Goal: Task Accomplishment & Management: Complete application form

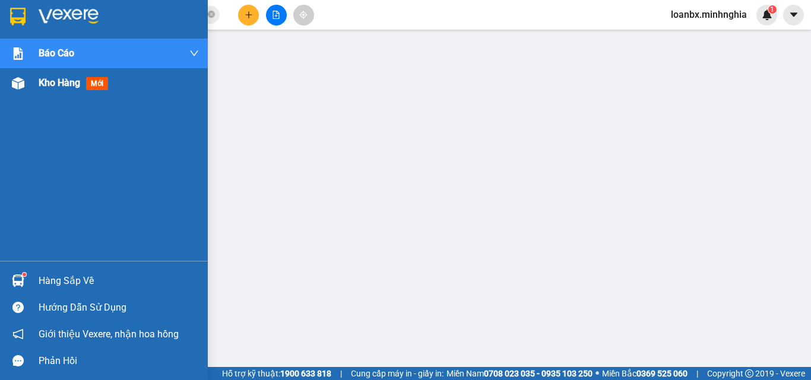
click at [10, 89] on div at bounding box center [18, 83] width 21 height 21
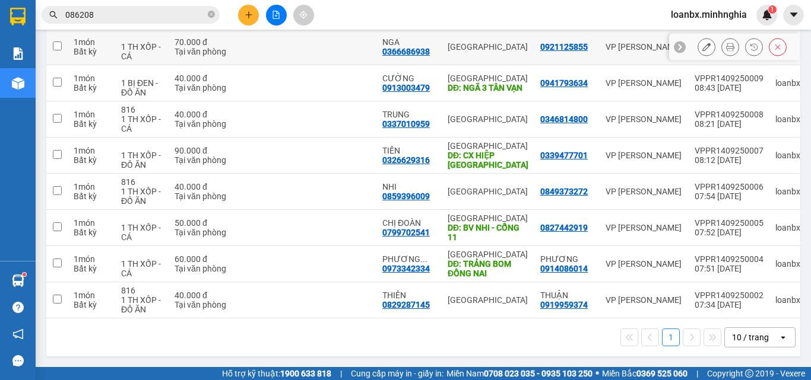
scroll to position [115, 0]
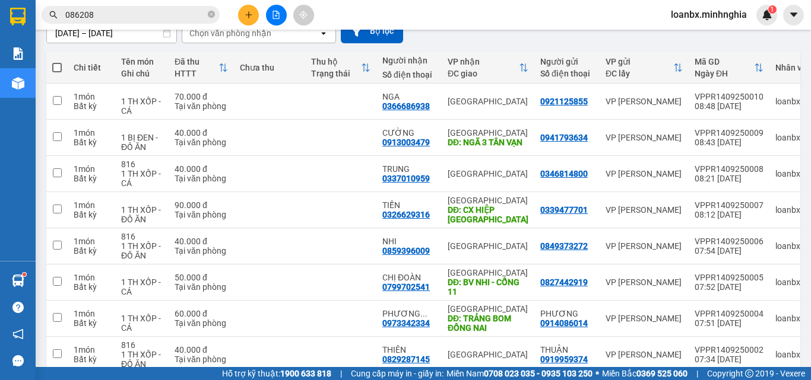
click at [57, 66] on span at bounding box center [56, 67] width 9 height 9
click at [57, 62] on input "checkbox" at bounding box center [57, 62] width 0 height 0
checkbox input "true"
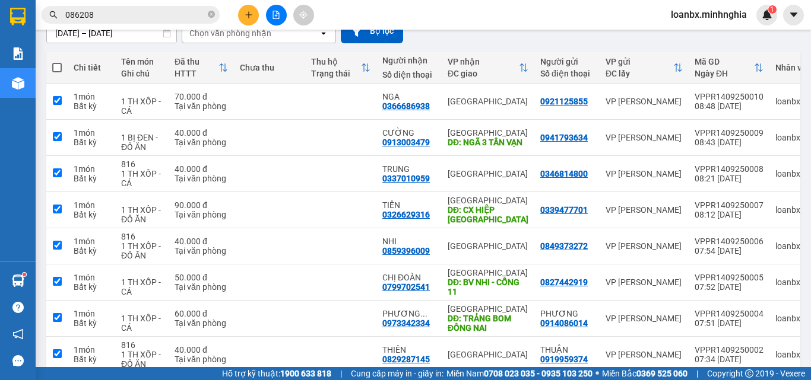
checkbox input "true"
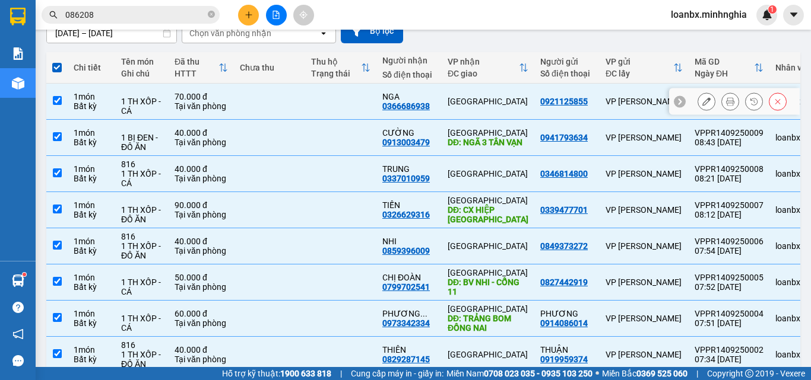
scroll to position [0, 0]
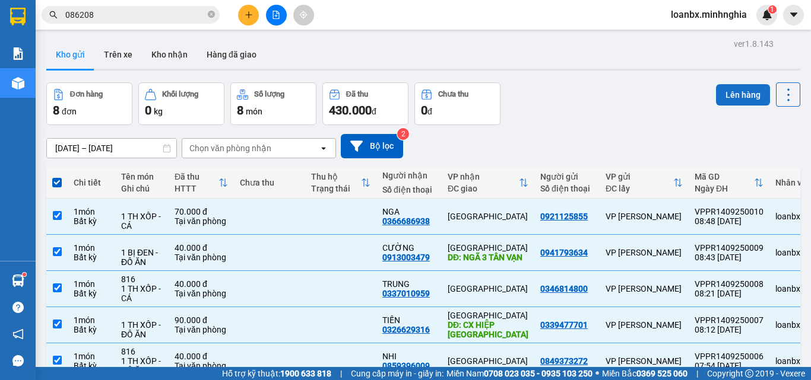
click at [723, 91] on button "Lên hàng" at bounding box center [743, 94] width 54 height 21
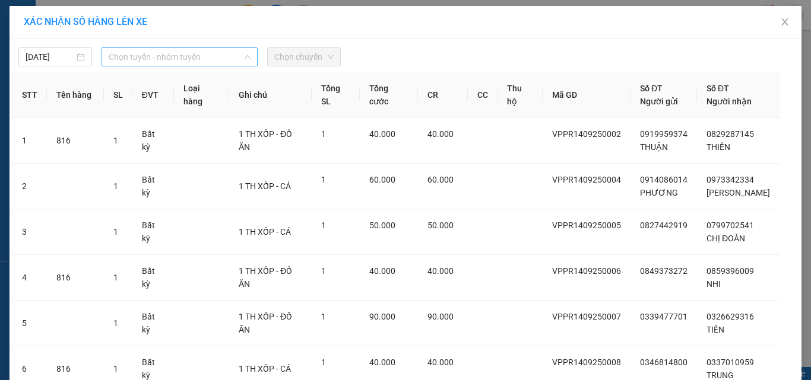
drag, startPoint x: 161, startPoint y: 61, endPoint x: 160, endPoint y: 92, distance: 30.9
click at [162, 61] on span "Chọn tuyến - nhóm tuyến" at bounding box center [180, 57] width 142 height 18
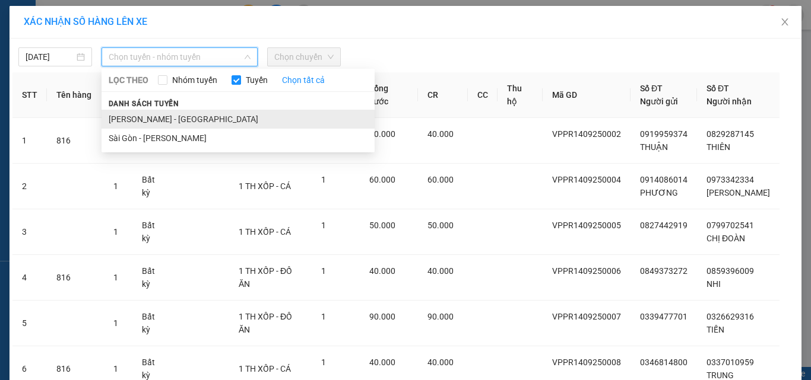
click at [157, 122] on li "[PERSON_NAME] - [GEOGRAPHIC_DATA]" at bounding box center [237, 119] width 273 height 19
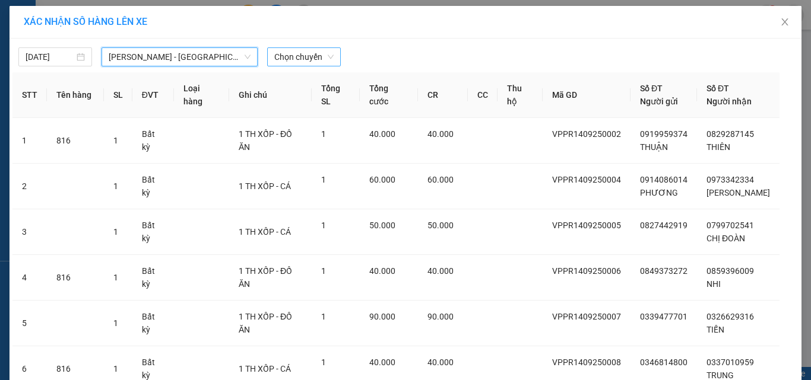
click at [322, 56] on span "Chọn chuyến" at bounding box center [303, 57] width 59 height 18
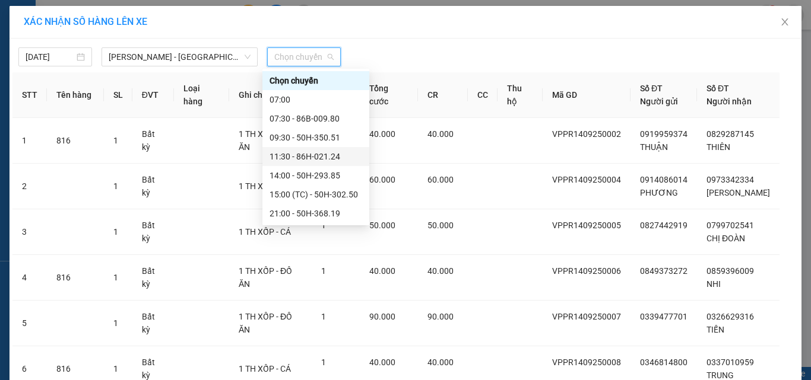
click at [297, 156] on div "11:30 - 86H-021.24" at bounding box center [315, 156] width 93 height 13
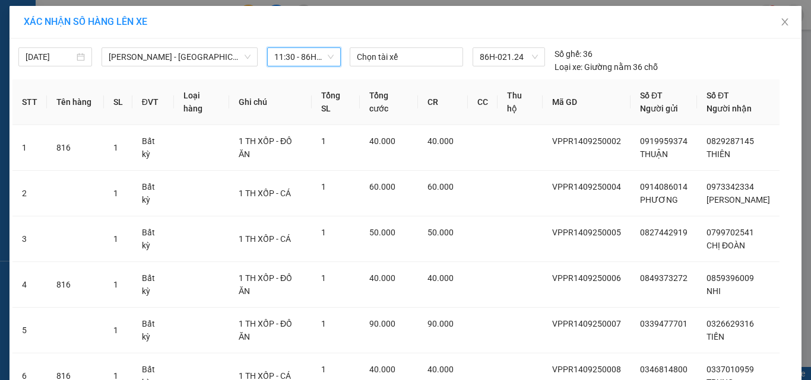
click at [292, 64] on span "11:30 - 86H-021.24" at bounding box center [303, 57] width 59 height 18
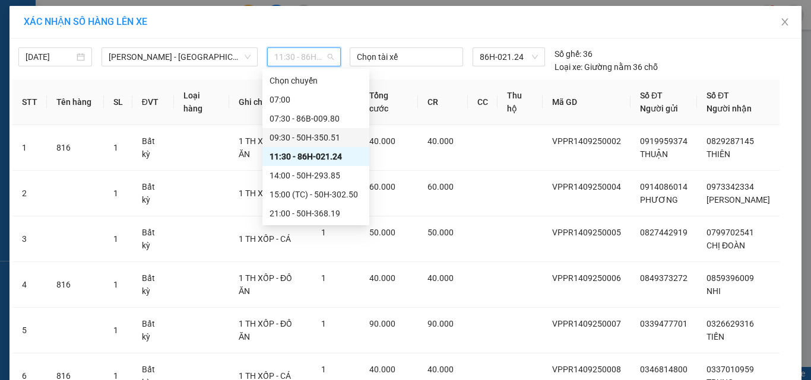
click at [296, 139] on div "09:30 - 50H-350.51" at bounding box center [315, 137] width 93 height 13
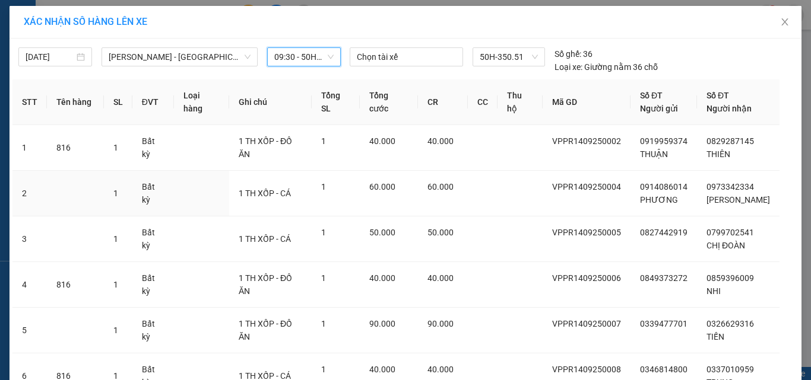
scroll to position [197, 0]
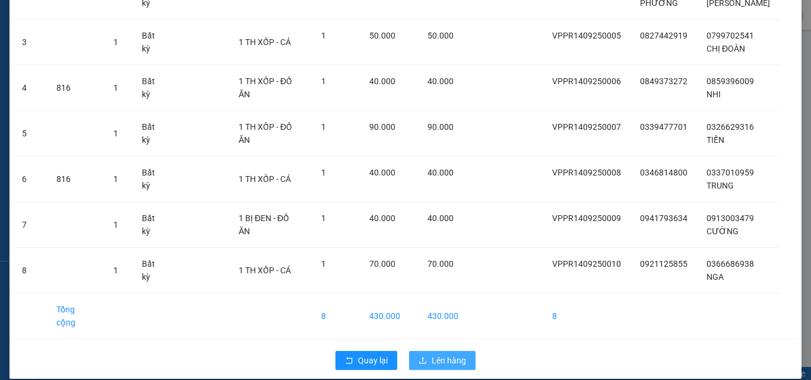
click at [448, 354] on button "Lên hàng" at bounding box center [442, 360] width 66 height 19
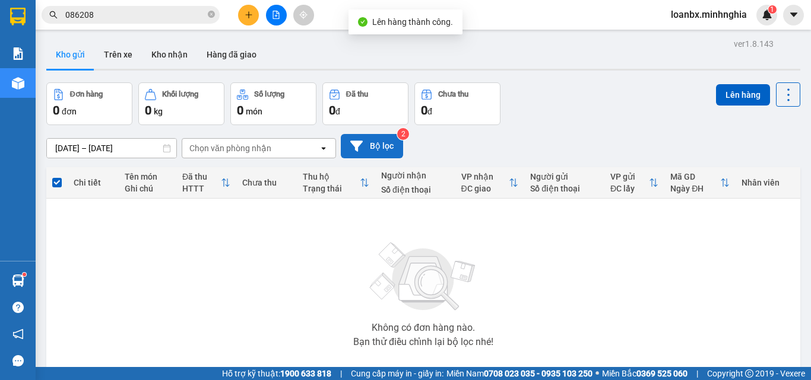
click at [378, 145] on button "Bộ lọc" at bounding box center [372, 146] width 62 height 24
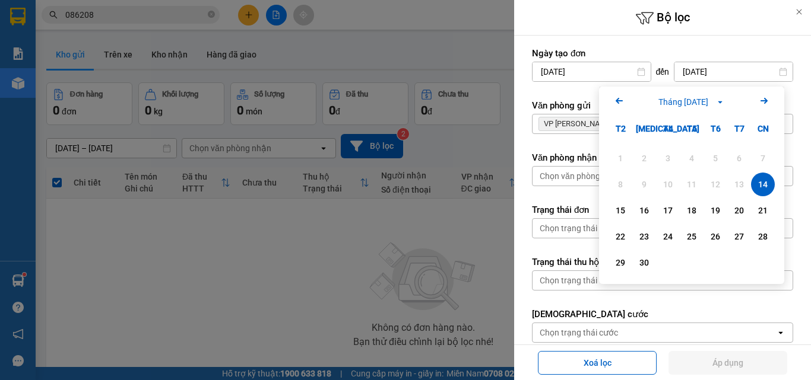
click at [757, 184] on div "14" at bounding box center [762, 184] width 17 height 14
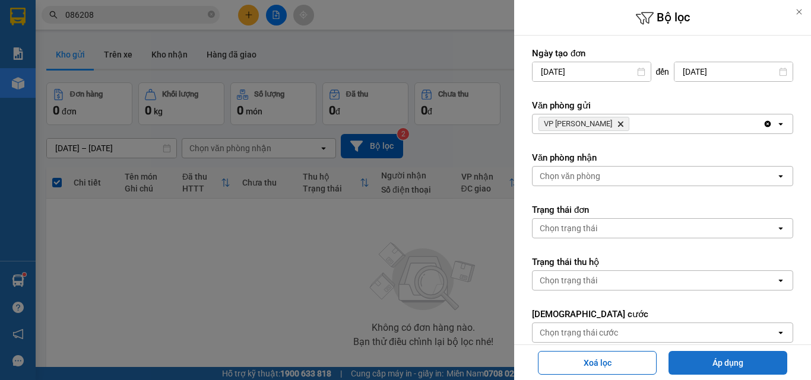
click at [729, 359] on button "Áp dụng" at bounding box center [727, 363] width 119 height 24
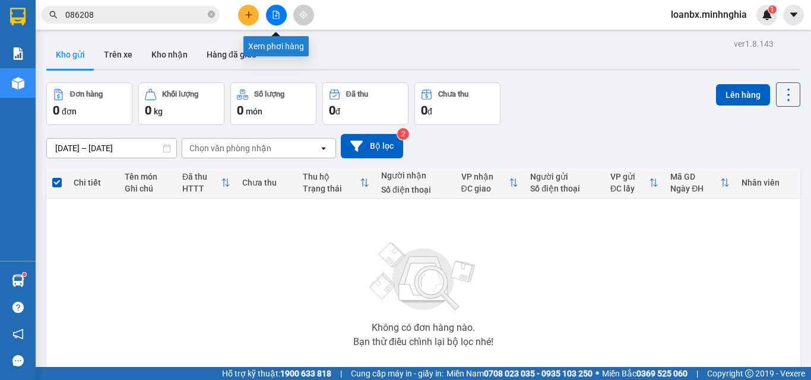
click at [280, 16] on button at bounding box center [276, 15] width 21 height 21
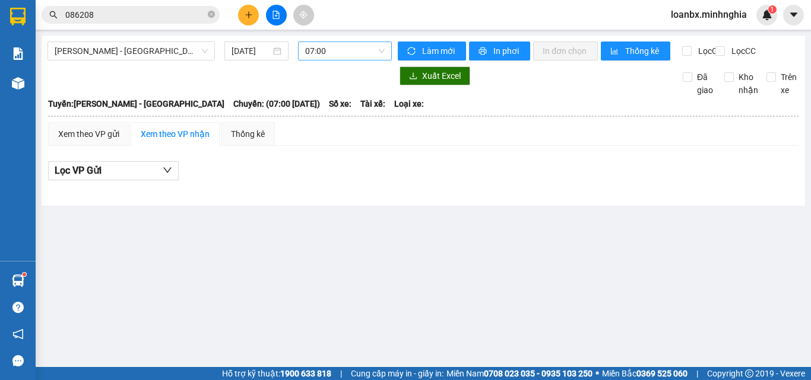
click at [357, 53] on span "07:00" at bounding box center [345, 51] width 80 height 18
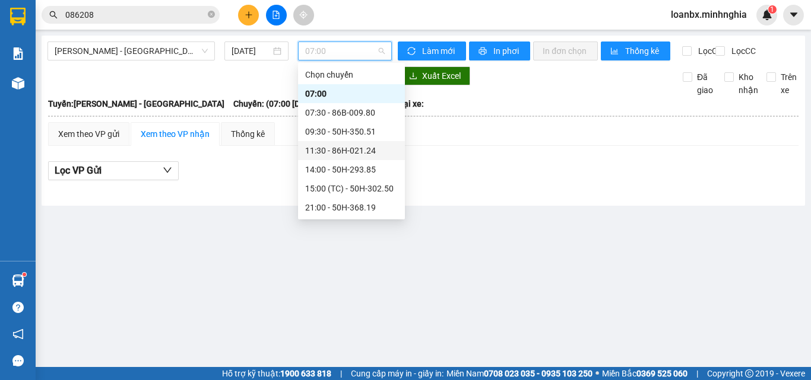
click at [346, 147] on div "11:30 - 86H-021.24" at bounding box center [351, 150] width 93 height 13
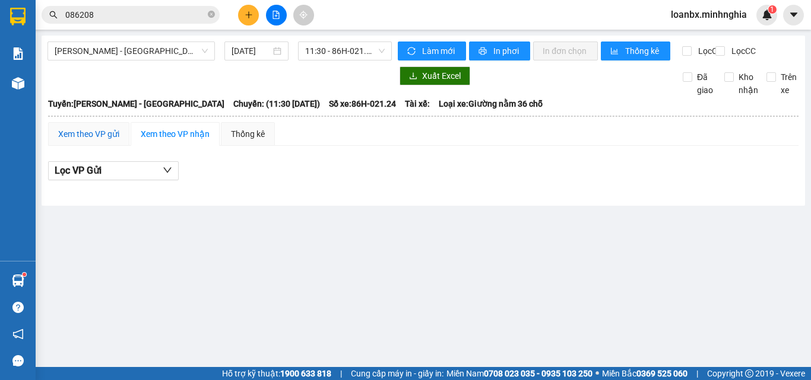
click at [92, 141] on div "Xem theo VP gửi" at bounding box center [88, 134] width 61 height 13
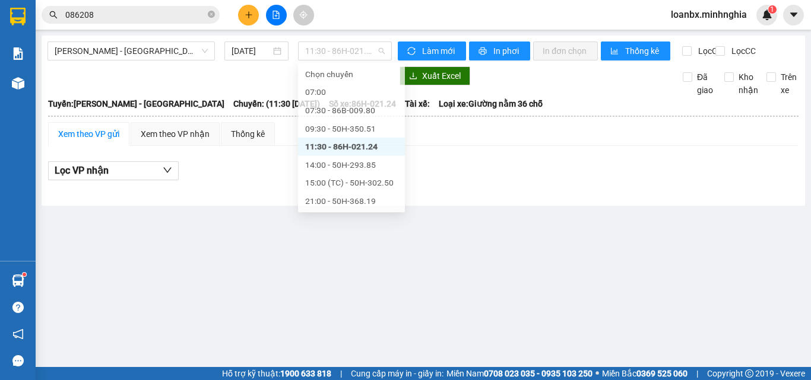
drag, startPoint x: 319, startPoint y: 54, endPoint x: 335, endPoint y: 84, distance: 33.7
click at [319, 55] on span "11:30 - 86H-021.24" at bounding box center [345, 51] width 80 height 18
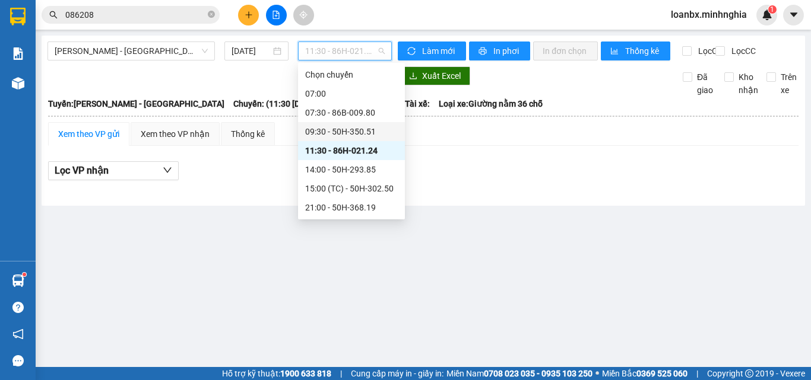
click at [341, 135] on div "09:30 - 50H-350.51" at bounding box center [351, 131] width 93 height 13
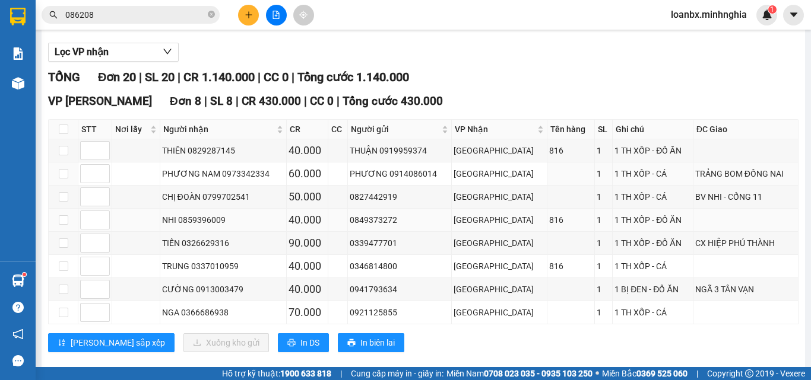
scroll to position [178, 0]
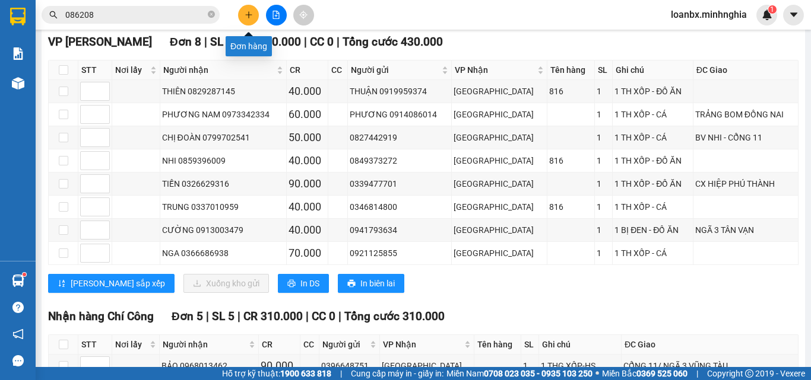
click at [246, 6] on button at bounding box center [248, 15] width 21 height 21
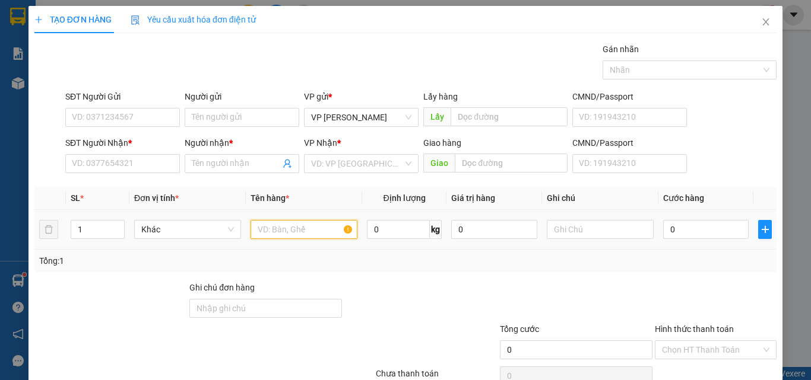
click at [281, 228] on input "text" at bounding box center [303, 229] width 107 height 19
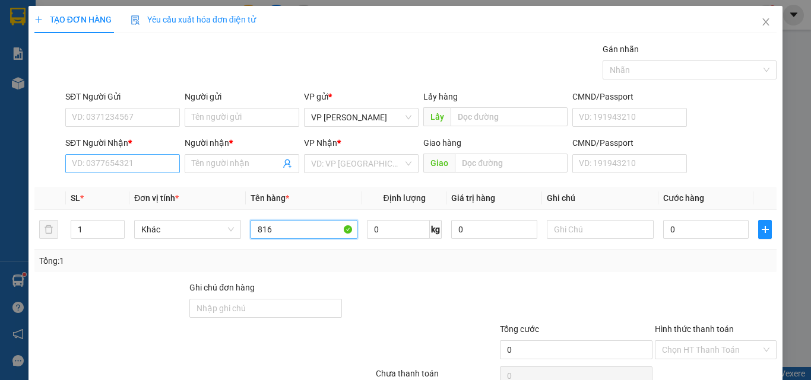
type input "816"
click at [97, 158] on input "SĐT Người Nhận *" at bounding box center [122, 163] width 115 height 19
type input "0"
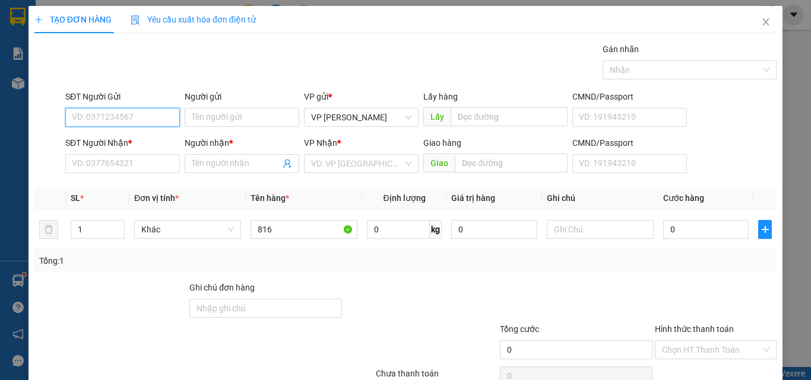
click at [84, 118] on input "SĐT Người Gửi" at bounding box center [122, 117] width 115 height 19
click at [113, 228] on span "Decrease Value" at bounding box center [117, 233] width 13 height 11
type input "2"
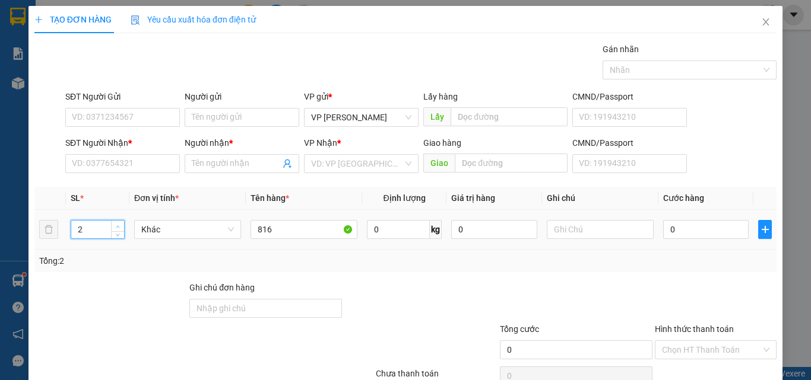
click at [117, 226] on icon "up" at bounding box center [118, 227] width 4 height 4
click at [593, 224] on input "text" at bounding box center [600, 229] width 107 height 19
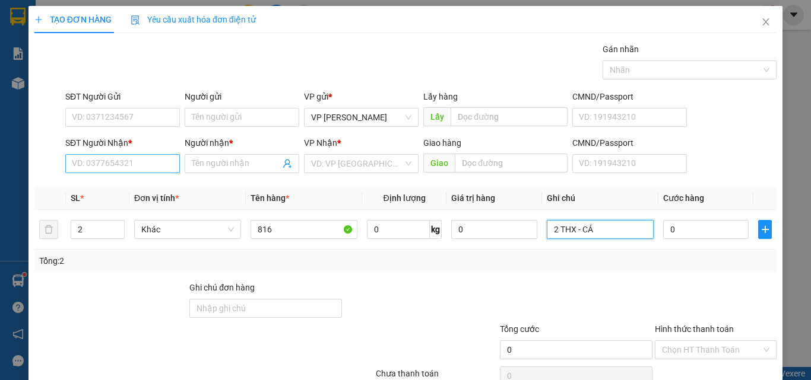
type input "2 THX - CÁ"
click at [119, 161] on input "SĐT Người Nhận *" at bounding box center [122, 163] width 115 height 19
type input "0936788968"
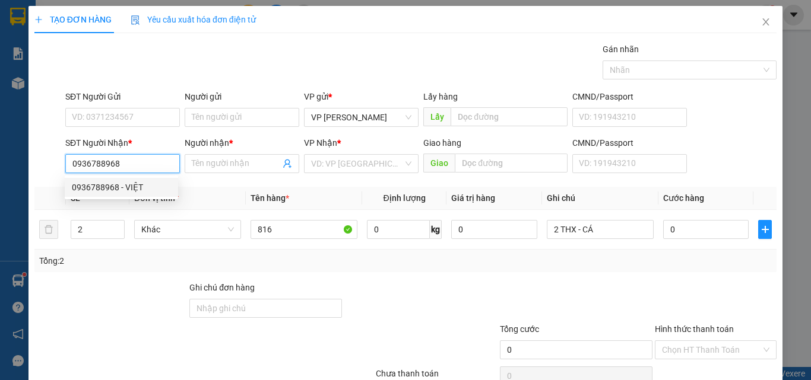
click at [123, 188] on div "0936788968 - VIỆT" at bounding box center [121, 187] width 99 height 13
type input "VIỆT"
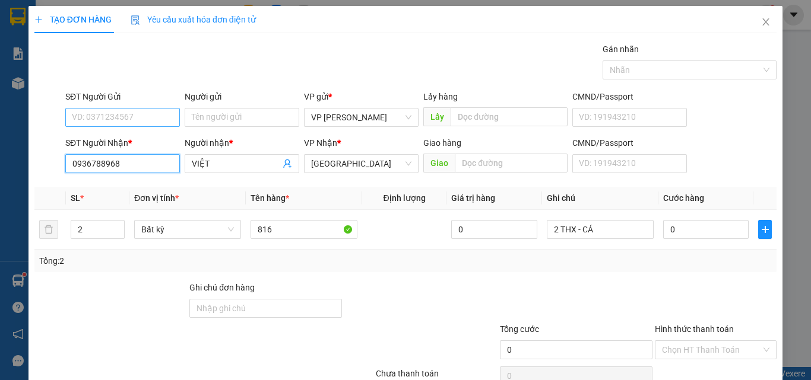
type input "0936788968"
click at [136, 121] on input "SĐT Người Gửi" at bounding box center [122, 117] width 115 height 19
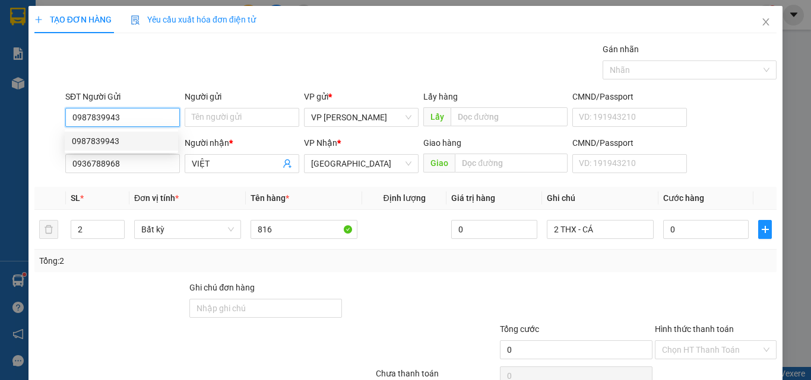
drag, startPoint x: 114, startPoint y: 142, endPoint x: 286, endPoint y: 185, distance: 177.4
click at [116, 144] on div "0987839943" at bounding box center [121, 141] width 99 height 13
type input "0987839943"
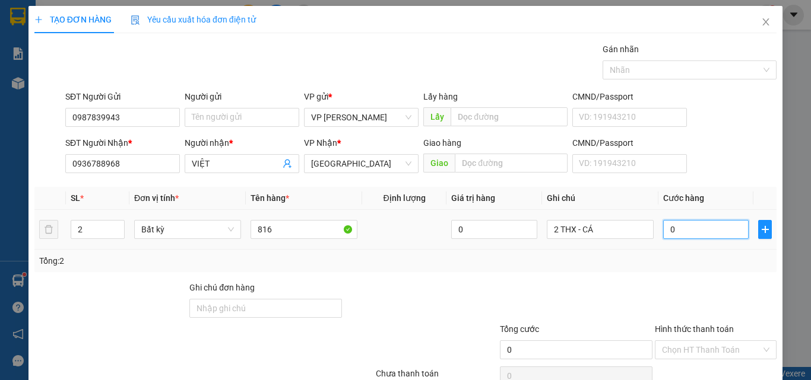
click at [688, 233] on input "0" at bounding box center [705, 229] width 85 height 19
type input "1"
type input "18"
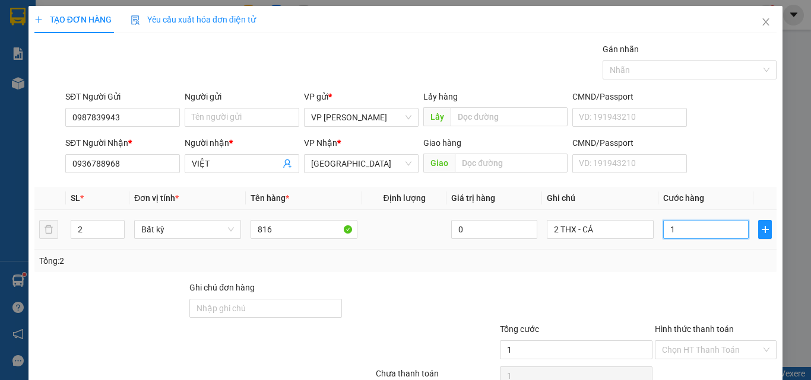
type input "18"
type input "180"
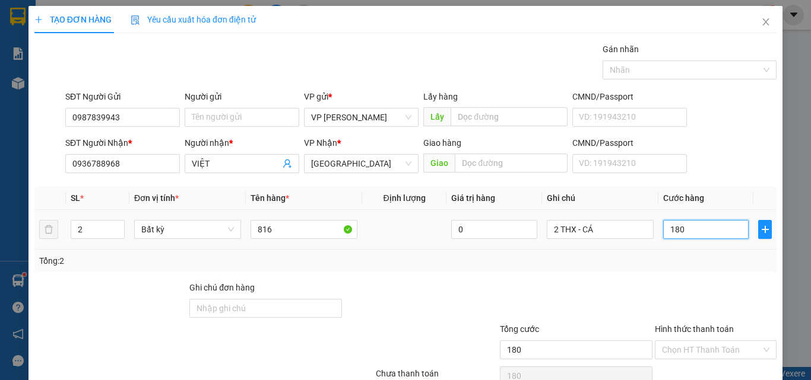
scroll to position [59, 0]
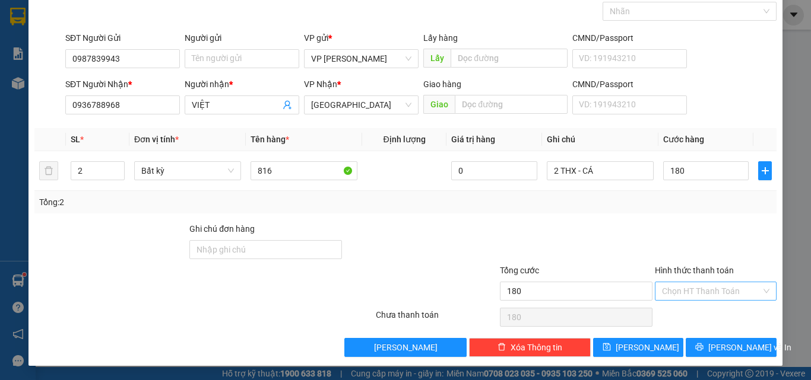
type input "180.000"
drag, startPoint x: 699, startPoint y: 288, endPoint x: 701, endPoint y: 298, distance: 10.4
click at [700, 293] on input "Hình thức thanh toán" at bounding box center [711, 292] width 99 height 18
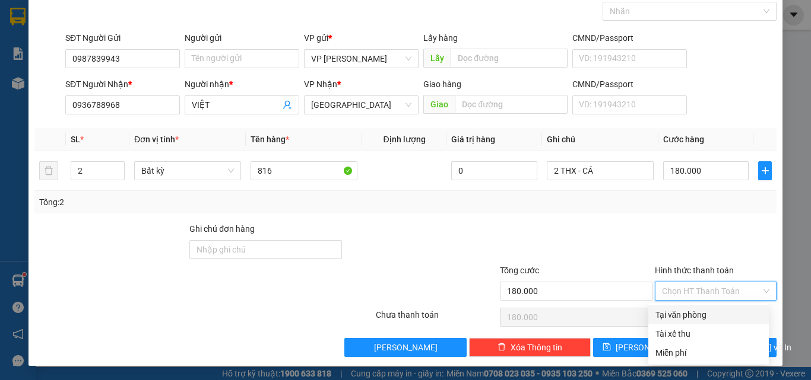
click at [700, 310] on div "Tại văn phòng" at bounding box center [708, 315] width 106 height 13
type input "0"
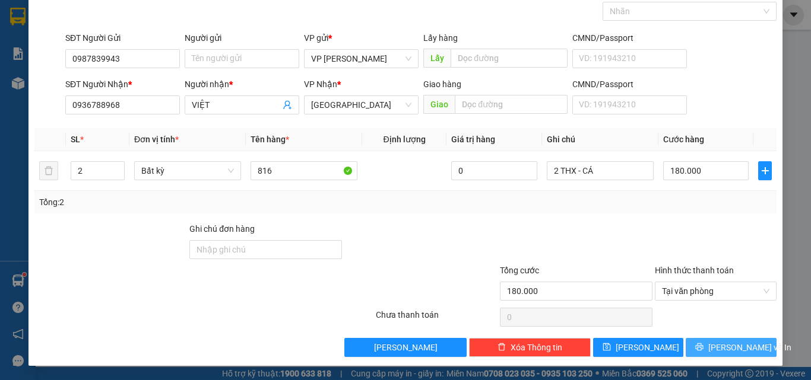
click at [701, 343] on button "Lưu và In" at bounding box center [731, 347] width 91 height 19
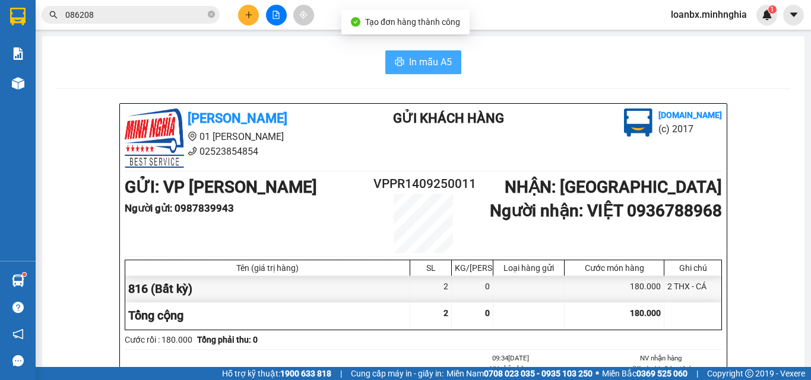
click at [417, 53] on button "In mẫu A5" at bounding box center [423, 62] width 76 height 24
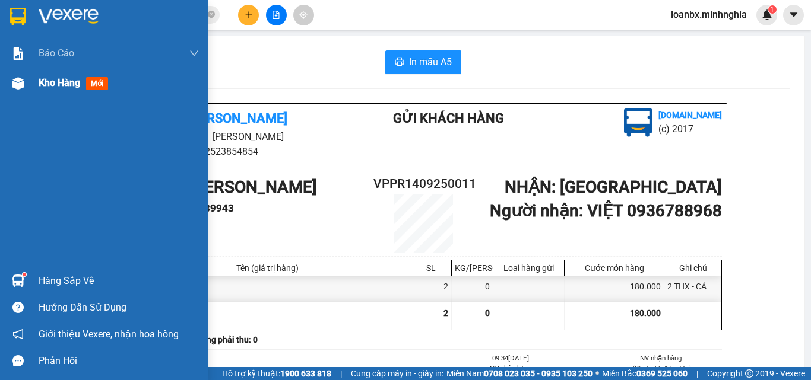
click at [9, 87] on div at bounding box center [18, 83] width 21 height 21
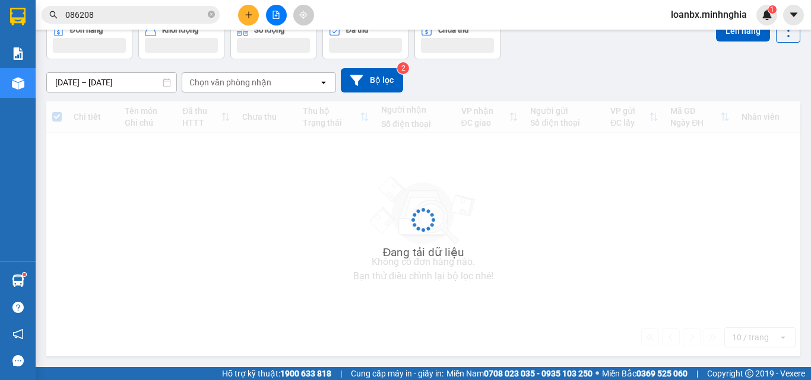
scroll to position [55, 0]
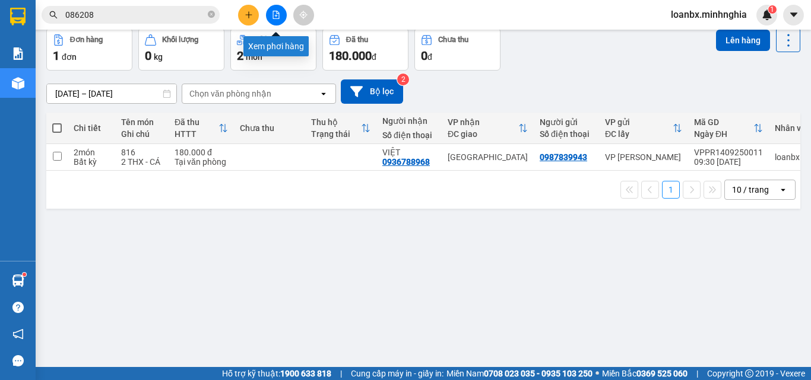
click at [281, 16] on button at bounding box center [276, 15] width 21 height 21
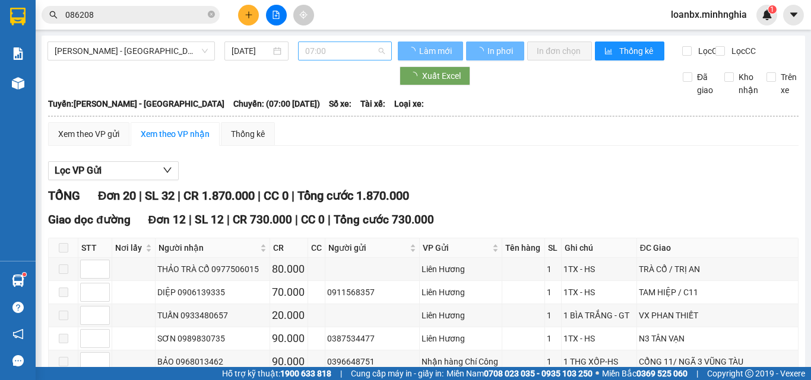
click at [331, 47] on span "07:00" at bounding box center [345, 51] width 80 height 18
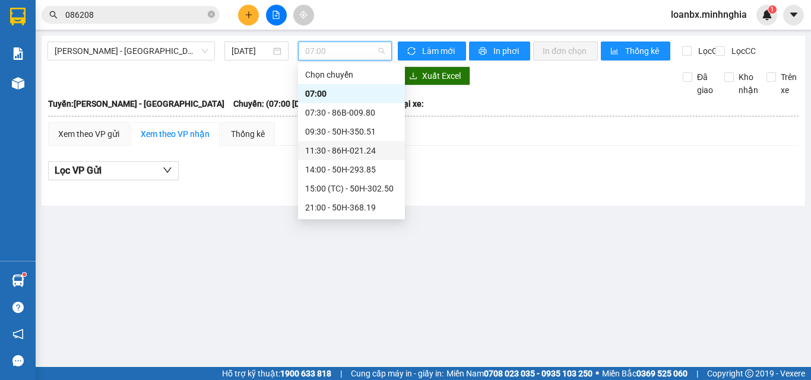
click at [337, 154] on div "11:30 - 86H-021.24" at bounding box center [351, 150] width 93 height 13
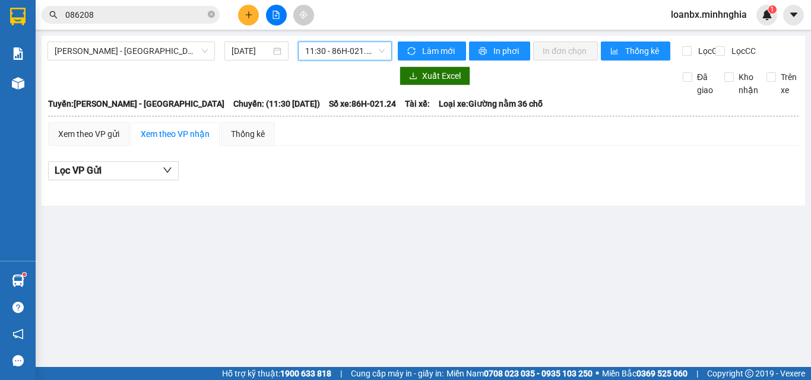
click at [325, 55] on span "11:30 - 86H-021.24" at bounding box center [345, 51] width 80 height 18
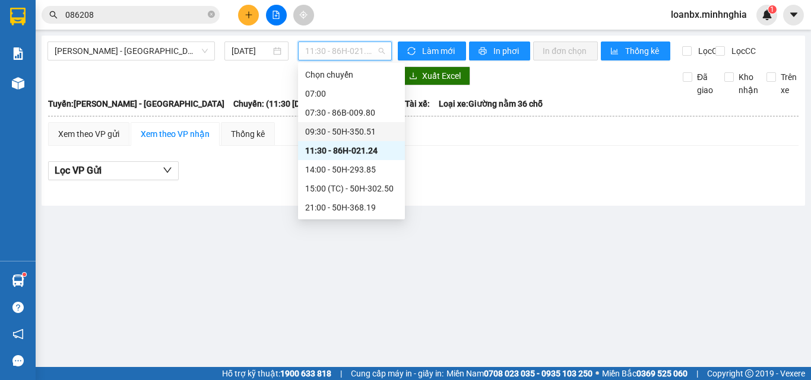
click at [326, 131] on div "09:30 - 50H-350.51" at bounding box center [351, 131] width 93 height 13
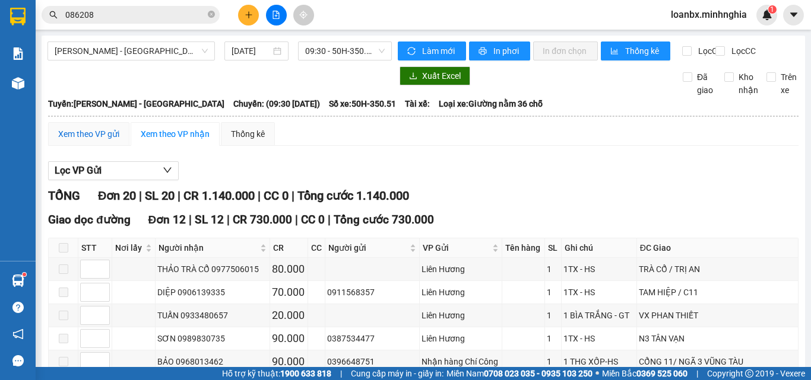
click at [78, 141] on div "Xem theo VP gửi" at bounding box center [88, 134] width 61 height 13
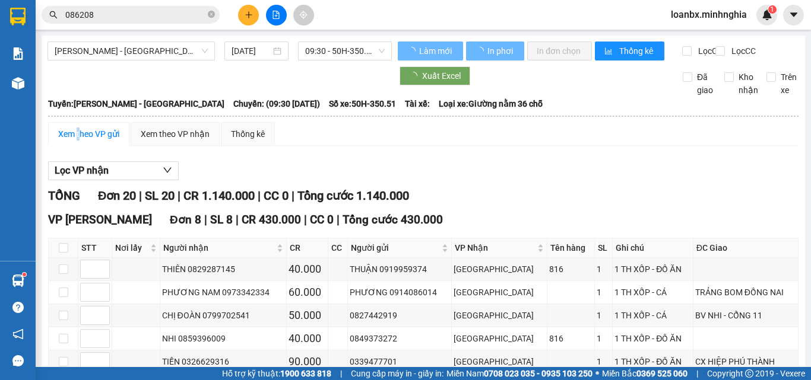
scroll to position [207, 0]
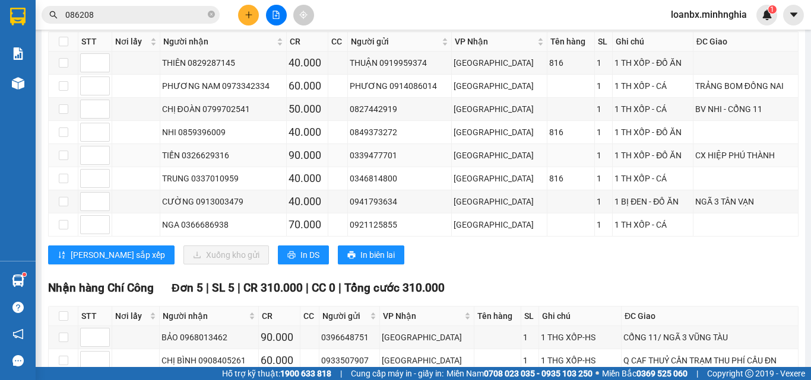
click at [71, 165] on td at bounding box center [64, 155] width 30 height 23
click at [67, 160] on input "checkbox" at bounding box center [63, 155] width 9 height 9
checkbox input "true"
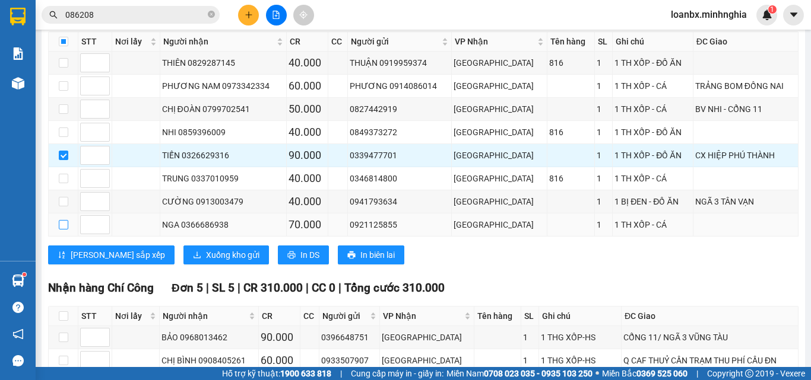
click at [65, 230] on input "checkbox" at bounding box center [63, 224] width 9 height 9
checkbox input "true"
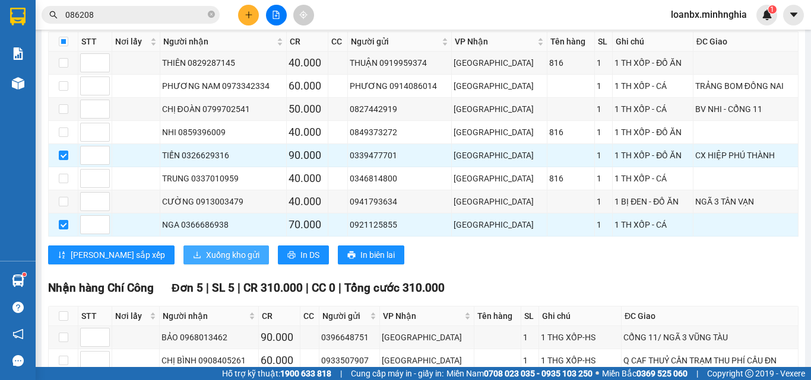
click at [206, 262] on span "Xuống kho gửi" at bounding box center [232, 255] width 53 height 13
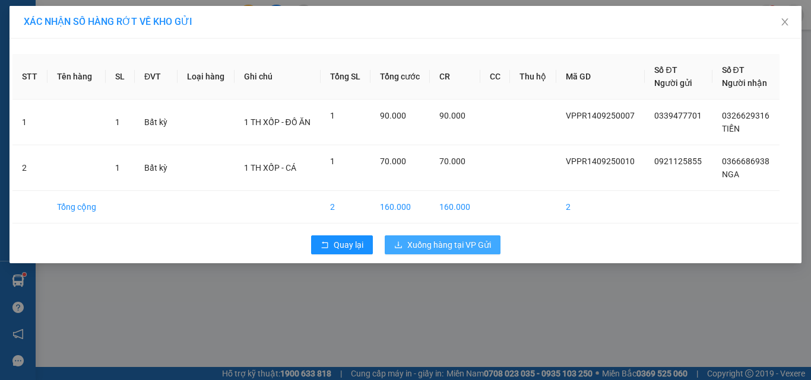
click at [467, 240] on span "Xuống hàng tại VP Gửi" at bounding box center [449, 245] width 84 height 13
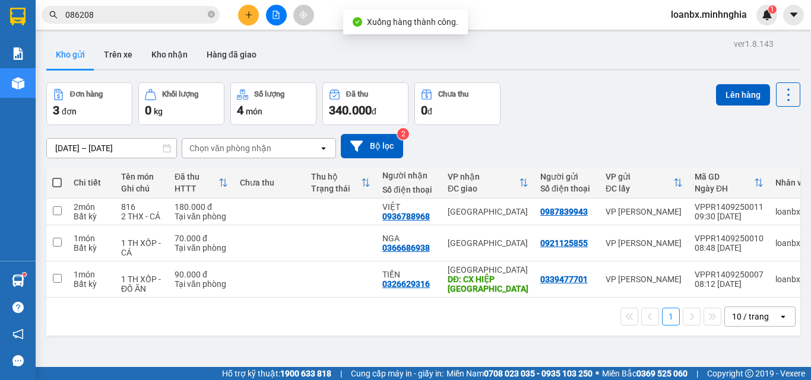
click at [273, 18] on icon "file-add" at bounding box center [276, 15] width 7 height 8
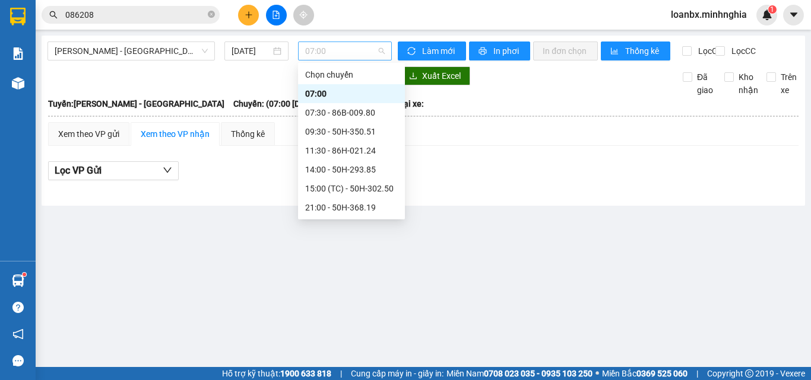
click at [333, 49] on span "07:00" at bounding box center [345, 51] width 80 height 18
click at [342, 133] on div "09:30 - 50H-350.51" at bounding box center [351, 131] width 93 height 13
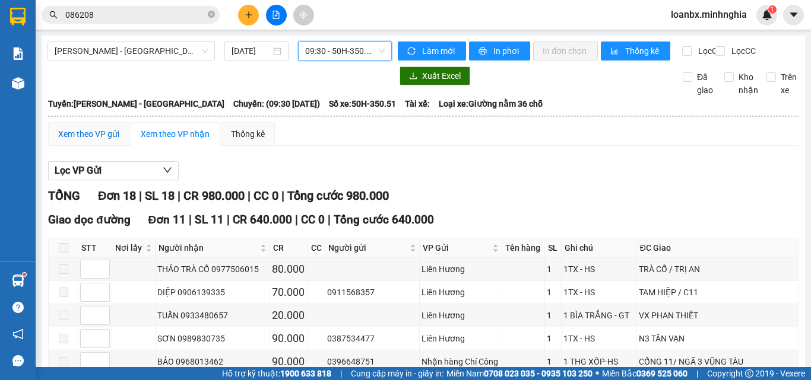
click at [105, 141] on div "Xem theo VP gửi" at bounding box center [88, 134] width 61 height 13
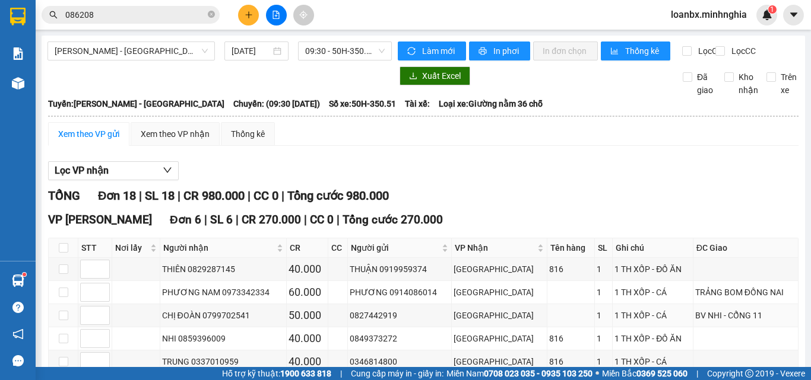
scroll to position [237, 0]
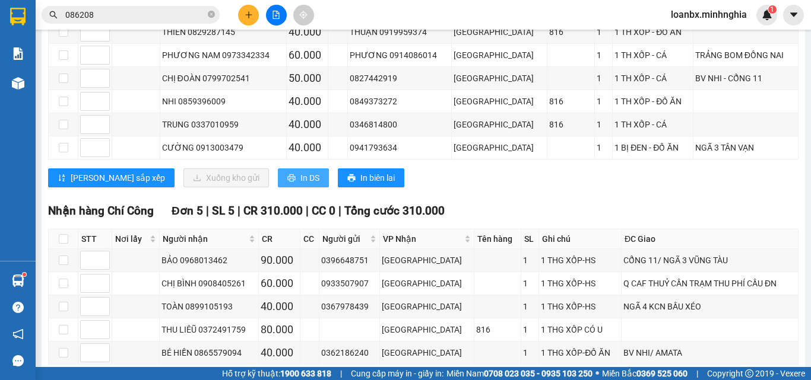
drag, startPoint x: 249, startPoint y: 204, endPoint x: 250, endPoint y: 194, distance: 10.1
click at [249, 196] on div "VP Phan Rí Đơn 6 | SL 6 | CR 270.000 | CC 0 | Tổng cước 270.000 STT Nơi lấy Ngư…" at bounding box center [423, 85] width 750 height 223
click at [300, 185] on span "In DS" at bounding box center [309, 178] width 19 height 13
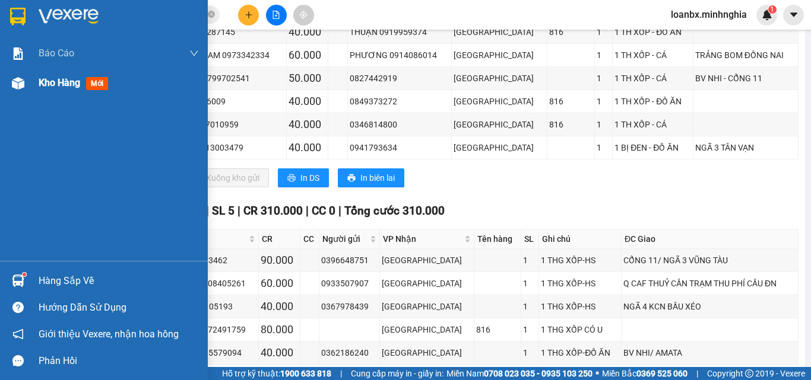
click at [18, 81] on img at bounding box center [18, 83] width 12 height 12
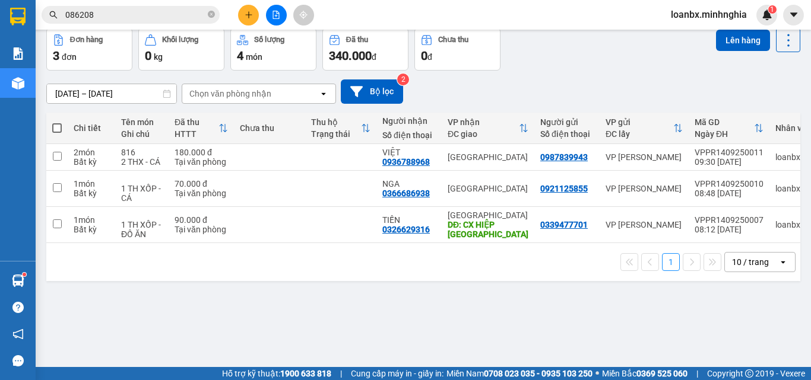
scroll to position [0, 1]
click at [241, 18] on button at bounding box center [248, 15] width 21 height 21
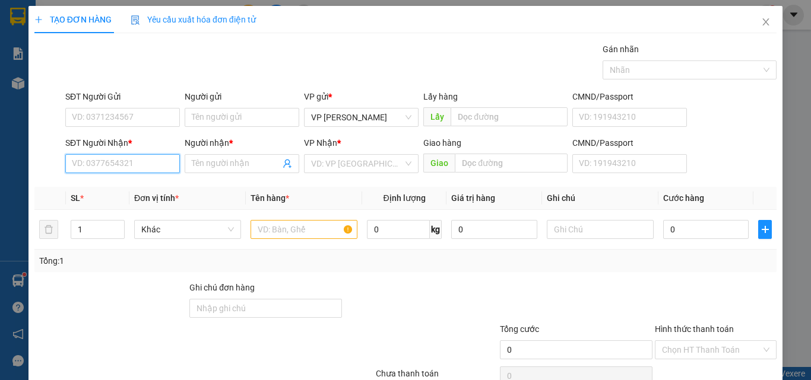
click at [110, 161] on input "SĐT Người Nhận *" at bounding box center [122, 163] width 115 height 19
type input "0914798782"
click at [132, 194] on div "0914798782 - THẮM" at bounding box center [121, 187] width 113 height 19
type input "THẮM"
type input "0914798782"
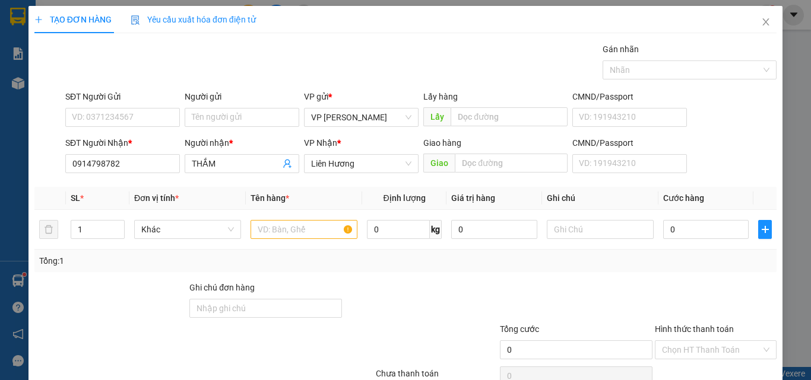
click at [133, 129] on div "SĐT Người Gửi VD: 0371234567" at bounding box center [122, 111] width 115 height 42
click at [269, 235] on input "text" at bounding box center [303, 229] width 107 height 19
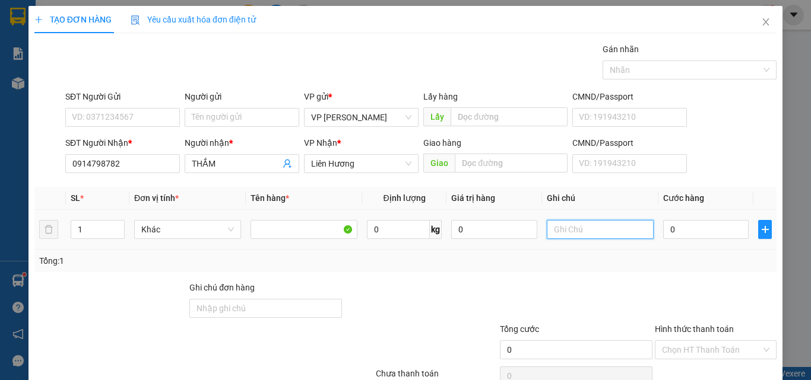
click at [591, 236] on input "text" at bounding box center [600, 229] width 107 height 19
drag, startPoint x: 587, startPoint y: 233, endPoint x: 580, endPoint y: 237, distance: 8.6
click at [580, 237] on input "text" at bounding box center [600, 229] width 107 height 19
type input "1 HỘP GIẤY - MP"
click at [677, 237] on input "0" at bounding box center [705, 229] width 85 height 19
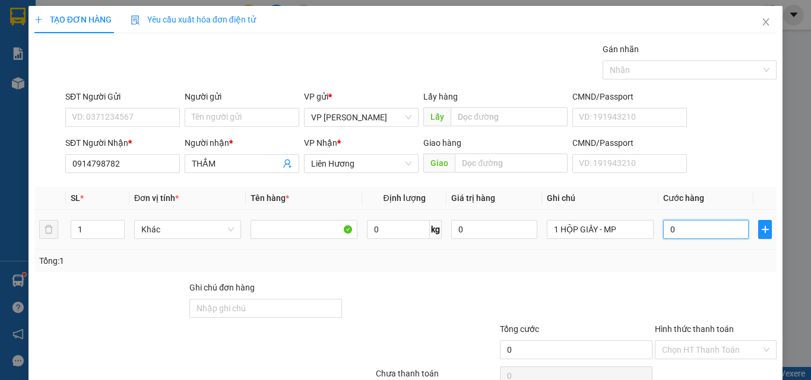
type input "2"
type input "20"
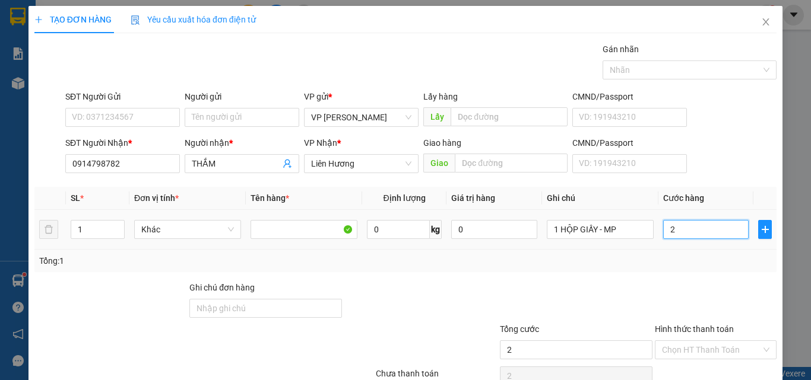
type input "20"
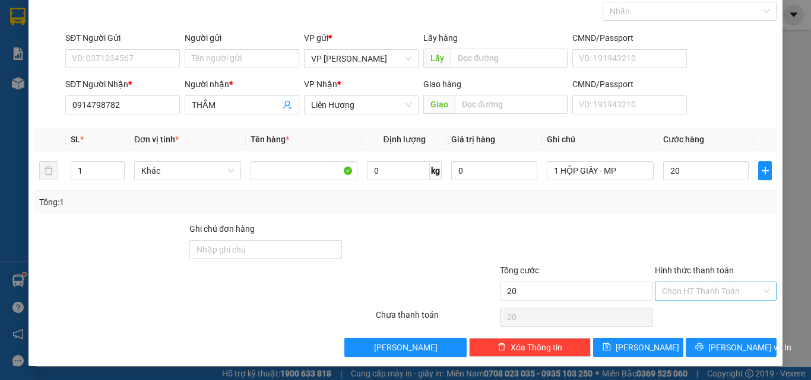
type input "20.000"
click at [707, 294] on input "Hình thức thanh toán" at bounding box center [711, 292] width 99 height 18
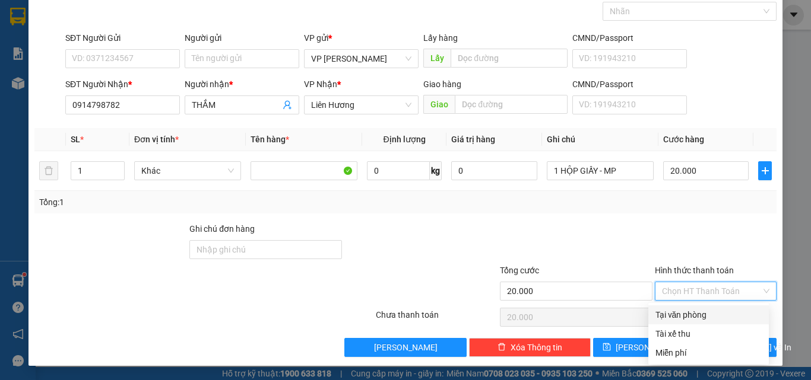
click at [700, 311] on div "Tại văn phòng" at bounding box center [708, 315] width 106 height 13
type input "0"
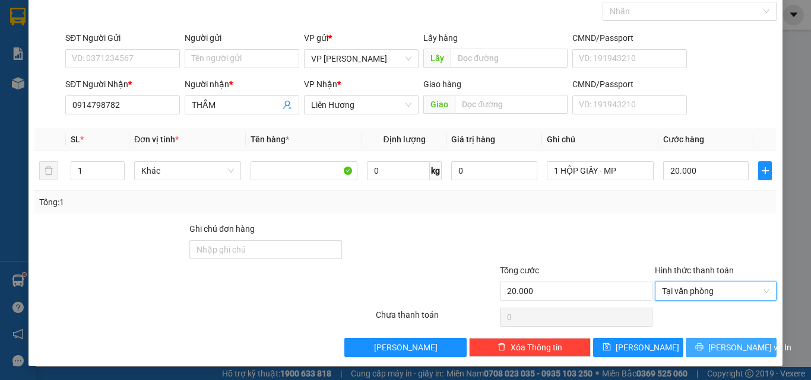
click at [699, 349] on button "Lưu và In" at bounding box center [731, 347] width 91 height 19
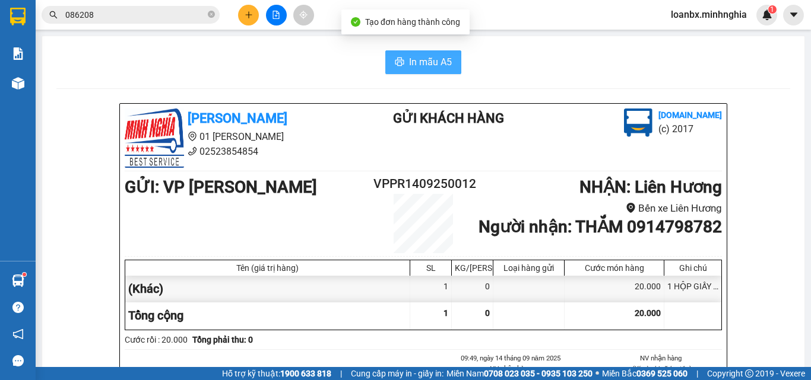
click at [427, 58] on span "In mẫu A5" at bounding box center [430, 62] width 43 height 15
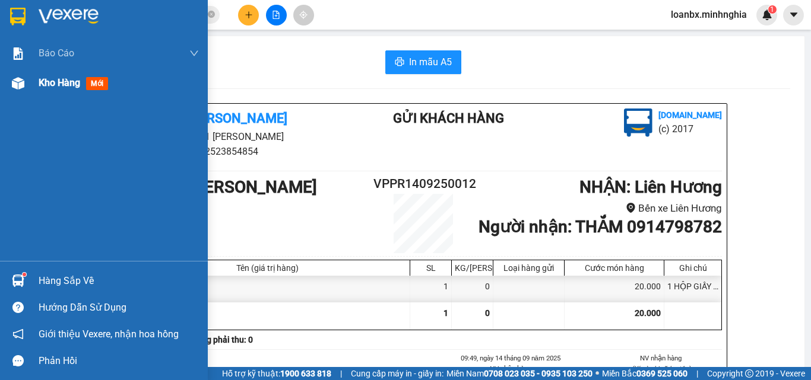
click at [61, 82] on span "Kho hàng" at bounding box center [60, 82] width 42 height 11
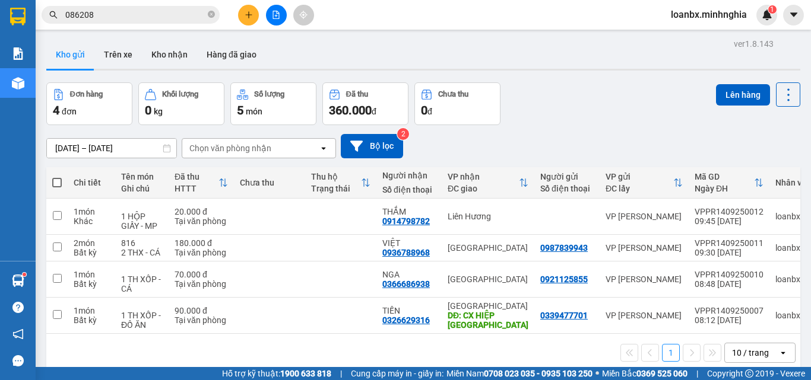
click at [246, 18] on icon "plus" at bounding box center [249, 15] width 8 height 8
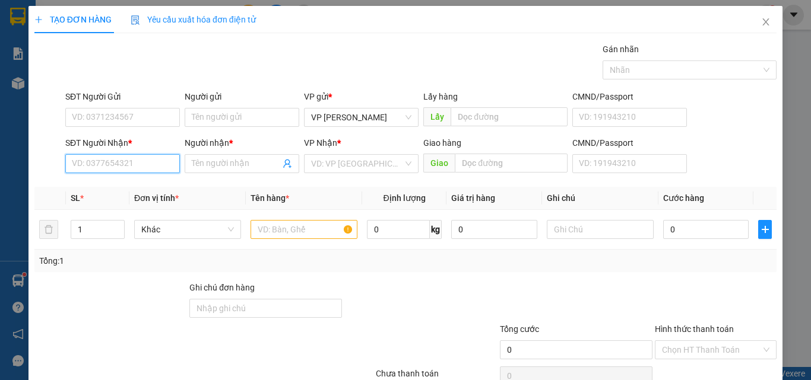
click at [124, 163] on input "SĐT Người Nhận *" at bounding box center [122, 163] width 115 height 19
click at [133, 186] on div "0913457464 - THUẬN" at bounding box center [121, 187] width 99 height 13
type input "0913457464"
type input "THUẬN"
type input "0913457464"
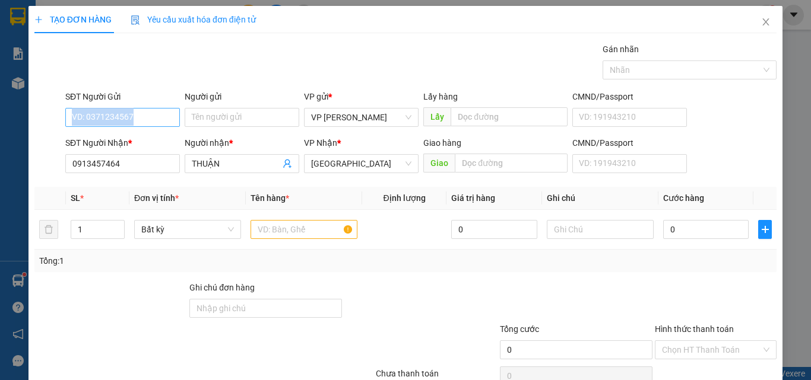
click at [100, 124] on div "SĐT Người Gửi VD: 0371234567" at bounding box center [122, 111] width 115 height 42
click at [104, 118] on input "SĐT Người Gửi" at bounding box center [122, 117] width 115 height 19
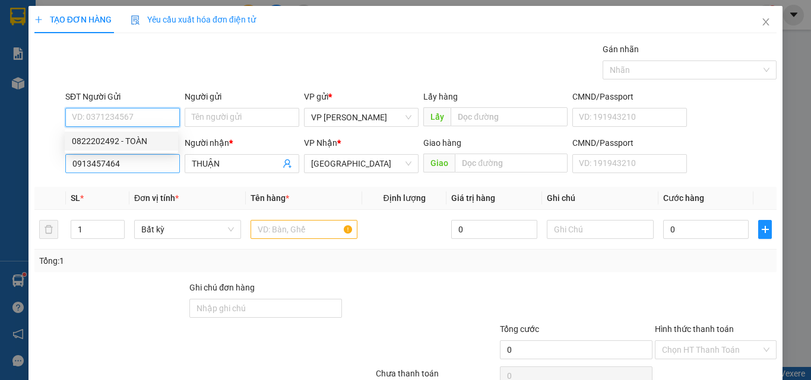
drag, startPoint x: 120, startPoint y: 139, endPoint x: 158, endPoint y: 157, distance: 41.7
click at [122, 141] on div "0822202492 - TOÀN" at bounding box center [121, 141] width 99 height 13
type input "0822202492"
type input "TOÀN"
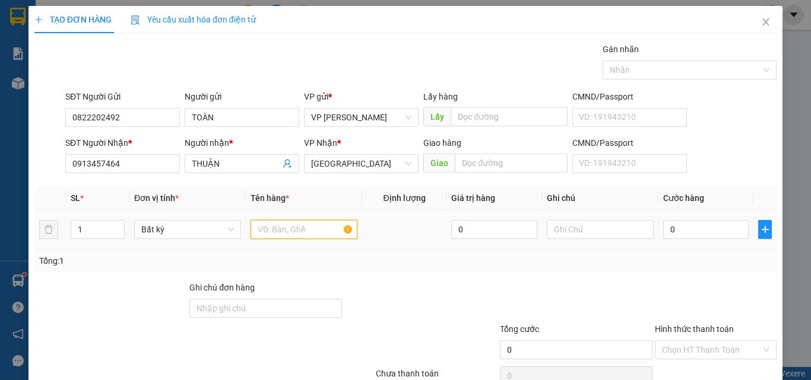
click at [264, 224] on input "text" at bounding box center [303, 229] width 107 height 19
click at [276, 231] on input "text" at bounding box center [303, 229] width 107 height 19
type input "816"
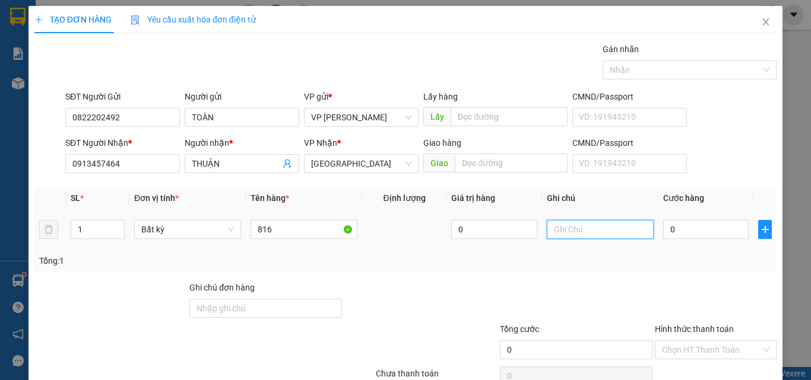
click at [582, 230] on input "text" at bounding box center [600, 229] width 107 height 19
paste input "1 TH XỐP - CÁ"
type input "1 TH XỐP - CÁ"
click at [713, 228] on input "0" at bounding box center [705, 229] width 85 height 19
type input "4"
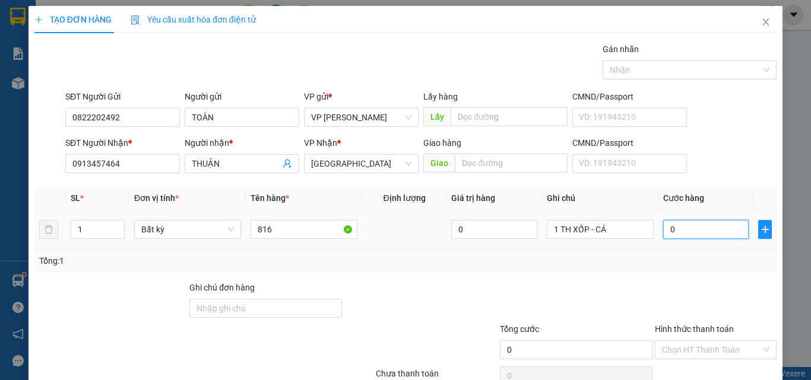
type input "4"
type input "40"
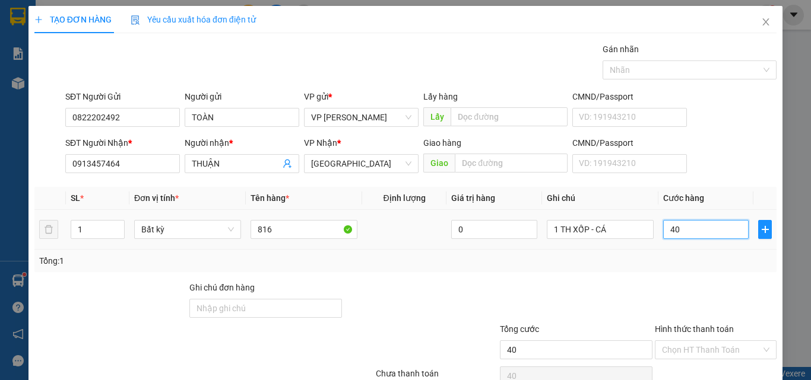
scroll to position [59, 0]
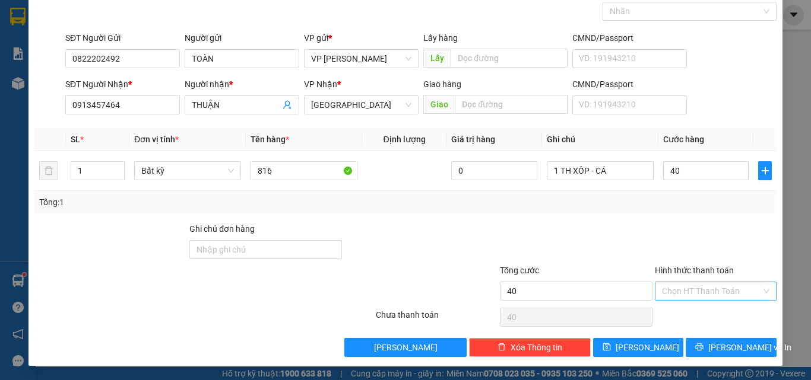
type input "40.000"
drag, startPoint x: 695, startPoint y: 291, endPoint x: 694, endPoint y: 297, distance: 6.6
click at [694, 296] on input "Hình thức thanh toán" at bounding box center [711, 292] width 99 height 18
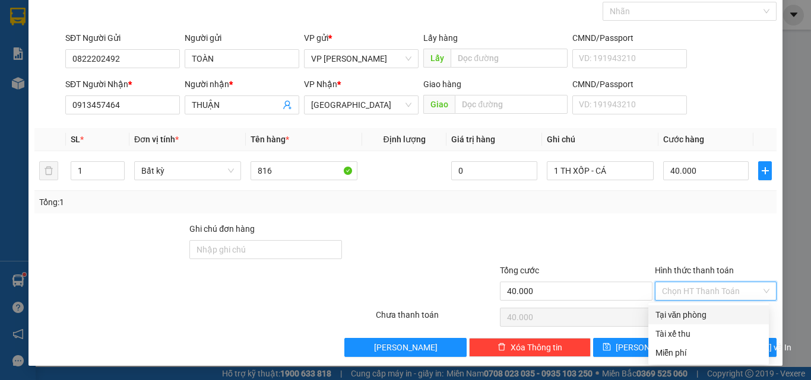
click at [690, 319] on div "Tại văn phòng" at bounding box center [708, 315] width 106 height 13
type input "0"
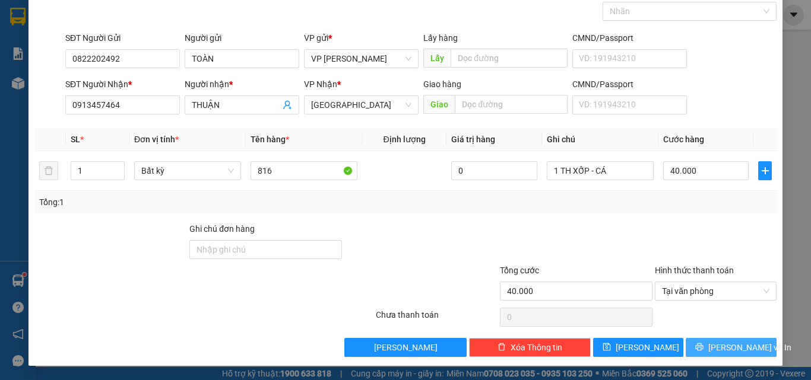
click at [701, 341] on button "Lưu và In" at bounding box center [731, 347] width 91 height 19
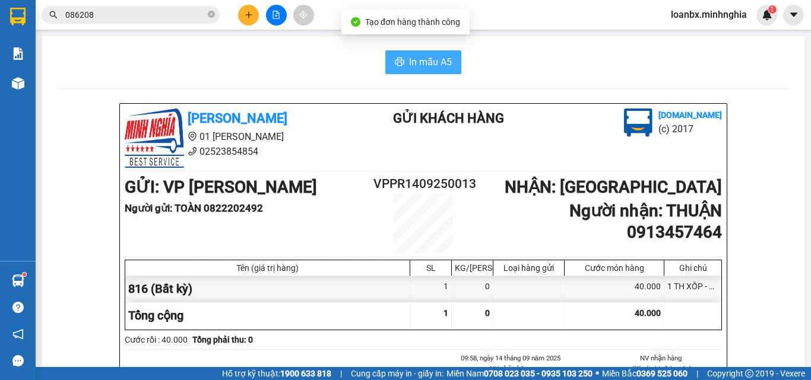
click at [409, 63] on span "In mẫu A5" at bounding box center [430, 62] width 43 height 15
click at [425, 59] on span "In mẫu A5" at bounding box center [430, 62] width 43 height 15
click at [240, 23] on div at bounding box center [275, 15] width 89 height 21
click at [245, 18] on icon "plus" at bounding box center [249, 15] width 8 height 8
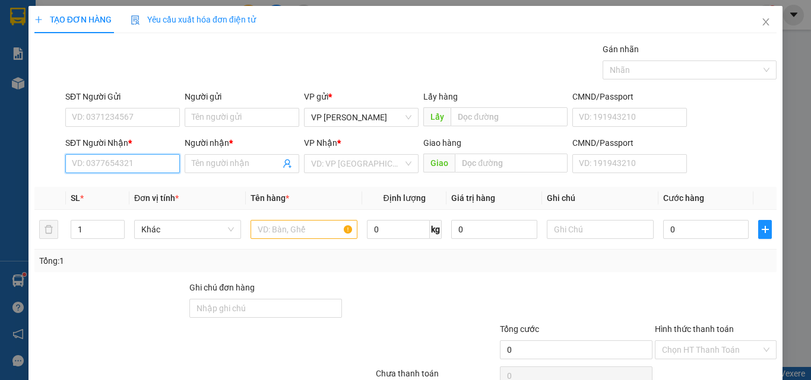
click at [87, 168] on input "SĐT Người Nhận *" at bounding box center [122, 163] width 115 height 19
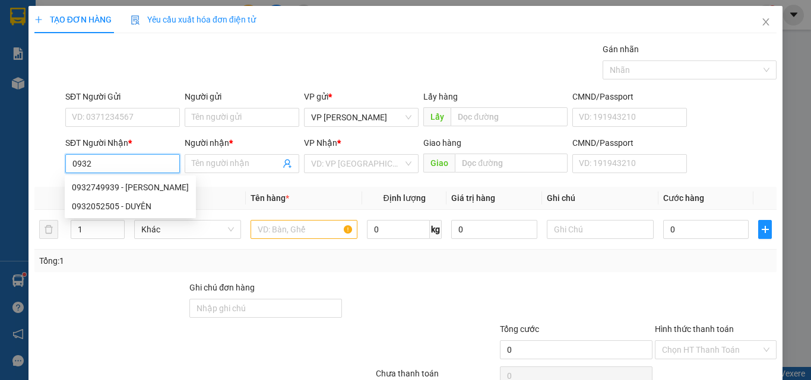
drag, startPoint x: 96, startPoint y: 158, endPoint x: 83, endPoint y: 170, distance: 18.5
click at [83, 170] on input "0932" at bounding box center [122, 163] width 115 height 19
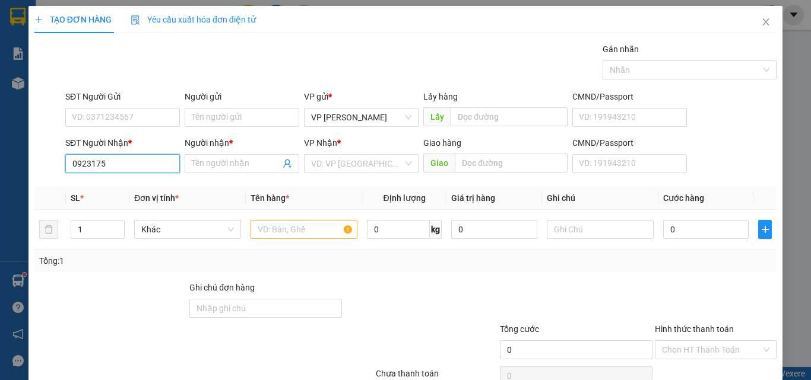
click at [93, 168] on input "0923175" at bounding box center [122, 163] width 115 height 19
click at [91, 168] on input "0923175" at bounding box center [122, 163] width 115 height 19
click at [132, 170] on input "0923352175" at bounding box center [122, 163] width 115 height 19
type input "0923352175"
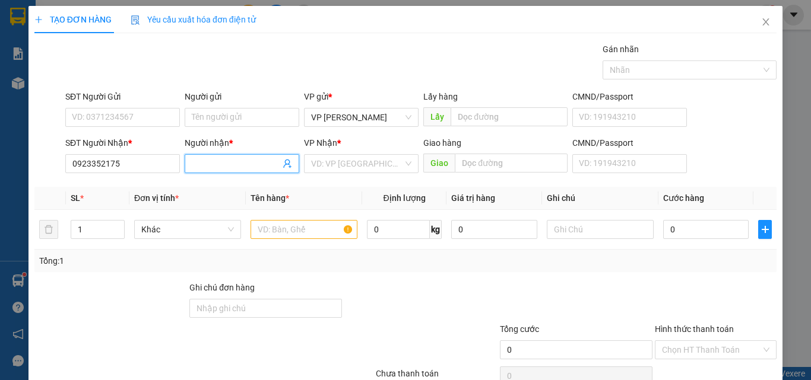
click at [211, 172] on span at bounding box center [242, 163] width 115 height 19
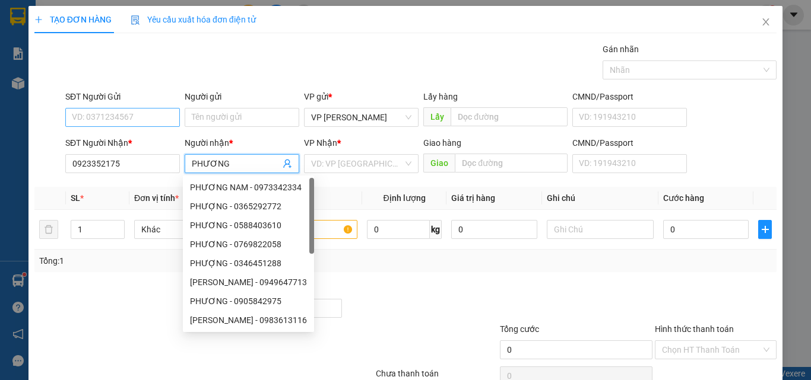
type input "PHƯƠNG"
click at [88, 119] on input "SĐT Người Gửi" at bounding box center [122, 117] width 115 height 19
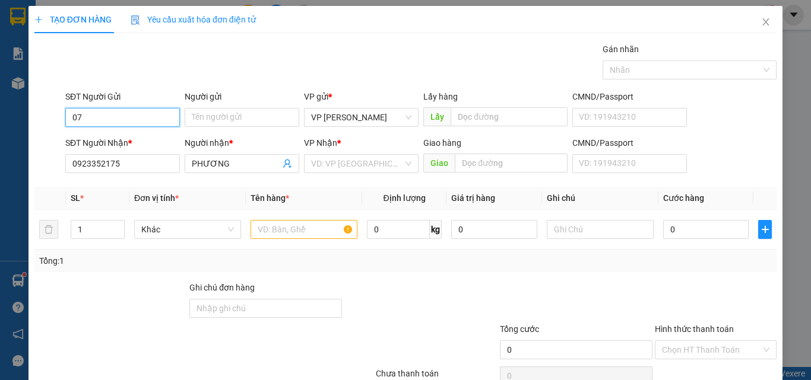
drag, startPoint x: 63, startPoint y: 128, endPoint x: 26, endPoint y: 128, distance: 36.8
click at [26, 128] on div "TẠO ĐƠN HÀNG Yêu cầu xuất hóa đơn điện tử Transit Pickup Surcharge Ids Transit …" at bounding box center [405, 190] width 811 height 380
type input "0829616594"
click at [266, 233] on input "text" at bounding box center [303, 229] width 107 height 19
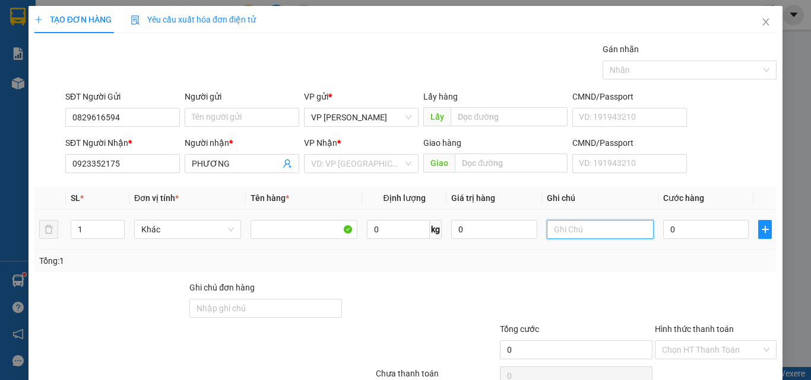
click at [563, 238] on input "text" at bounding box center [600, 229] width 107 height 19
paste input "1 TH XỐP - CÁ"
type input "1 TH XỐP - CÁ"
click at [719, 237] on input "0" at bounding box center [705, 229] width 85 height 19
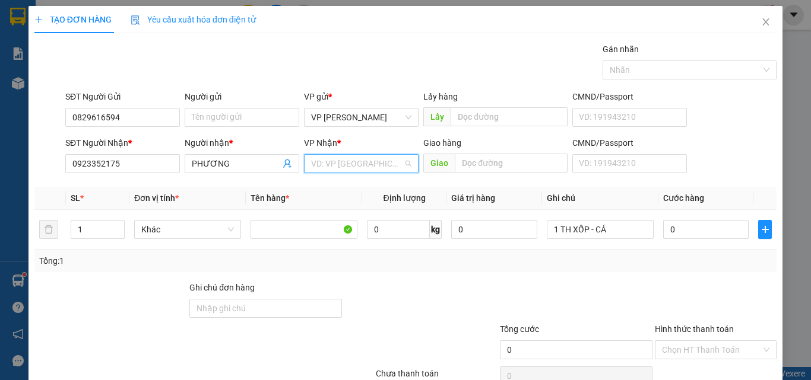
click at [330, 169] on input "search" at bounding box center [357, 164] width 92 height 18
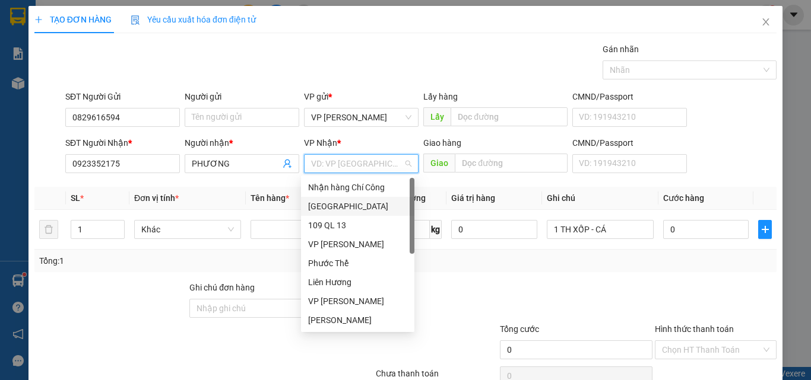
drag, startPoint x: 332, startPoint y: 207, endPoint x: 423, endPoint y: 174, distance: 96.7
click at [332, 206] on div "[GEOGRAPHIC_DATA]" at bounding box center [357, 206] width 99 height 13
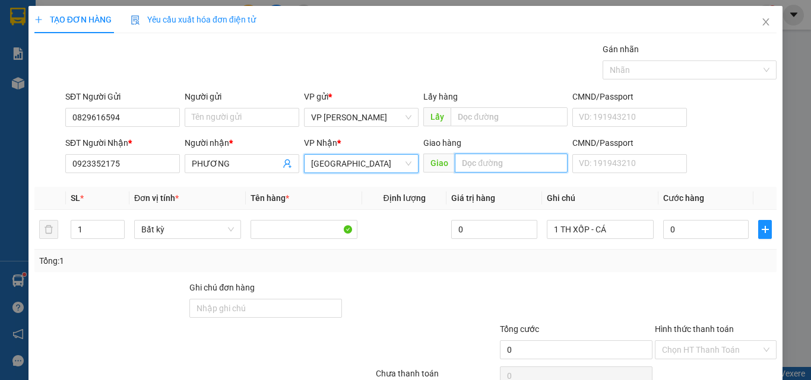
click at [459, 163] on input "text" at bounding box center [511, 163] width 113 height 19
drag, startPoint x: 499, startPoint y: 171, endPoint x: 376, endPoint y: 166, distance: 123.0
click at [376, 166] on div "SĐT Người Nhận * 0923352175 Người nhận * PHƯƠNG VP Nhận * Sài Gòn Giao hàng Gia…" at bounding box center [421, 158] width 716 height 42
drag, startPoint x: 496, startPoint y: 168, endPoint x: 349, endPoint y: 160, distance: 146.8
click at [349, 160] on div "SĐT Người Nhận * 0923352175 Người nhận * PHƯƠNG VP Nhận * Sài Gòn Giao hàng Gia…" at bounding box center [421, 158] width 716 height 42
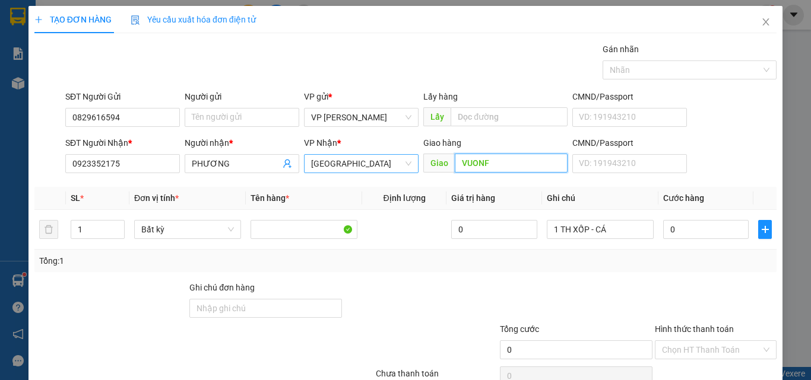
drag, startPoint x: 500, startPoint y: 168, endPoint x: 401, endPoint y: 166, distance: 99.7
click at [401, 166] on div "SĐT Người Nhận * 0923352175 Người nhận * PHƯƠNG VP Nhận * Sài Gòn Giao hàng Gia…" at bounding box center [421, 158] width 716 height 42
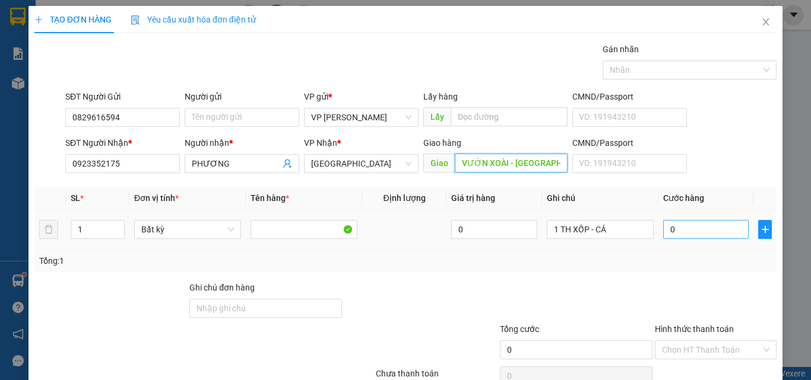
type input "VƯỜN XOÀI - TRÀ CỔ"
click at [678, 229] on input "0" at bounding box center [705, 229] width 85 height 19
type input "7"
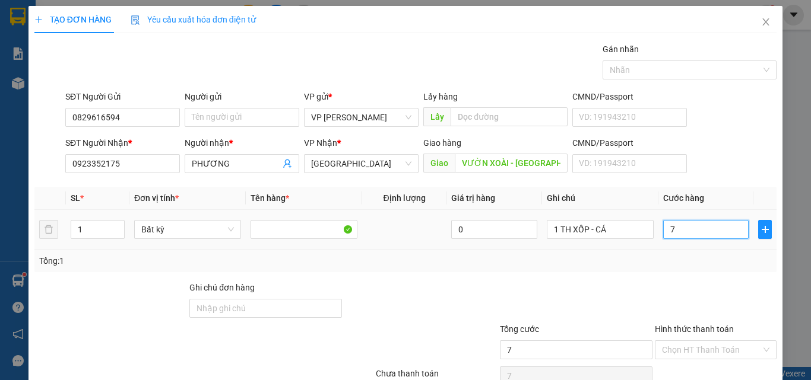
type input "70"
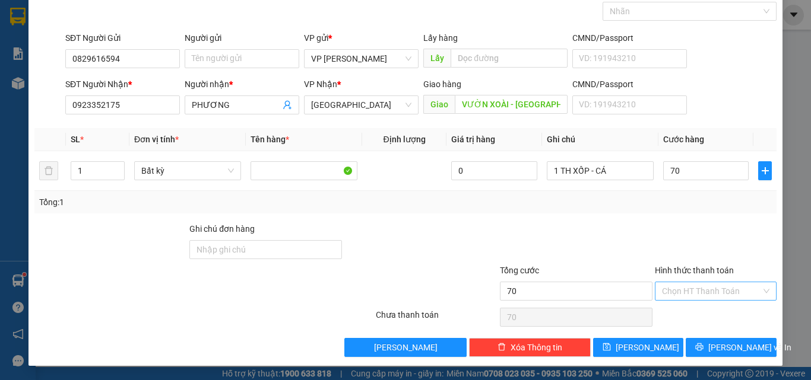
type input "70.000"
click at [684, 285] on input "Hình thức thanh toán" at bounding box center [711, 292] width 99 height 18
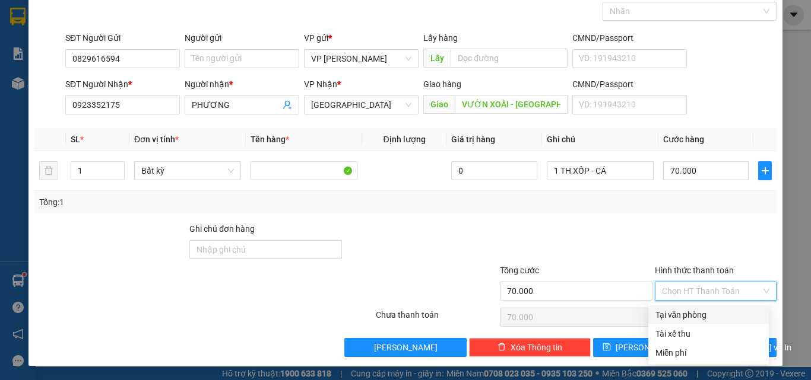
click at [685, 315] on div "Tại văn phòng" at bounding box center [708, 315] width 106 height 13
type input "0"
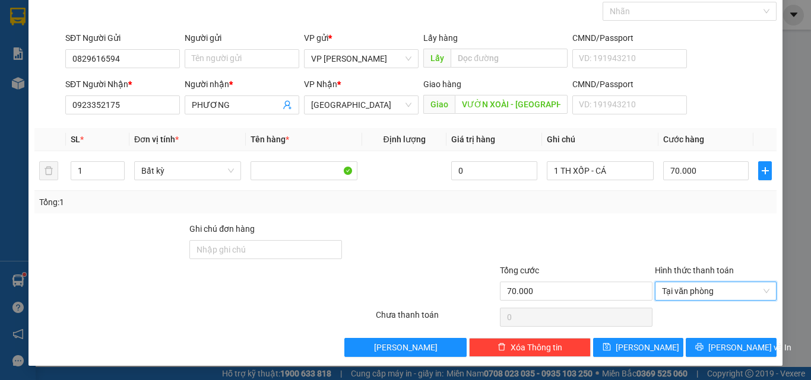
click at [694, 337] on div "Transit Pickup Surcharge Ids Transit Deliver Surcharge Ids Transit Deliver Surc…" at bounding box center [405, 170] width 742 height 373
click at [700, 348] on icon "printer" at bounding box center [700, 348] width 8 height 8
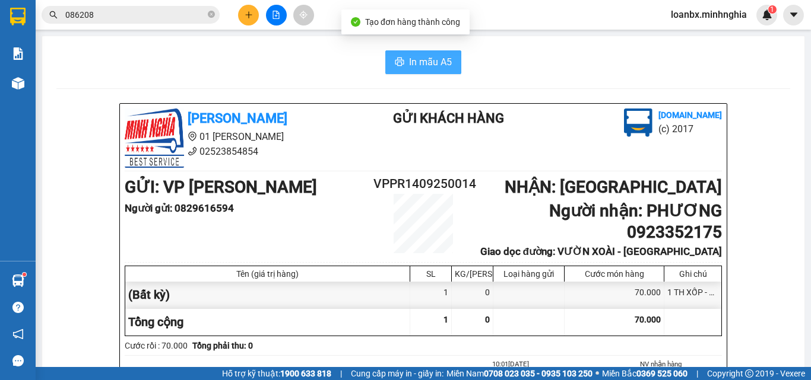
click at [425, 55] on button "In mẫu A5" at bounding box center [423, 62] width 76 height 24
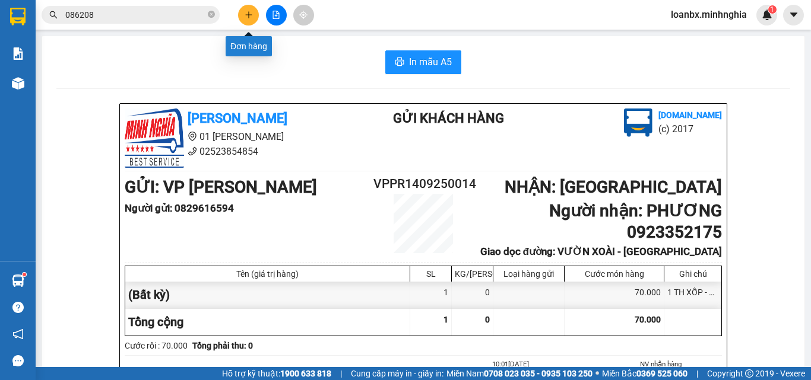
click at [243, 12] on button at bounding box center [248, 15] width 21 height 21
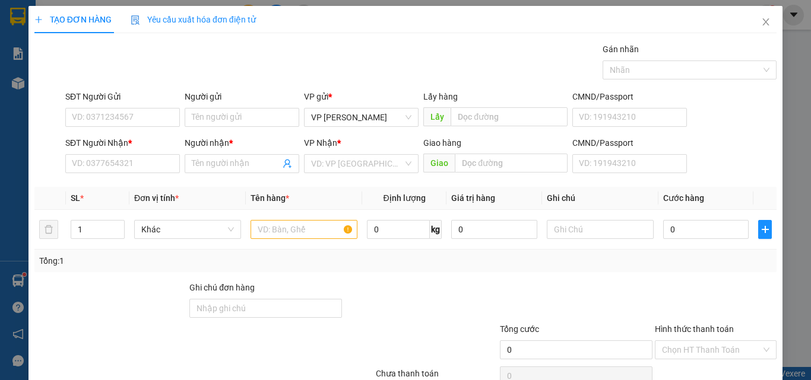
click at [104, 173] on div "SĐT Người Nhận * VD: 0377654321" at bounding box center [122, 158] width 115 height 42
click at [101, 163] on input "SĐT Người Nhận *" at bounding box center [122, 163] width 115 height 19
type input "0909428081"
click at [223, 157] on input "Người nhận *" at bounding box center [236, 163] width 88 height 13
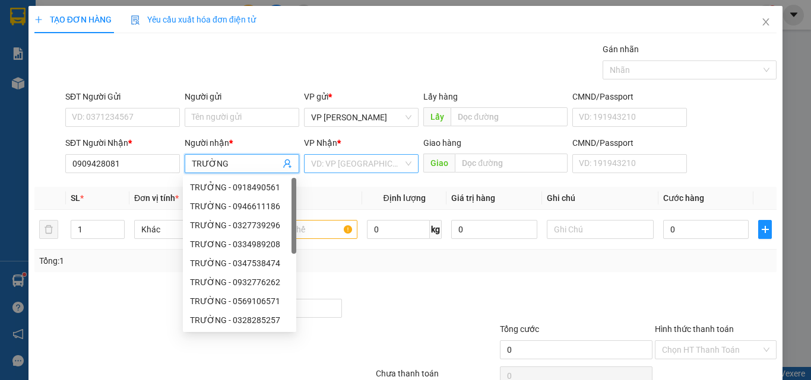
type input "TRƯỜNG"
drag, startPoint x: 351, startPoint y: 163, endPoint x: 353, endPoint y: 173, distance: 10.2
click at [353, 166] on input "search" at bounding box center [357, 164] width 92 height 18
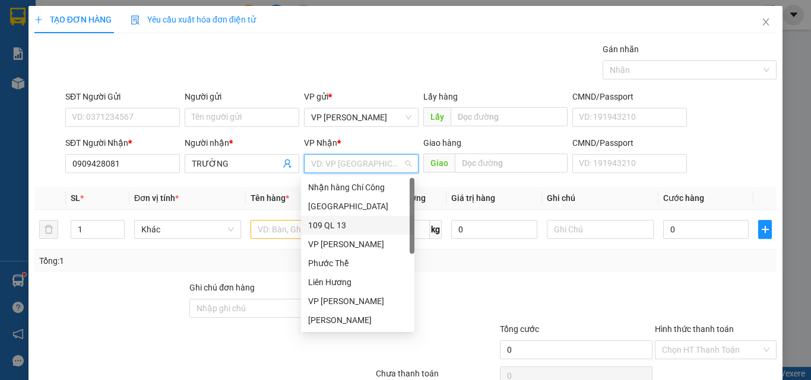
click at [340, 216] on div "109 QL 13" at bounding box center [357, 225] width 113 height 19
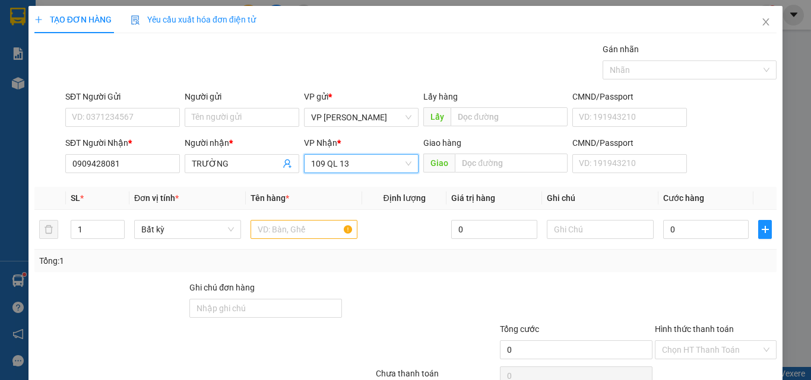
click at [322, 164] on span "109 QL 13" at bounding box center [361, 164] width 100 height 18
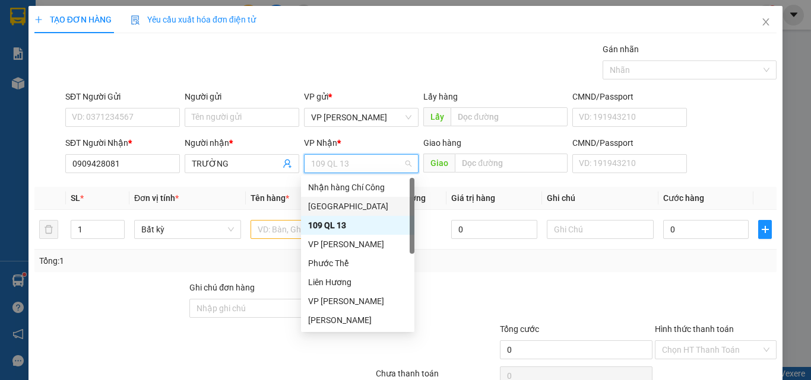
click at [332, 211] on div "[GEOGRAPHIC_DATA]" at bounding box center [357, 206] width 99 height 13
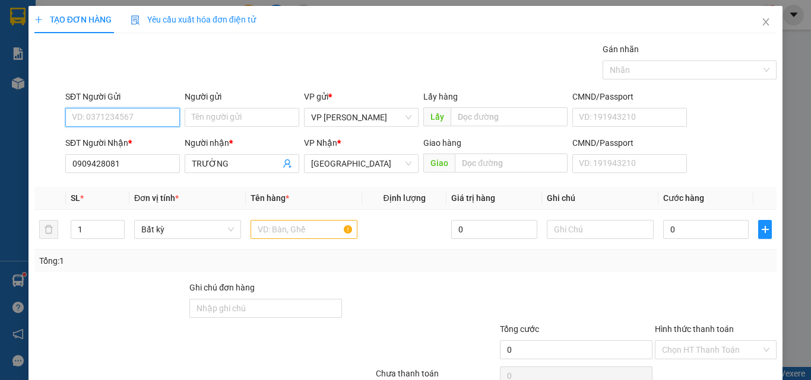
click at [116, 115] on input "SĐT Người Gửi" at bounding box center [122, 117] width 115 height 19
click at [116, 145] on div "0947037014" at bounding box center [121, 141] width 99 height 13
type input "0947037014"
click at [295, 226] on input "text" at bounding box center [303, 229] width 107 height 19
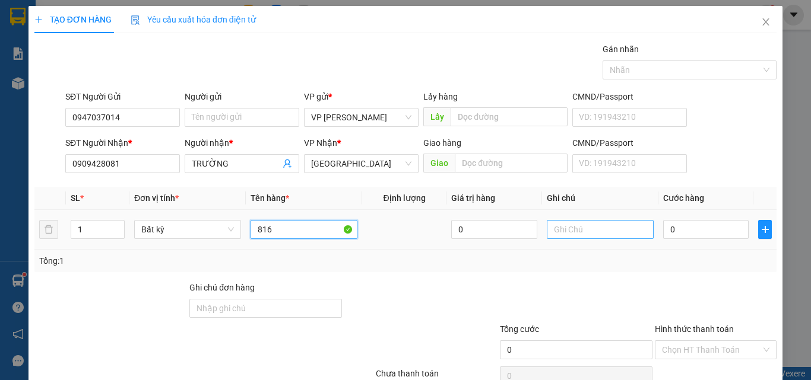
type input "816"
click at [578, 226] on input "text" at bounding box center [600, 229] width 107 height 19
paste input "1 TH XỐP - CÁ"
type input "1 TH XỐP - CÁ"
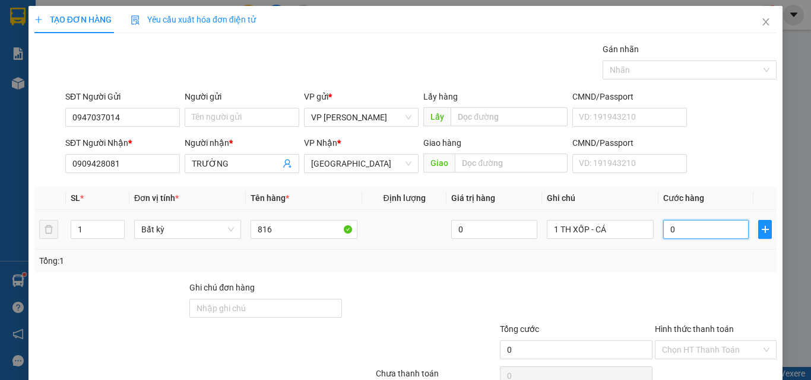
click at [670, 226] on input "0" at bounding box center [705, 229] width 85 height 19
type input "6"
type input "60"
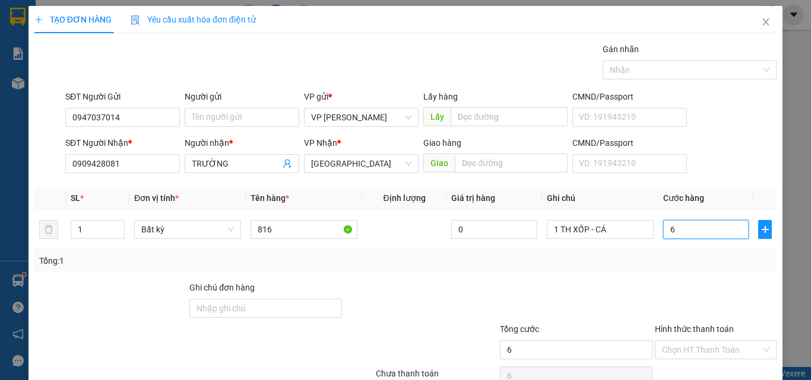
type input "60"
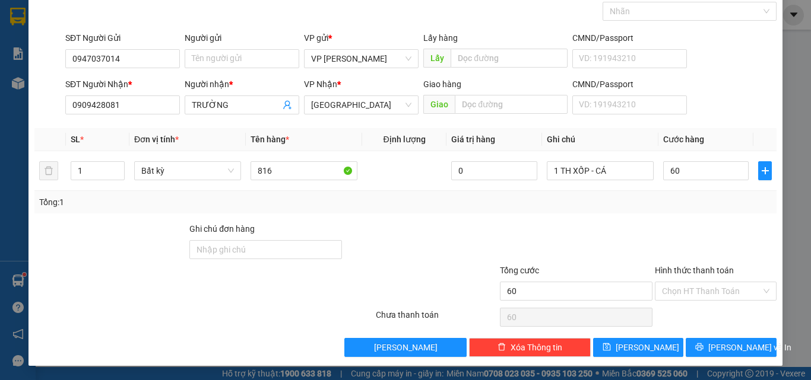
type input "60.000"
drag, startPoint x: 693, startPoint y: 281, endPoint x: 694, endPoint y: 293, distance: 12.5
click at [694, 281] on div "Hình thức thanh toán" at bounding box center [716, 273] width 122 height 18
click at [694, 295] on input "Hình thức thanh toán" at bounding box center [711, 292] width 99 height 18
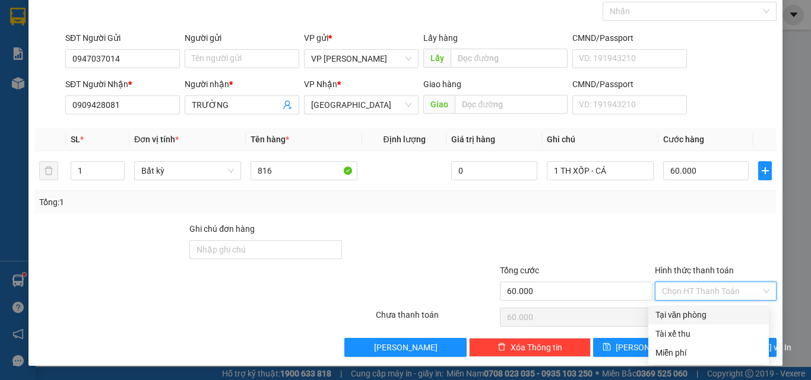
click at [694, 318] on div "Tại văn phòng" at bounding box center [708, 315] width 106 height 13
type input "0"
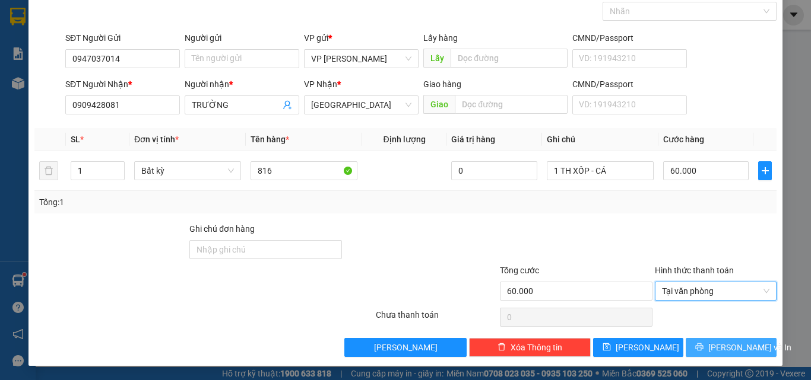
click at [730, 351] on span "Lưu và In" at bounding box center [749, 347] width 83 height 13
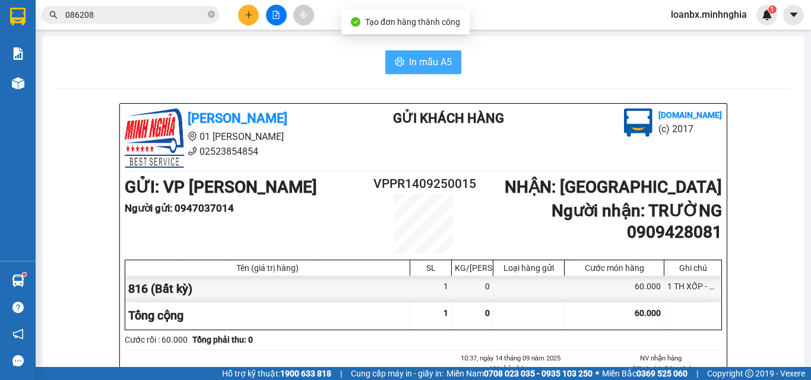
click at [409, 69] on span "In mẫu A5" at bounding box center [430, 62] width 43 height 15
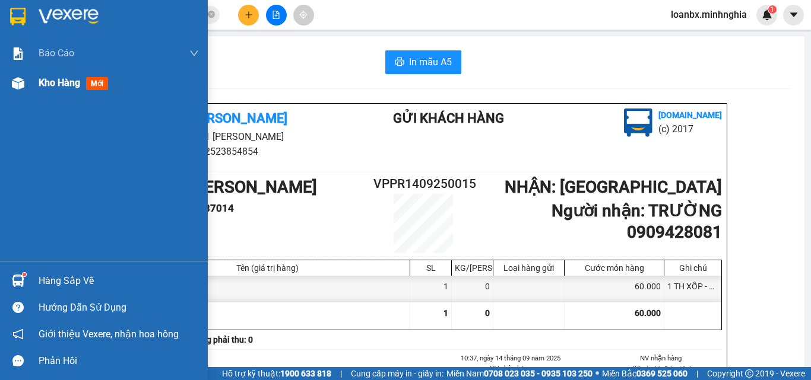
click at [47, 82] on span "Kho hàng" at bounding box center [60, 82] width 42 height 11
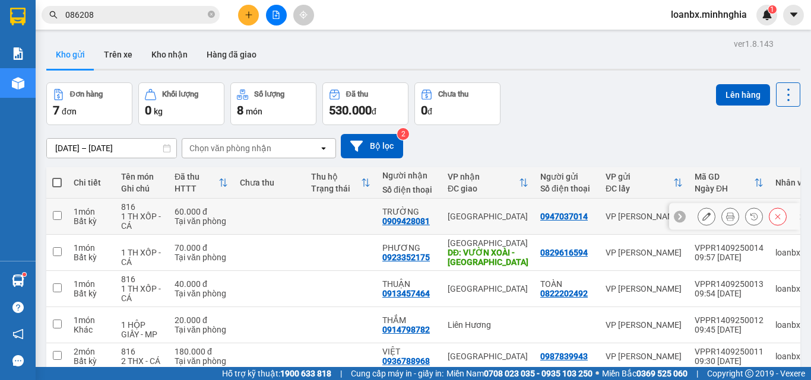
click at [702, 213] on icon at bounding box center [706, 216] width 8 height 8
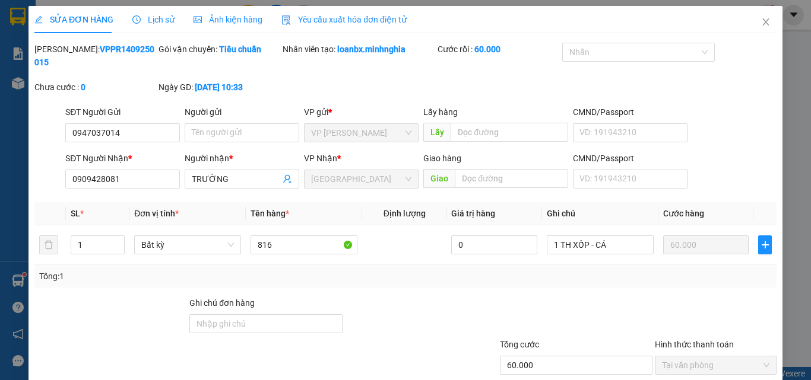
type input "0947037014"
type input "0909428081"
type input "60.000"
click at [760, 11] on span "Close" at bounding box center [765, 22] width 33 height 33
click at [757, 17] on div "1" at bounding box center [766, 15] width 21 height 21
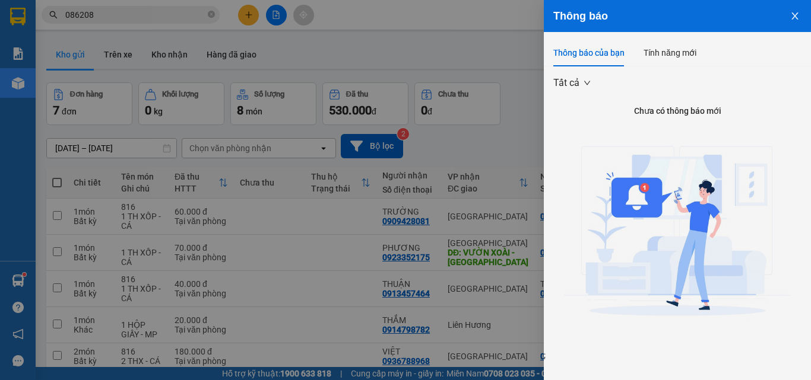
click at [246, 18] on div at bounding box center [405, 190] width 811 height 380
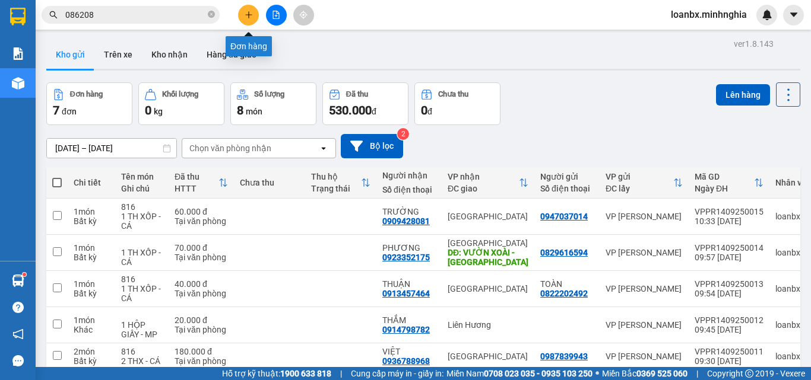
click at [246, 14] on icon "plus" at bounding box center [249, 15] width 8 height 8
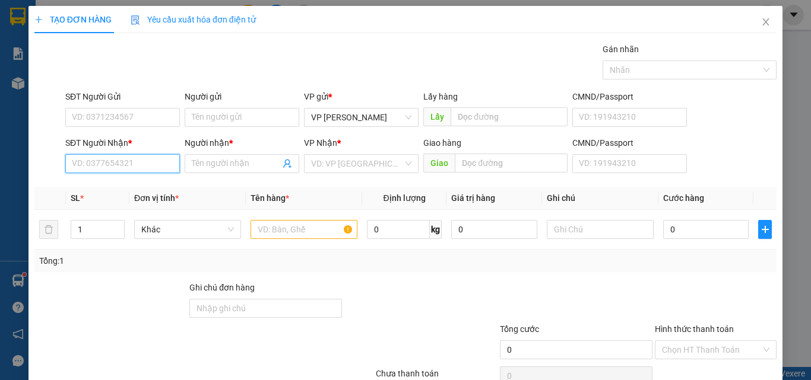
click at [113, 166] on input "SĐT Người Nhận *" at bounding box center [122, 163] width 115 height 19
type input "0909428081"
click at [144, 179] on div "0909428081 - TRƯỜNG" at bounding box center [121, 187] width 113 height 19
type input "TRƯỜNG"
type input "0909428081"
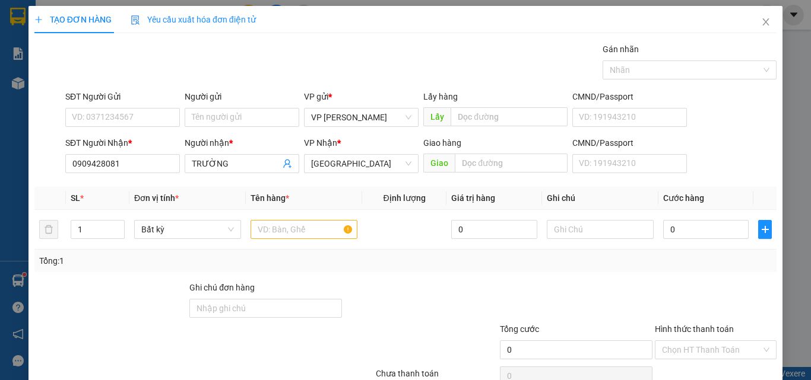
click at [131, 129] on div "SĐT Người Gửi VD: 0371234567" at bounding box center [122, 111] width 115 height 42
click at [131, 126] on input "SĐT Người Gửi" at bounding box center [122, 117] width 115 height 19
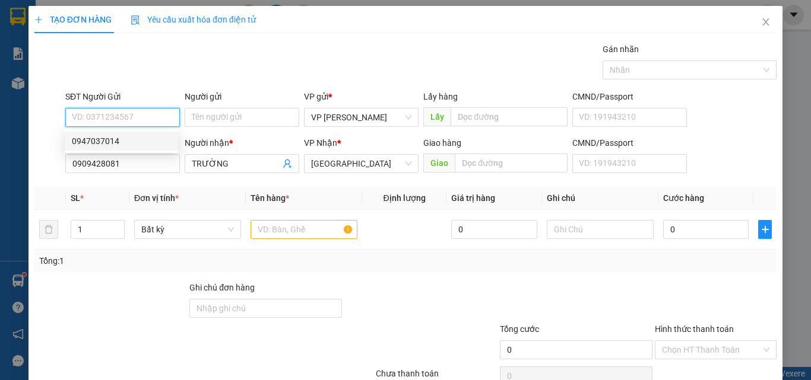
click at [124, 140] on div "0947037014" at bounding box center [121, 141] width 99 height 13
type input "0947037014"
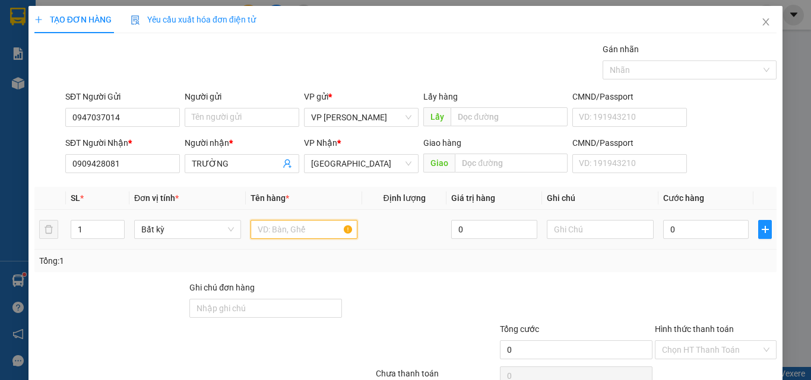
click at [285, 237] on input "text" at bounding box center [303, 229] width 107 height 19
type input "816"
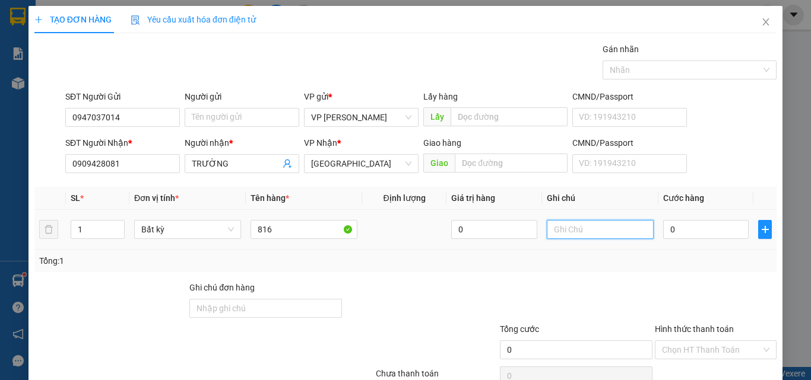
drag, startPoint x: 545, startPoint y: 223, endPoint x: 552, endPoint y: 227, distance: 8.1
click at [550, 226] on input "text" at bounding box center [600, 229] width 107 height 19
paste input "1 TH XỐP - CÁ"
type input "1 TH XỐP - CÁ"
click at [676, 231] on input "0" at bounding box center [705, 229] width 85 height 19
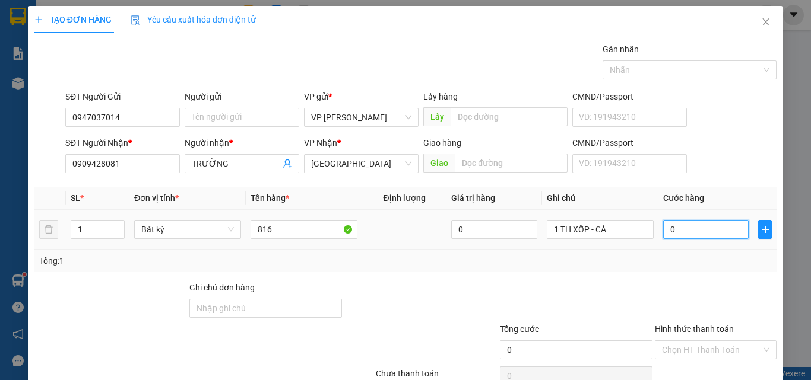
type input "4"
type input "40"
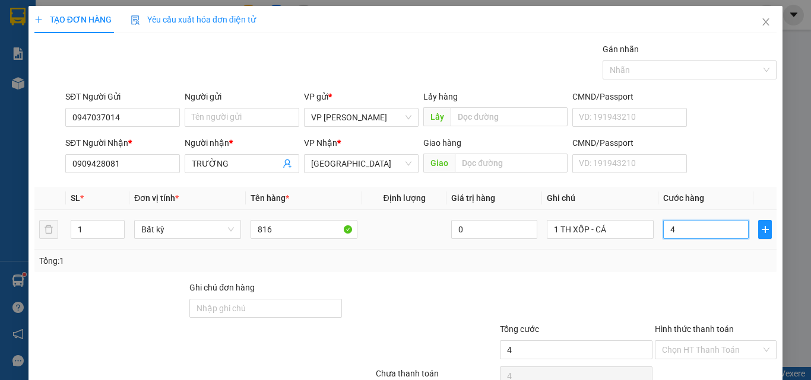
type input "40"
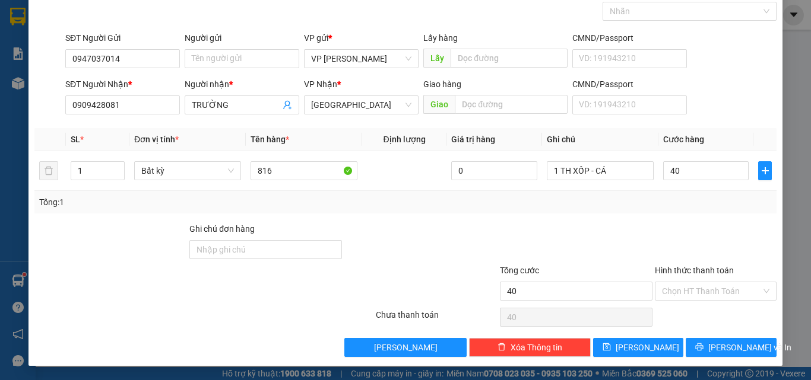
type input "40.000"
click at [706, 323] on div "Chọn HT Thanh Toán" at bounding box center [715, 318] width 124 height 24
click at [709, 297] on input "Hình thức thanh toán" at bounding box center [711, 292] width 99 height 18
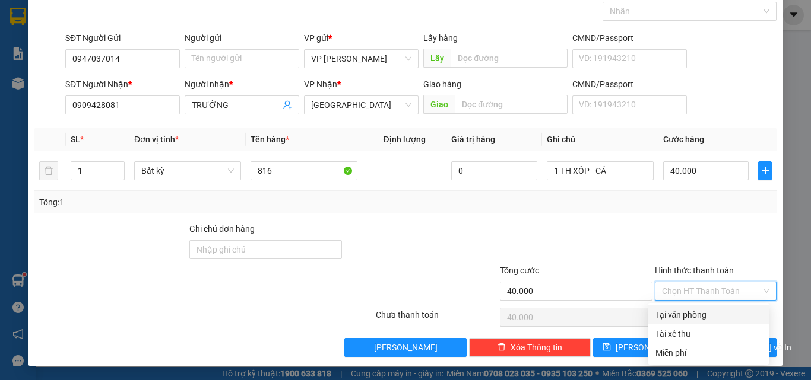
click at [687, 316] on div "Tại văn phòng" at bounding box center [708, 315] width 106 height 13
type input "0"
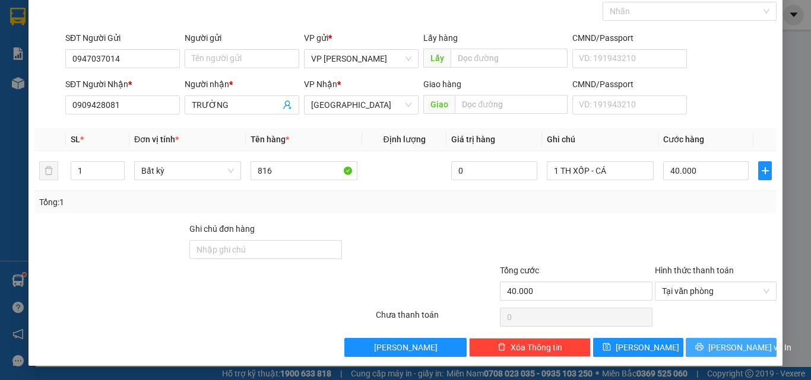
click at [716, 348] on span "Lưu và In" at bounding box center [749, 347] width 83 height 13
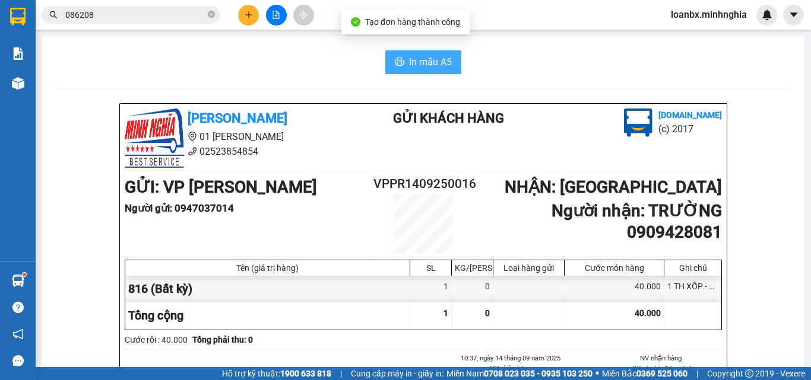
click at [435, 68] on span "In mẫu A5" at bounding box center [430, 62] width 43 height 15
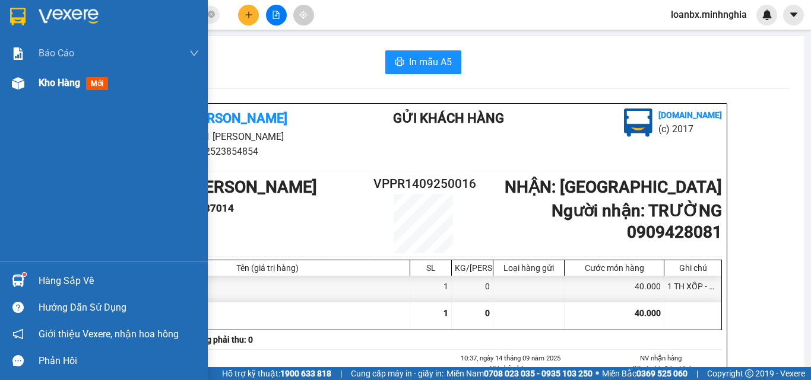
click at [20, 83] on img at bounding box center [18, 83] width 12 height 12
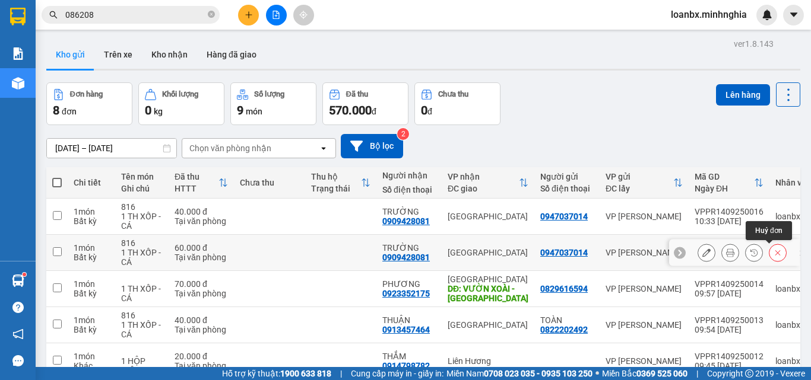
click at [775, 252] on icon at bounding box center [777, 252] width 5 height 5
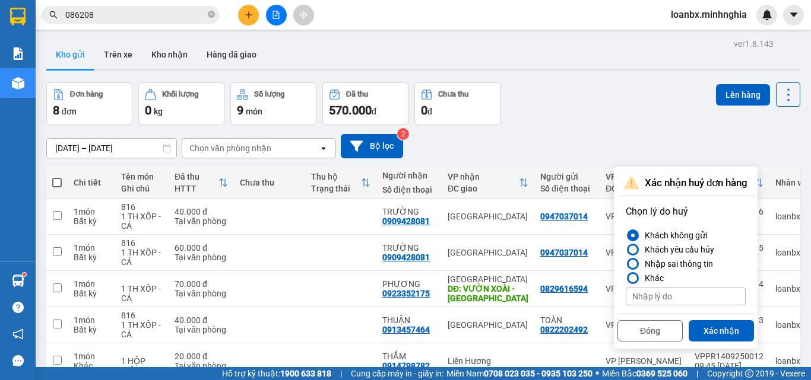
click at [673, 250] on div "Khách yêu cầu hủy" at bounding box center [677, 250] width 74 height 14
click at [626, 250] on input "Khách yêu cầu hủy" at bounding box center [626, 250] width 0 height 0
click at [710, 328] on button "Xác nhận" at bounding box center [721, 331] width 65 height 21
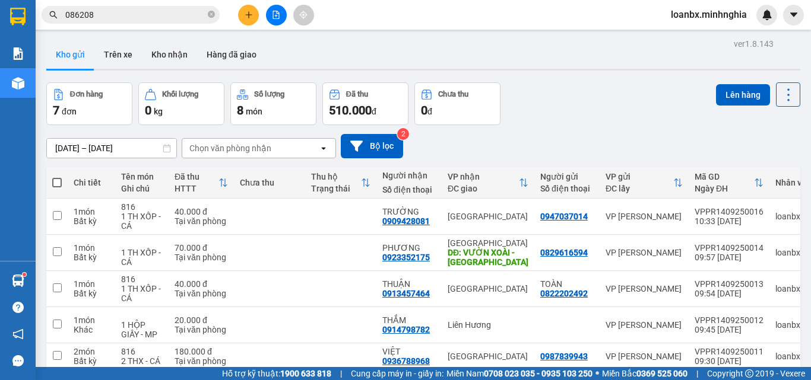
scroll to position [119, 0]
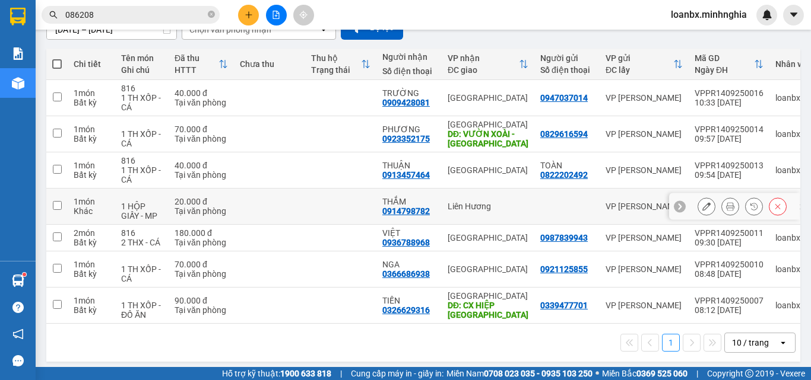
click at [119, 219] on td "1 HỘP GIẤY - MP" at bounding box center [141, 207] width 53 height 36
checkbox input "true"
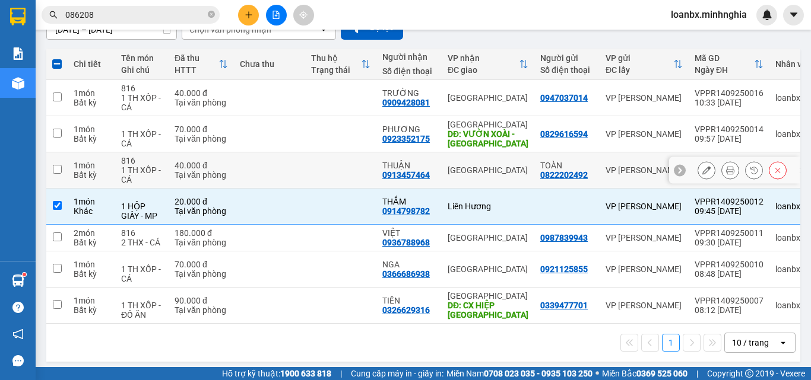
scroll to position [0, 0]
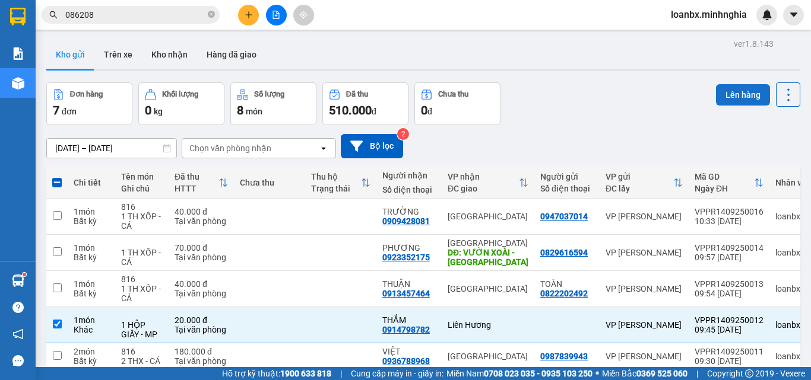
click at [742, 91] on button "Lên hàng" at bounding box center [743, 94] width 54 height 21
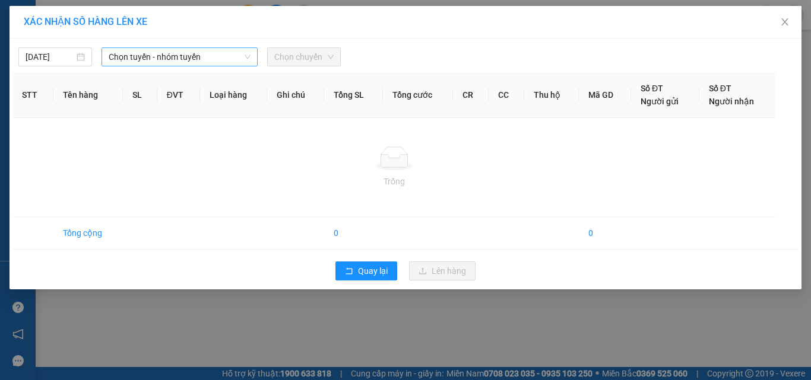
click at [150, 62] on span "Chọn tuyến - nhóm tuyến" at bounding box center [180, 57] width 142 height 18
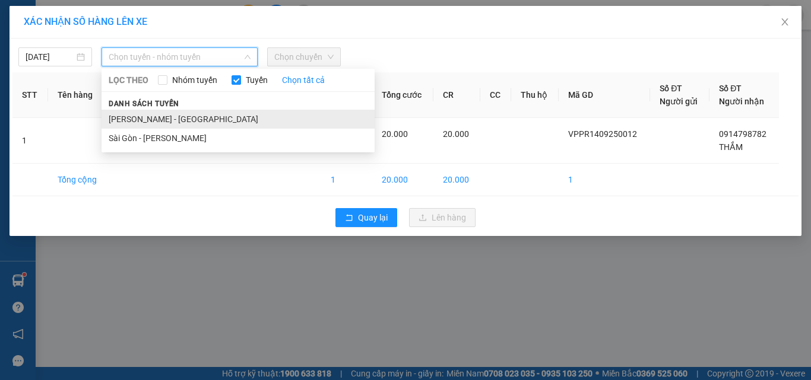
click at [137, 113] on li "[PERSON_NAME] - [GEOGRAPHIC_DATA]" at bounding box center [237, 119] width 273 height 19
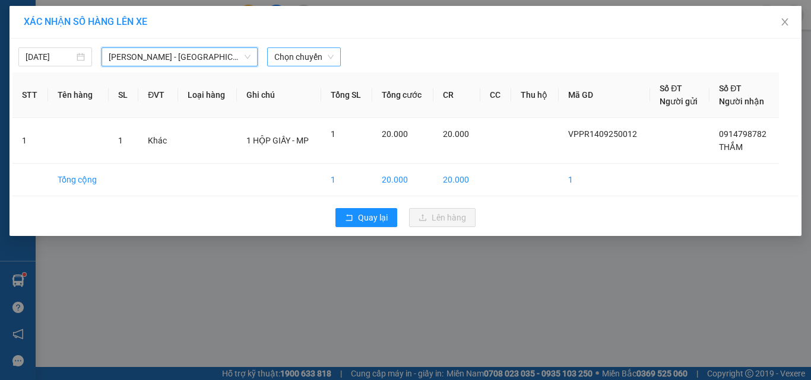
drag, startPoint x: 289, startPoint y: 56, endPoint x: 297, endPoint y: 65, distance: 12.2
click at [290, 56] on span "Chọn chuyến" at bounding box center [303, 57] width 59 height 18
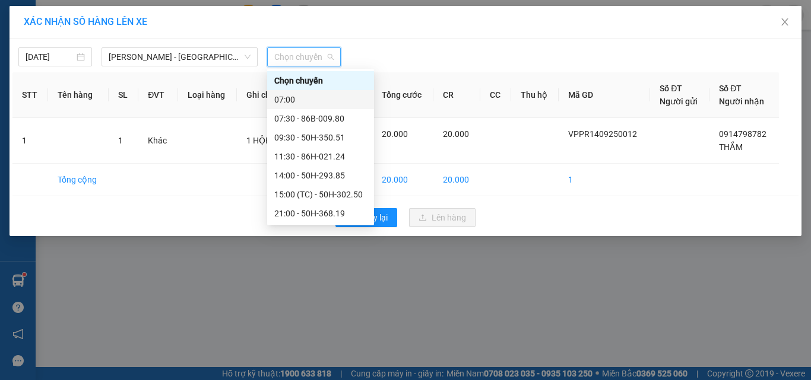
click at [302, 101] on div "07:00" at bounding box center [320, 99] width 93 height 13
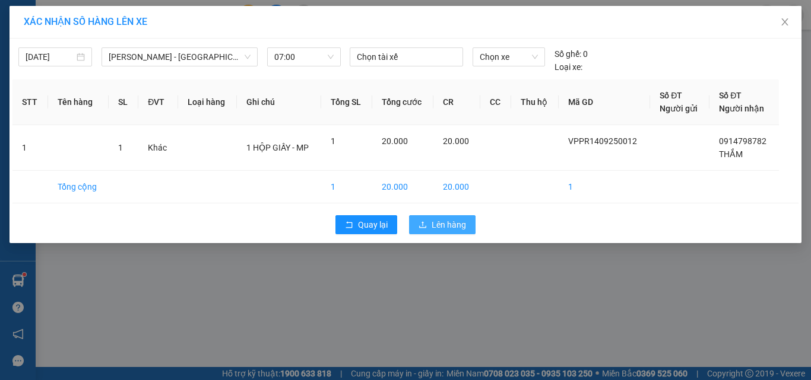
click at [421, 226] on icon "upload" at bounding box center [422, 225] width 8 height 8
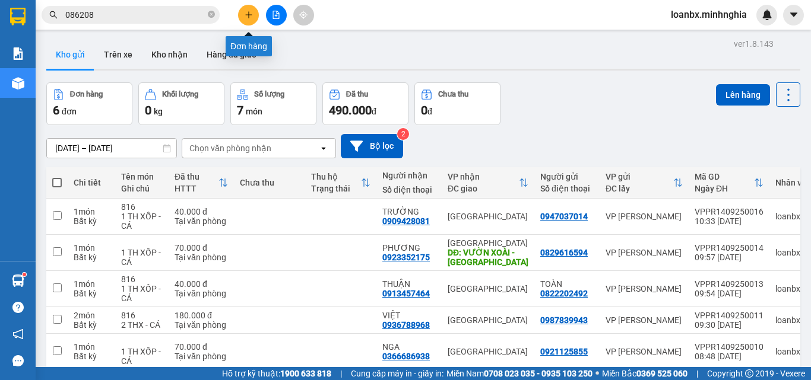
click at [249, 18] on icon "plus" at bounding box center [248, 14] width 1 height 7
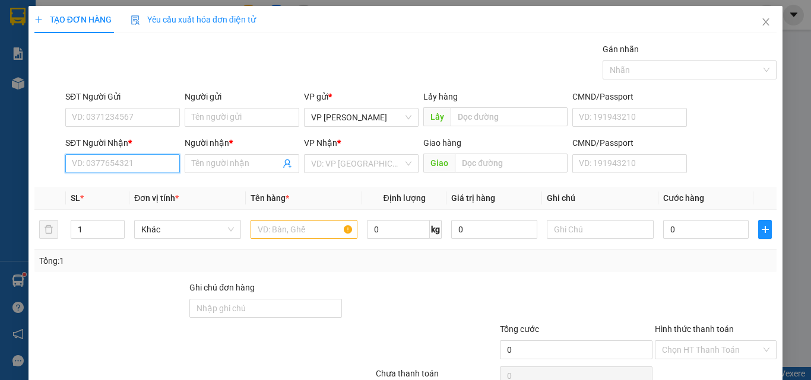
click at [122, 158] on input "SĐT Người Nhận *" at bounding box center [122, 163] width 115 height 19
click at [109, 169] on input "0336183906" at bounding box center [122, 163] width 115 height 19
drag, startPoint x: 131, startPoint y: 167, endPoint x: 154, endPoint y: 166, distance: 23.7
click at [131, 166] on input "0336189306" at bounding box center [122, 163] width 115 height 19
type input "0336189306"
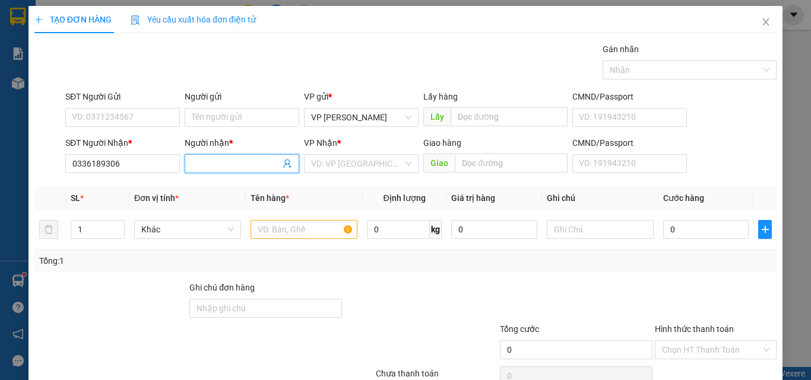
click at [253, 164] on input "Người nhận *" at bounding box center [236, 163] width 88 height 13
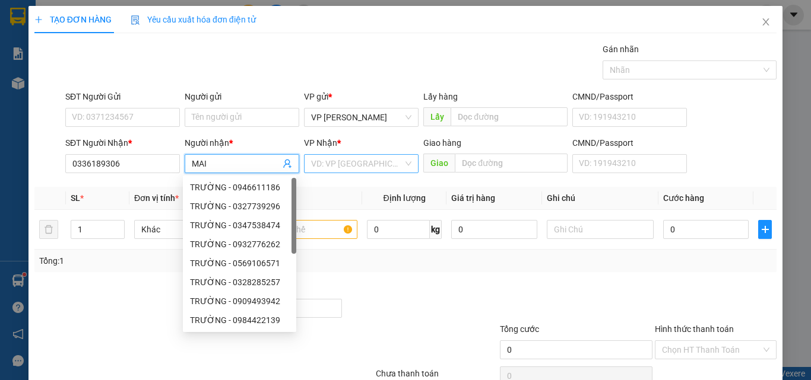
type input "MAI"
click at [354, 156] on div "VP Nhận * VD: VP Sài Gòn" at bounding box center [361, 158] width 115 height 42
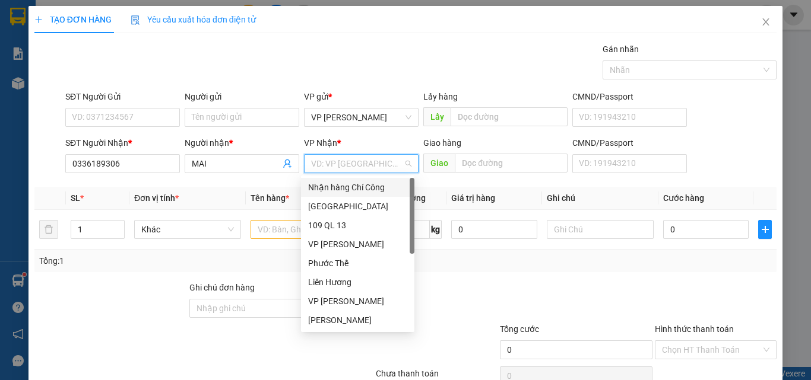
click at [353, 168] on input "search" at bounding box center [357, 164] width 92 height 18
click at [328, 202] on div "[GEOGRAPHIC_DATA]" at bounding box center [357, 206] width 99 height 13
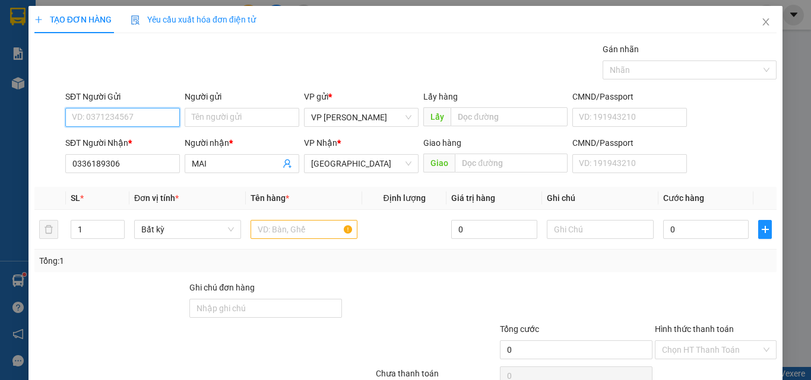
click at [111, 121] on input "SĐT Người Gửi" at bounding box center [122, 117] width 115 height 19
type input "0336523465"
click at [290, 230] on input "text" at bounding box center [303, 229] width 107 height 19
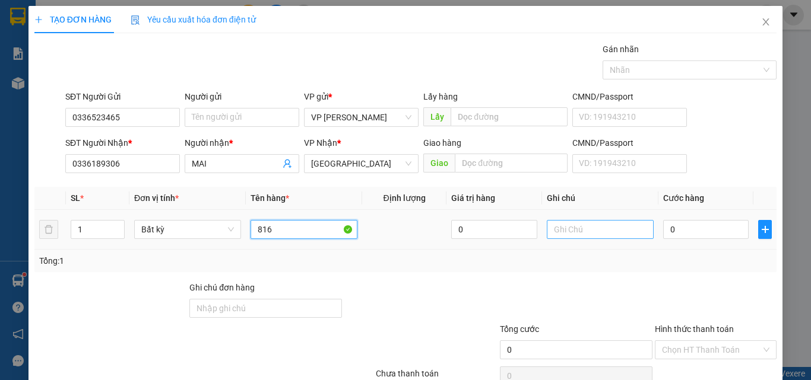
type input "816"
click at [579, 235] on input "text" at bounding box center [600, 229] width 107 height 19
drag, startPoint x: 579, startPoint y: 235, endPoint x: 559, endPoint y: 254, distance: 27.3
click at [553, 269] on div "Tổng: 1" at bounding box center [405, 261] width 742 height 23
click at [563, 236] on input "text" at bounding box center [600, 229] width 107 height 19
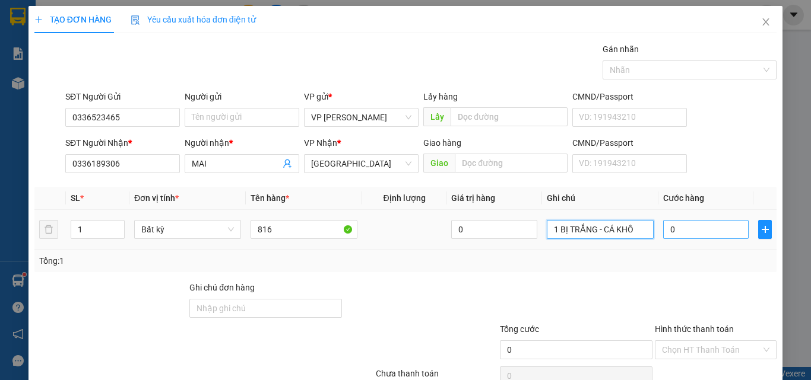
type input "1 BỊ TRẮNG - CÁ KHÔ"
click at [695, 236] on input "0" at bounding box center [705, 229] width 85 height 19
type input "3"
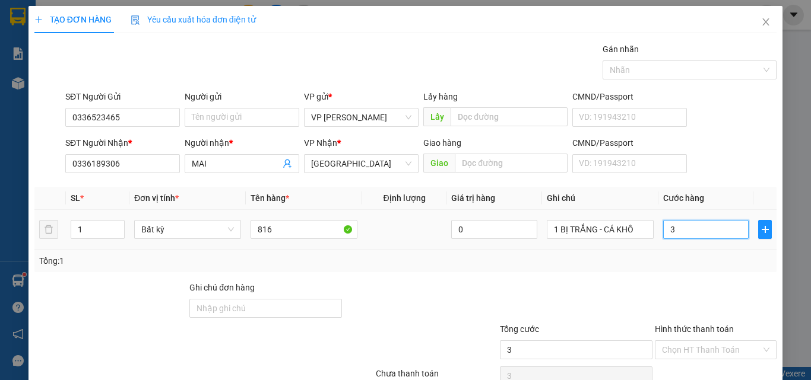
type input "30"
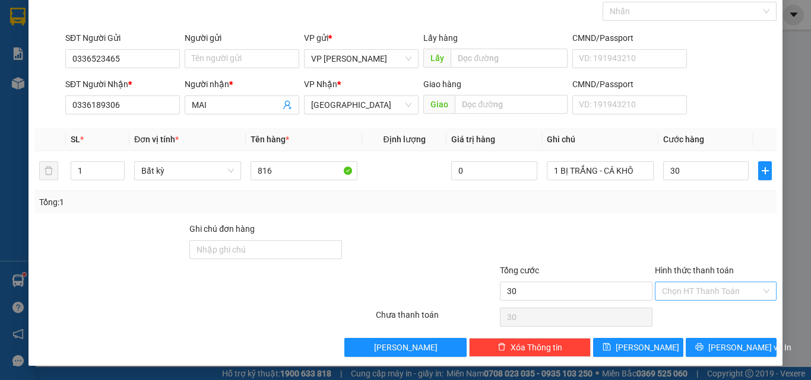
type input "30.000"
drag, startPoint x: 689, startPoint y: 296, endPoint x: 686, endPoint y: 302, distance: 6.6
click at [689, 297] on input "Hình thức thanh toán" at bounding box center [711, 292] width 99 height 18
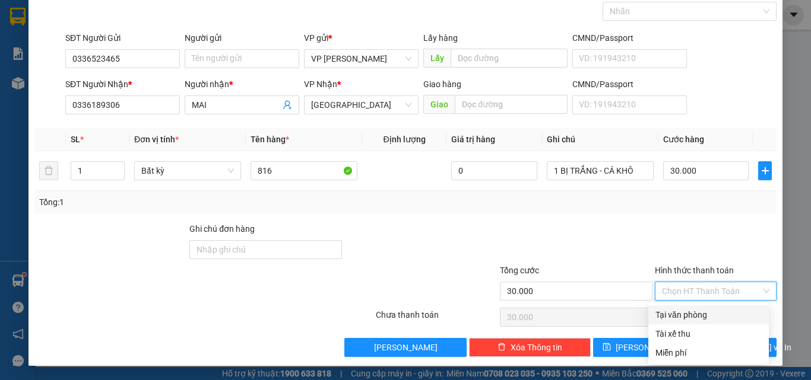
click at [684, 314] on div "Tại văn phòng" at bounding box center [708, 315] width 106 height 13
type input "0"
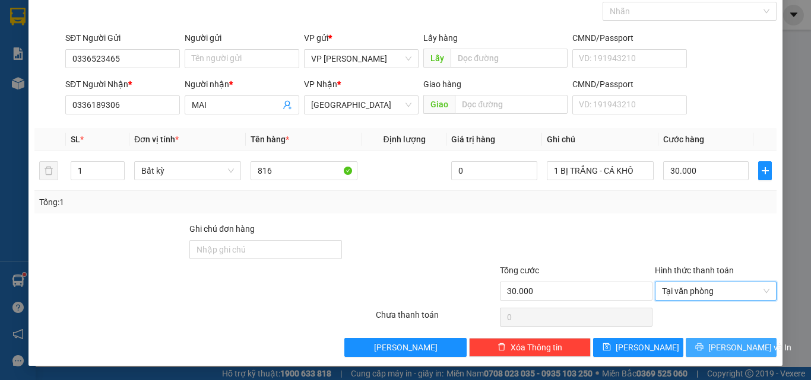
click at [705, 341] on button "Lưu và In" at bounding box center [731, 347] width 91 height 19
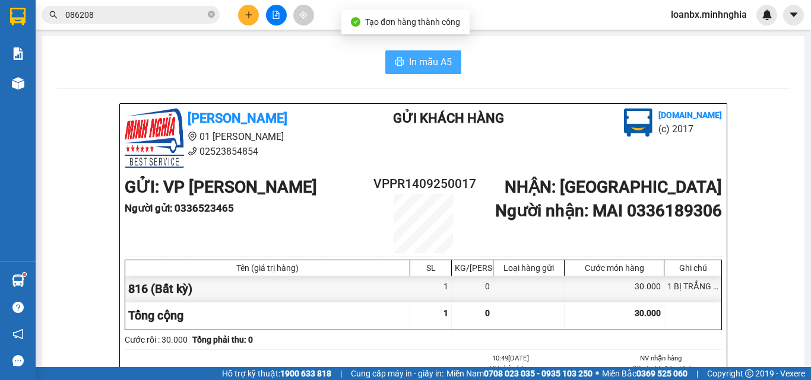
click at [440, 70] on button "In mẫu A5" at bounding box center [423, 62] width 76 height 24
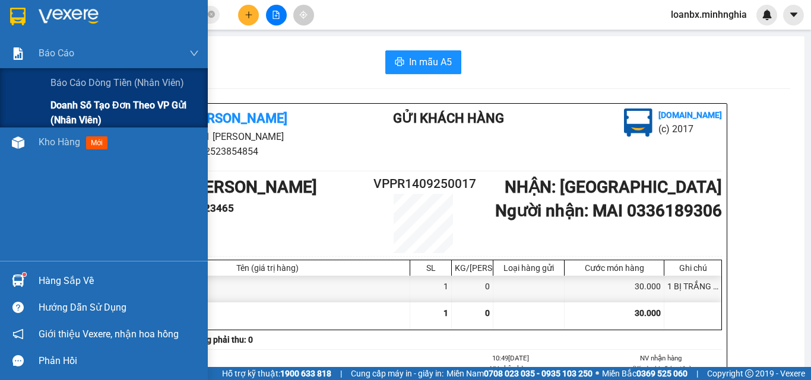
drag, startPoint x: 2, startPoint y: 80, endPoint x: 19, endPoint y: 100, distance: 26.1
click at [5, 85] on div "Báo cáo dòng tiền (nhân viên)" at bounding box center [104, 83] width 208 height 30
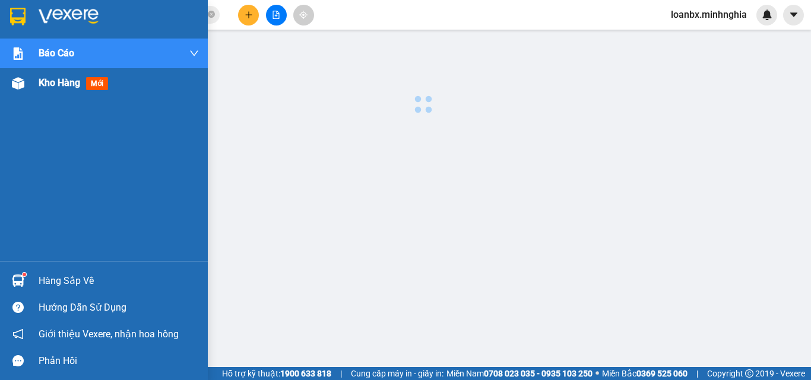
click at [46, 93] on div "Kho hàng mới" at bounding box center [119, 83] width 160 height 30
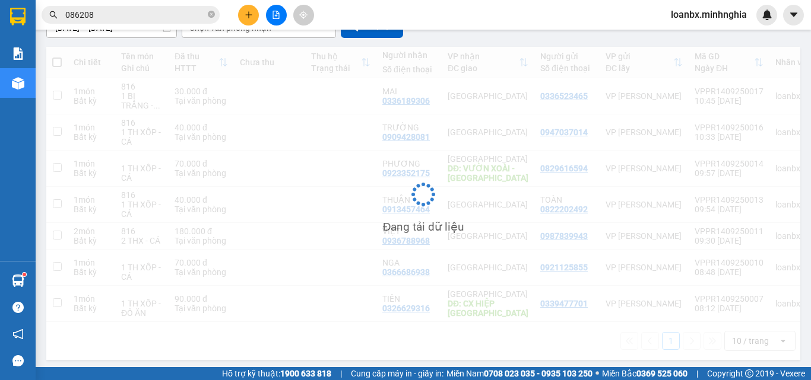
scroll to position [129, 0]
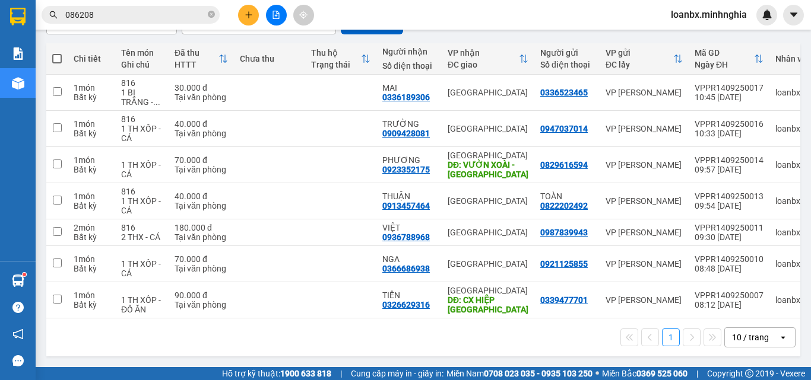
click at [249, 12] on icon "plus" at bounding box center [249, 15] width 8 height 8
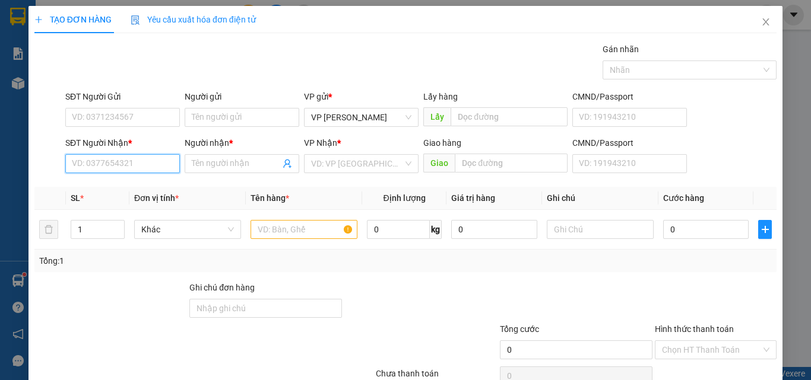
drag, startPoint x: 113, startPoint y: 160, endPoint x: 114, endPoint y: 154, distance: 6.6
click at [114, 154] on div "SĐT Người Nhận * VD: 0377654321" at bounding box center [122, 158] width 115 height 42
click at [104, 183] on div "0389401644 - HUẾ" at bounding box center [121, 187] width 99 height 13
type input "0389401644"
type input "HUẾ"
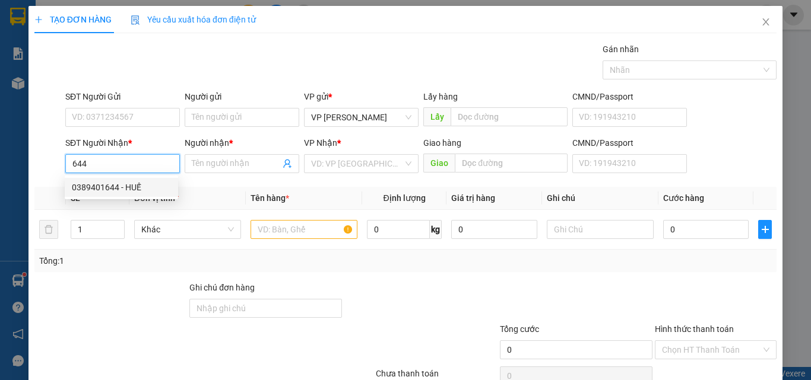
type input "N3 DẦU DÂY"
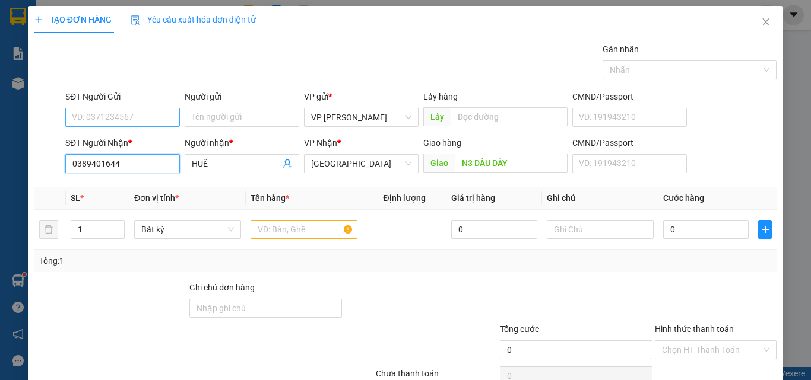
type input "0389401644"
click at [109, 118] on input "SĐT Người Gửi" at bounding box center [122, 117] width 115 height 19
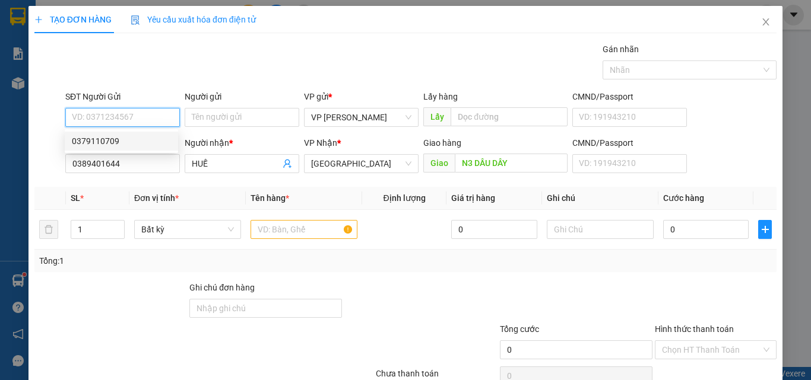
drag, startPoint x: 123, startPoint y: 145, endPoint x: 214, endPoint y: 182, distance: 97.7
click at [123, 146] on div "0379110709" at bounding box center [121, 141] width 99 height 13
type input "0379110709"
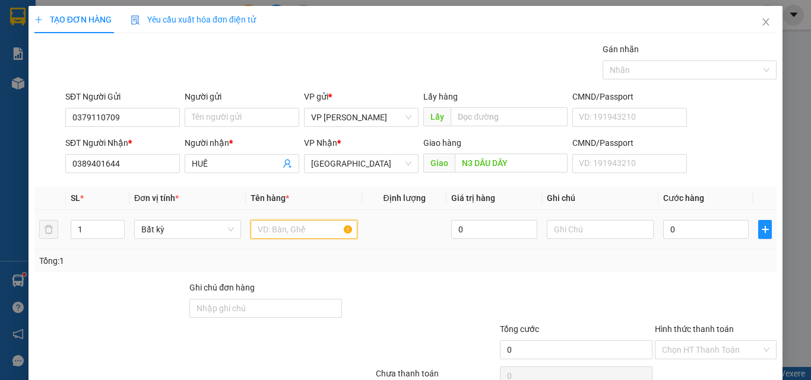
click at [279, 227] on input "text" at bounding box center [303, 229] width 107 height 19
drag, startPoint x: 579, startPoint y: 240, endPoint x: 575, endPoint y: 236, distance: 6.3
click at [576, 237] on div at bounding box center [600, 230] width 107 height 24
click at [572, 234] on input "text" at bounding box center [600, 229] width 107 height 19
drag, startPoint x: 571, startPoint y: 237, endPoint x: 553, endPoint y: 229, distance: 20.2
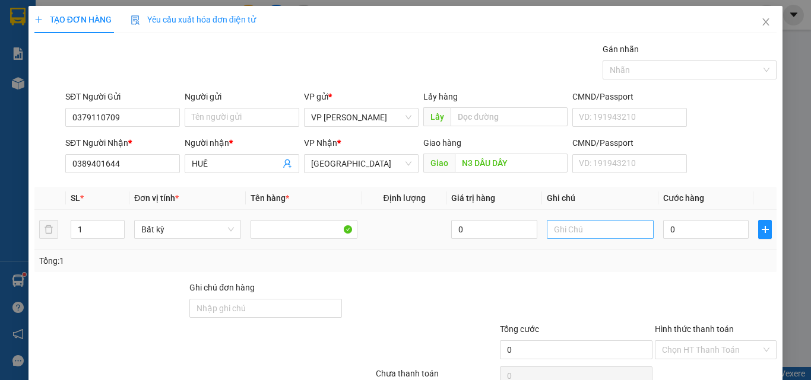
click at [553, 229] on input "text" at bounding box center [600, 229] width 107 height 19
type input "1 THX - CÁ"
click at [687, 233] on input "0" at bounding box center [705, 229] width 85 height 19
type input "9"
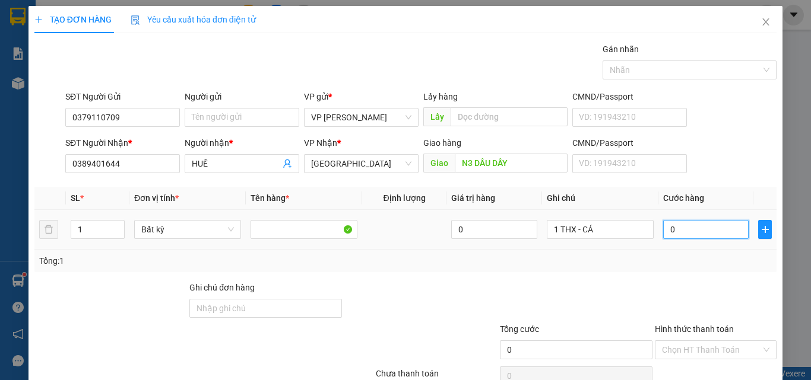
type input "9"
type input "90"
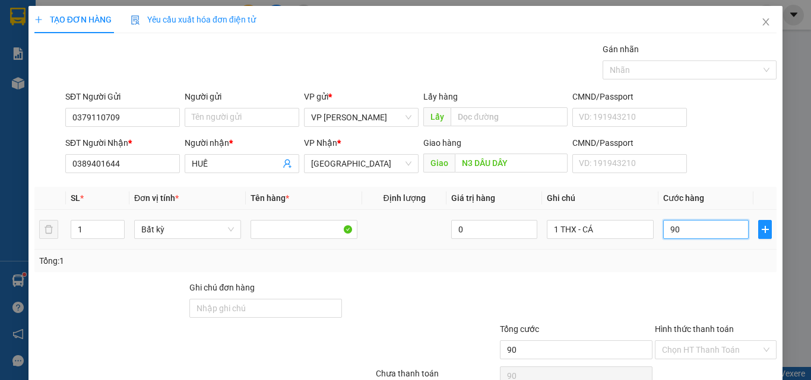
scroll to position [59, 0]
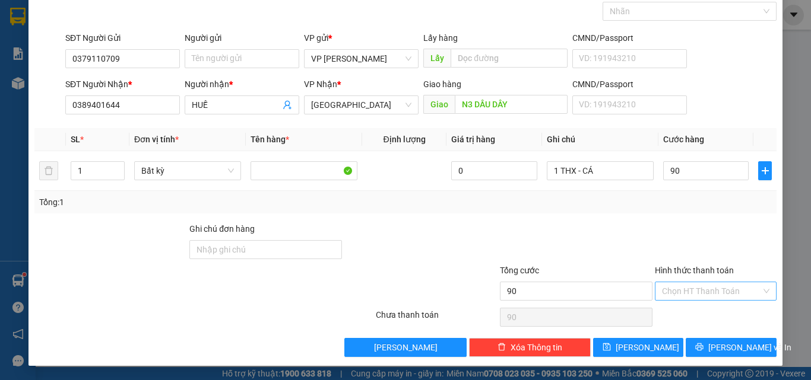
type input "90.000"
drag, startPoint x: 687, startPoint y: 286, endPoint x: 688, endPoint y: 293, distance: 7.1
click at [687, 290] on input "Hình thức thanh toán" at bounding box center [711, 292] width 99 height 18
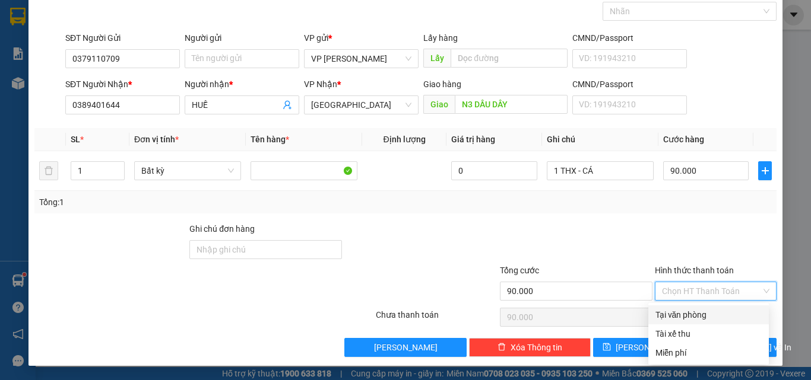
drag, startPoint x: 688, startPoint y: 293, endPoint x: 688, endPoint y: 308, distance: 14.8
click at [688, 301] on div "Hình thức thanh toán Chọn HT Thanh Toán" at bounding box center [716, 285] width 122 height 42
drag, startPoint x: 688, startPoint y: 311, endPoint x: 690, endPoint y: 319, distance: 7.9
click at [689, 315] on div "Tại văn phòng" at bounding box center [708, 315] width 106 height 13
type input "0"
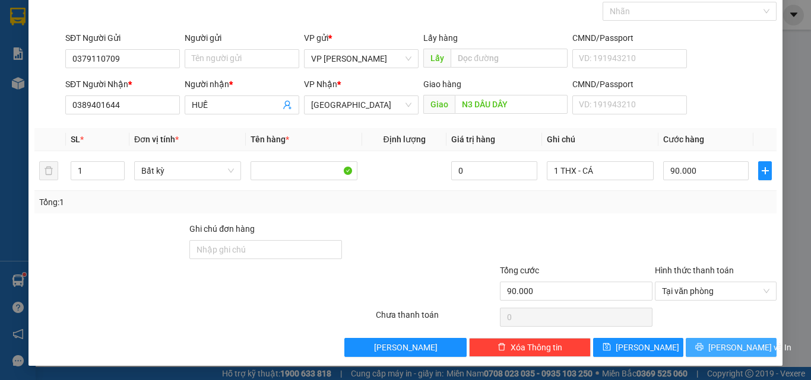
click at [696, 341] on button "Lưu và In" at bounding box center [731, 347] width 91 height 19
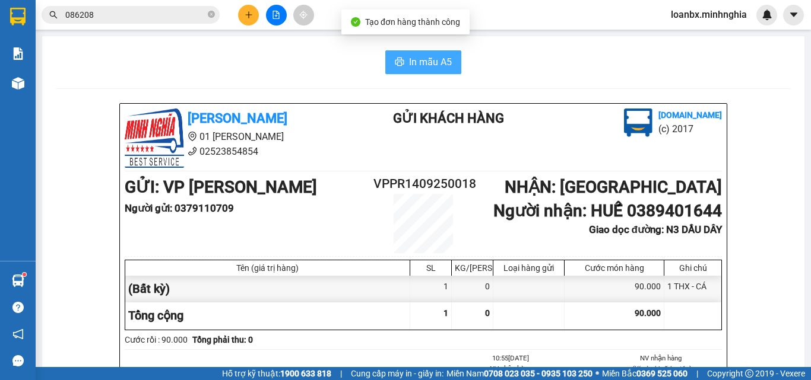
click at [427, 61] on span "In mẫu A5" at bounding box center [430, 62] width 43 height 15
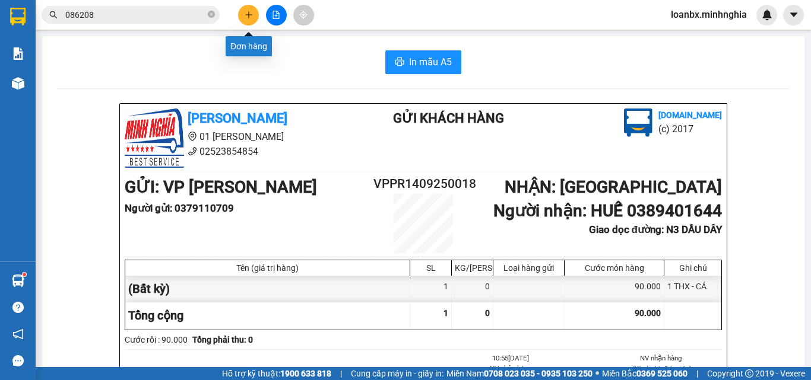
click at [243, 12] on button at bounding box center [248, 15] width 21 height 21
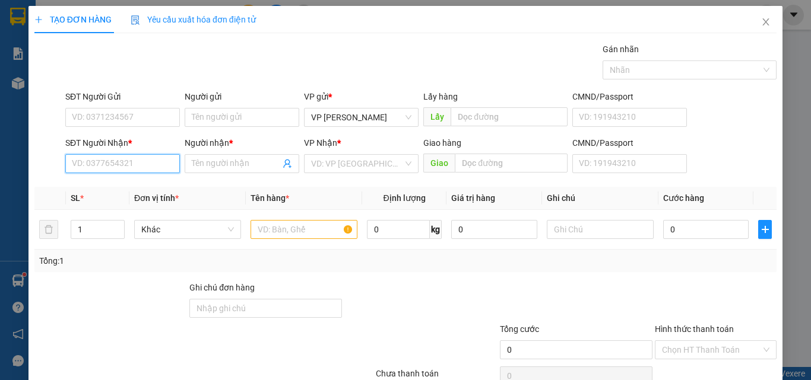
click at [77, 164] on input "SĐT Người Nhận *" at bounding box center [122, 163] width 115 height 19
click at [96, 166] on input "0903601343" at bounding box center [122, 163] width 115 height 19
type input "0903641343"
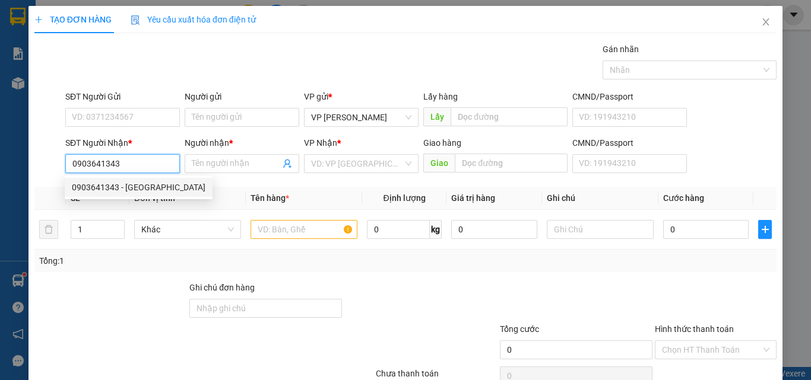
click at [127, 189] on div "0903641343 - XUÂN HẢI" at bounding box center [139, 187] width 134 height 13
type input "XUÂN HẢI"
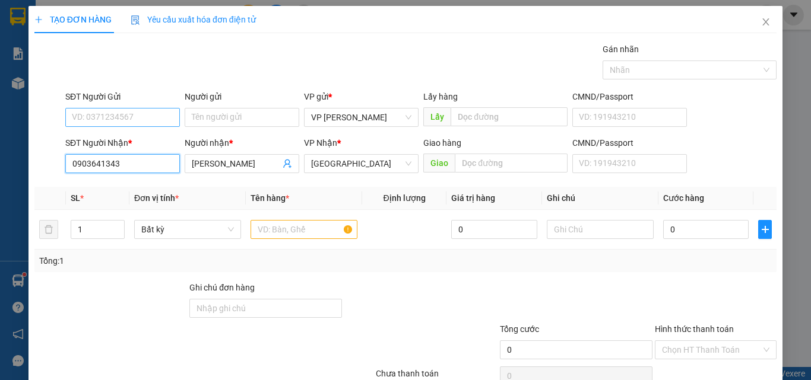
type input "0903641343"
click at [108, 111] on input "SĐT Người Gửi" at bounding box center [122, 117] width 115 height 19
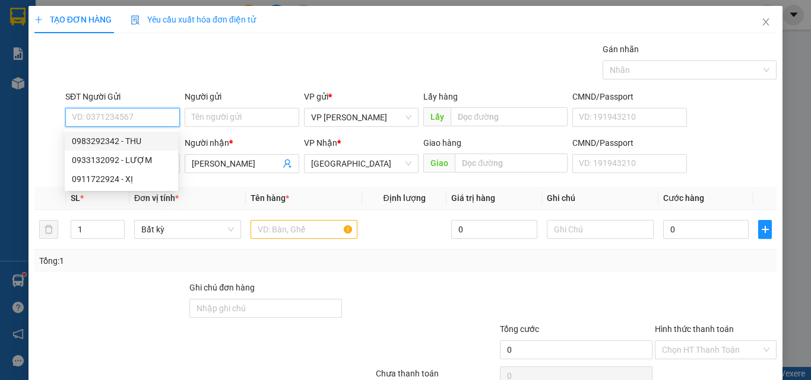
click at [125, 144] on div "0983292342 - THU" at bounding box center [121, 141] width 99 height 13
type input "0983292342"
type input "THU"
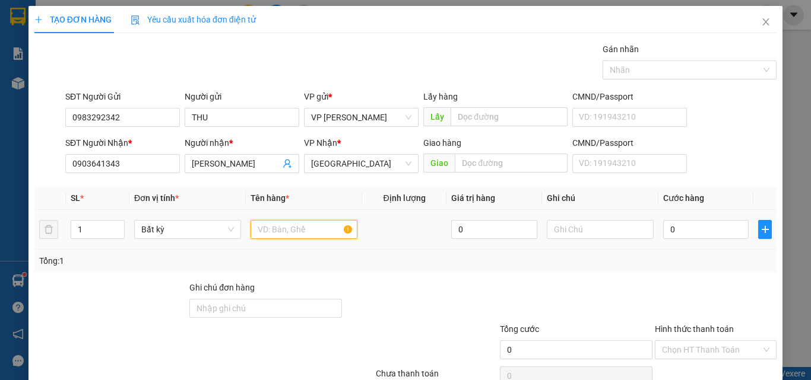
click at [285, 237] on input "text" at bounding box center [303, 229] width 107 height 19
type input "816"
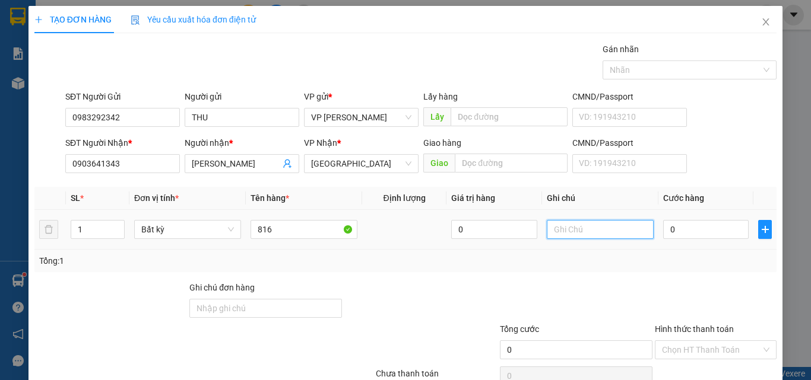
click at [575, 236] on input "text" at bounding box center [600, 229] width 107 height 19
paste input "1 TH XỐP - CÁ"
type input "1 TH XỐP - CÁ"
click at [691, 233] on input "0" at bounding box center [705, 229] width 85 height 19
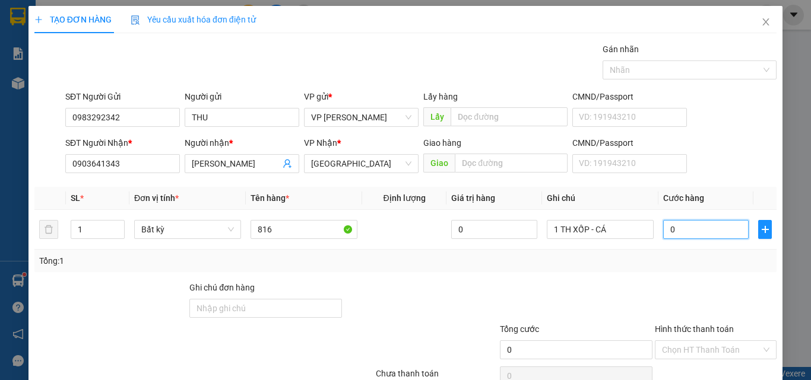
type input "4"
type input "40"
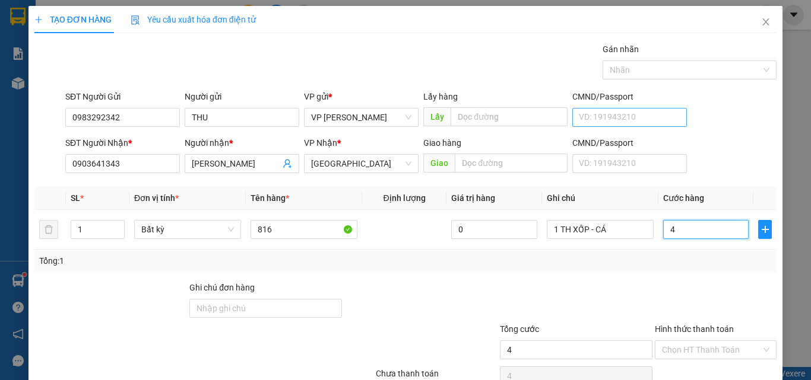
type input "40"
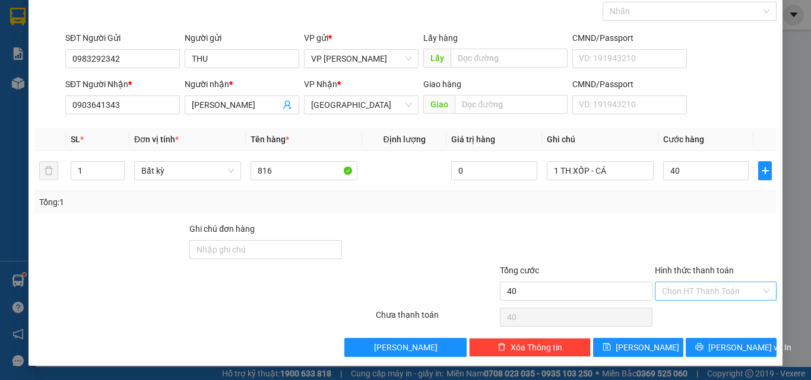
type input "40.000"
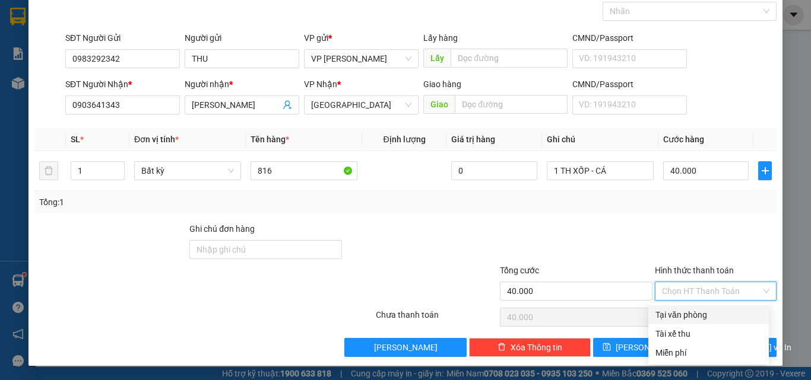
drag, startPoint x: 721, startPoint y: 288, endPoint x: 713, endPoint y: 311, distance: 23.8
click at [720, 293] on input "Hình thức thanh toán" at bounding box center [711, 292] width 99 height 18
click at [708, 320] on div "Tại văn phòng" at bounding box center [708, 315] width 106 height 13
type input "0"
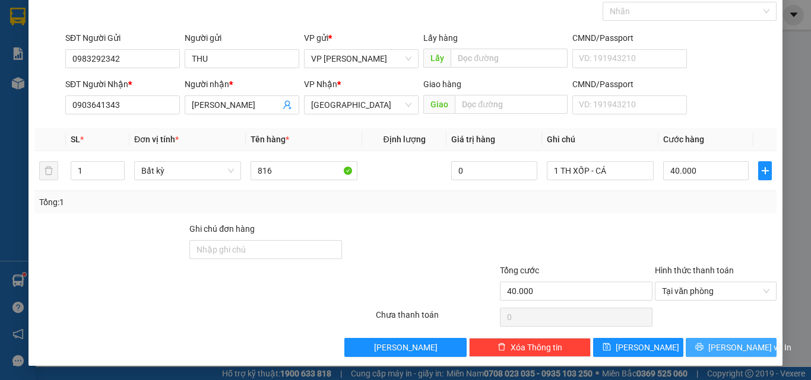
click at [708, 356] on div "TẠO ĐƠN HÀNG Yêu cầu xuất hóa đơn điện tử Transit Pickup Surcharge Ids Transit …" at bounding box center [405, 156] width 754 height 419
drag, startPoint x: 437, startPoint y: 61, endPoint x: 436, endPoint y: 79, distance: 18.4
click at [436, 61] on span "Lấy" at bounding box center [436, 58] width 27 height 19
drag, startPoint x: 739, startPoint y: 339, endPoint x: 733, endPoint y: 344, distance: 8.0
click at [739, 341] on button "Lưu và In" at bounding box center [731, 347] width 91 height 19
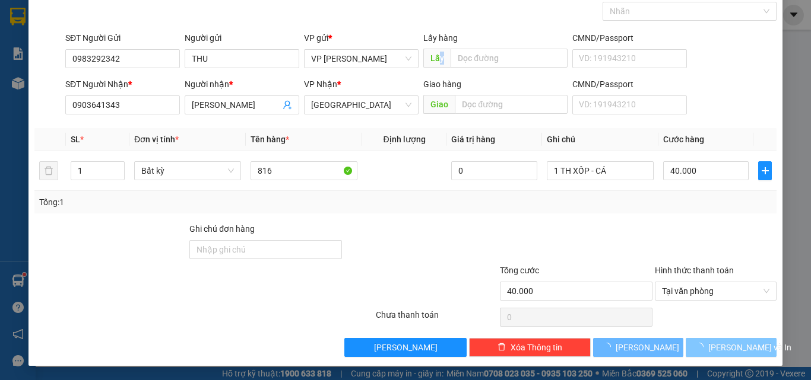
click at [731, 344] on span "Lưu và In" at bounding box center [749, 347] width 83 height 13
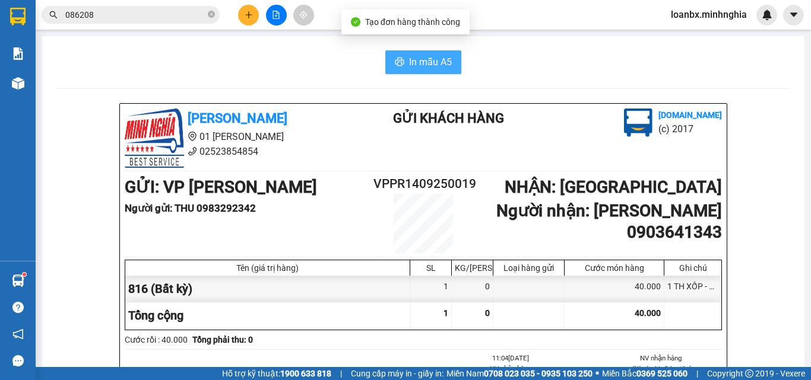
click at [455, 68] on button "In mẫu A5" at bounding box center [423, 62] width 76 height 24
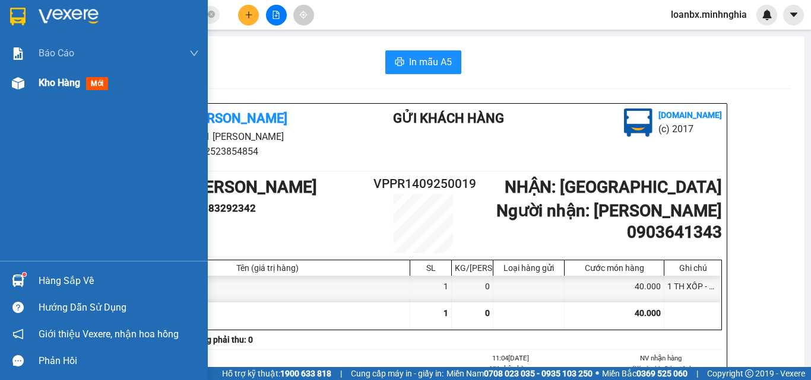
click at [62, 83] on span "Kho hàng" at bounding box center [60, 82] width 42 height 11
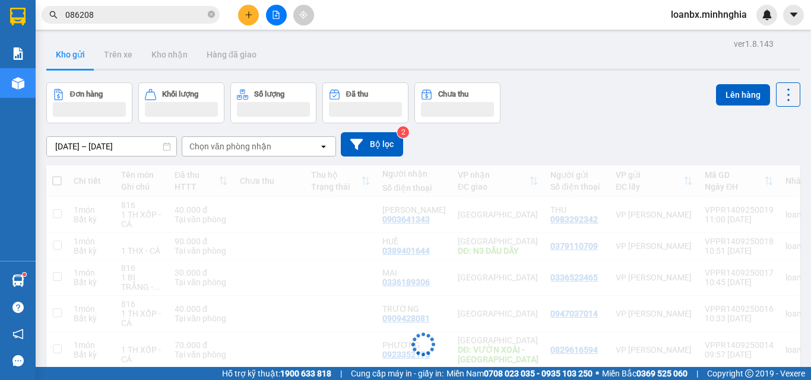
scroll to position [59, 0]
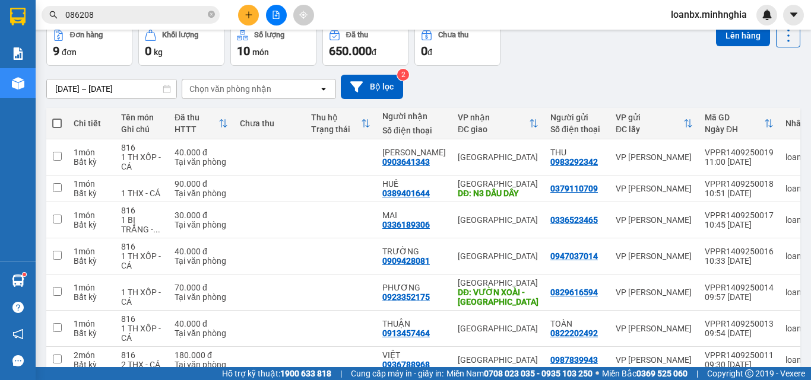
click at [56, 125] on span at bounding box center [56, 123] width 9 height 9
click at [57, 118] on input "checkbox" at bounding box center [57, 118] width 0 height 0
checkbox input "true"
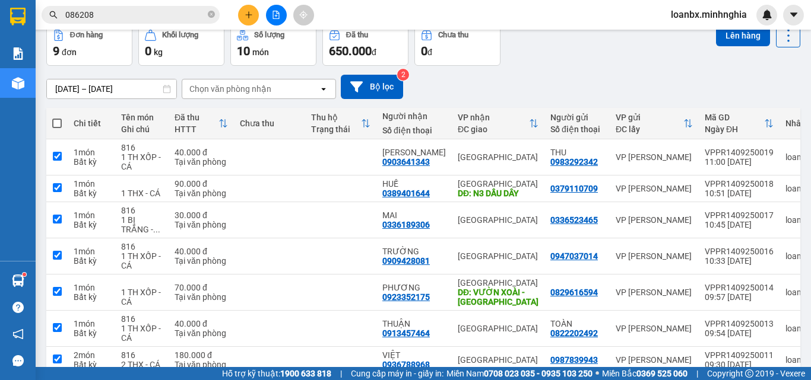
checkbox input "true"
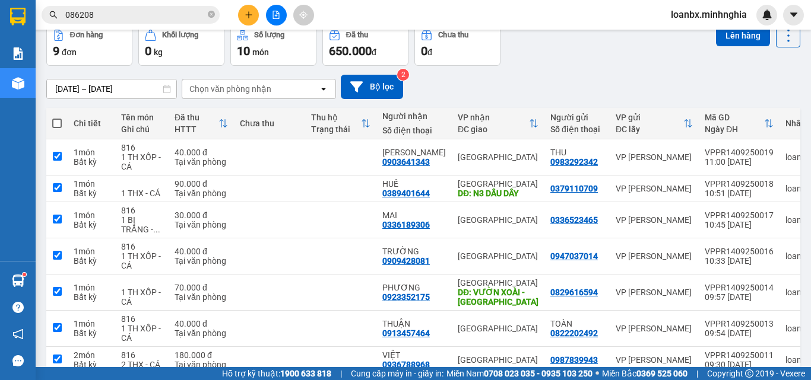
checkbox input "true"
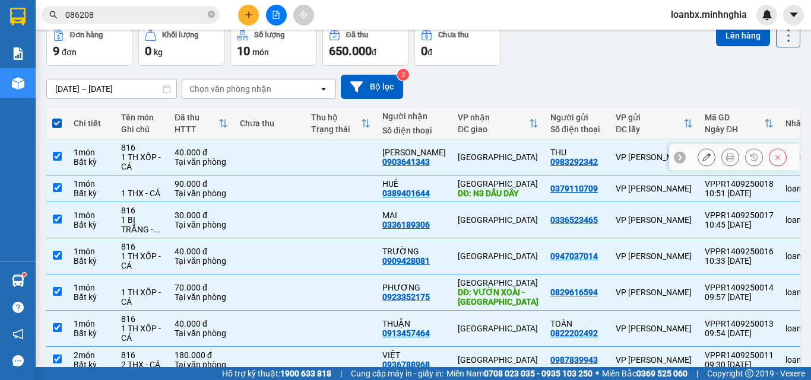
click at [140, 158] on div "1 TH XỐP - CÁ" at bounding box center [142, 162] width 42 height 19
checkbox input "false"
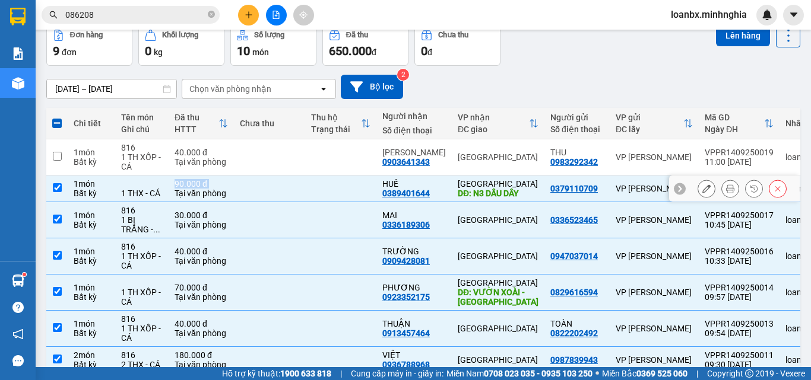
click at [169, 200] on tr "1 món Bất kỳ 1 THX - CÁ 90.000 đ Tại văn phòng HUẾ 0389401644 Sài Gòn DĐ: N3 DẦ…" at bounding box center [452, 189] width 813 height 27
checkbox input "false"
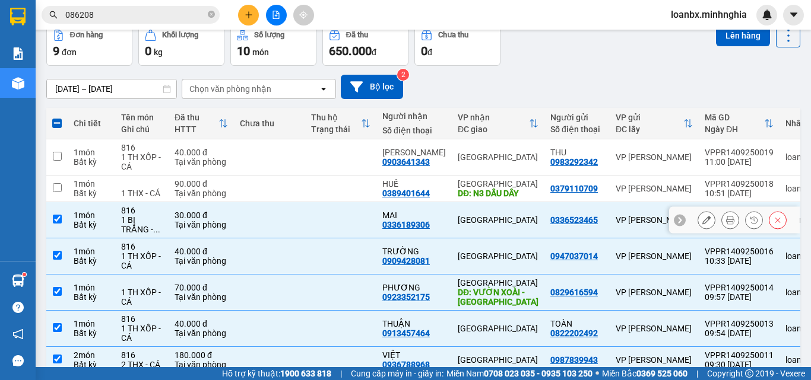
click at [150, 220] on div "1 BỊ TRẮNG - ..." at bounding box center [142, 224] width 42 height 19
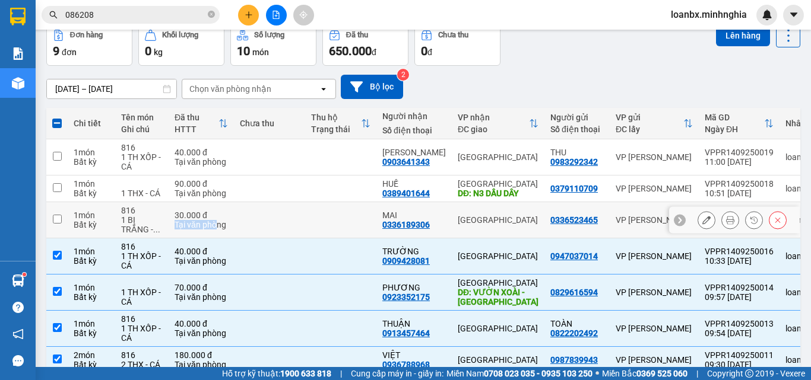
click at [220, 216] on td "30.000 đ Tại văn phòng" at bounding box center [201, 220] width 65 height 36
checkbox input "true"
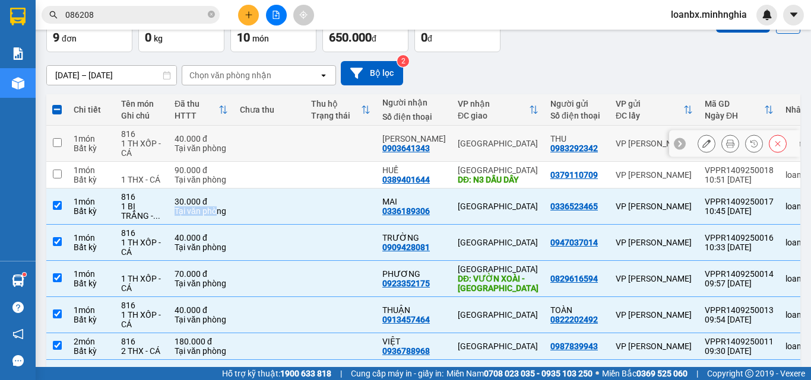
scroll to position [0, 0]
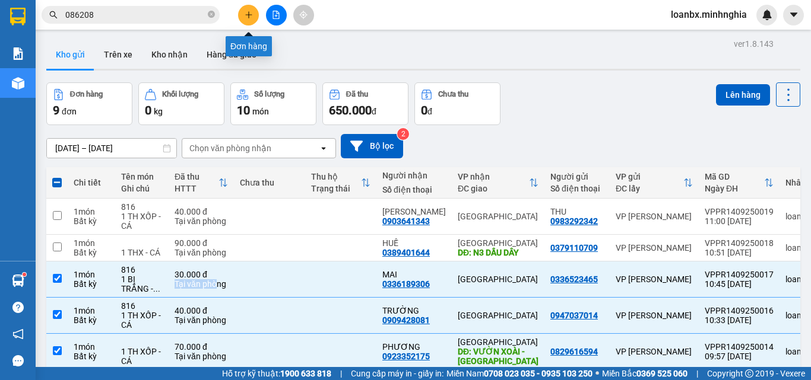
click at [246, 13] on icon "plus" at bounding box center [249, 15] width 8 height 8
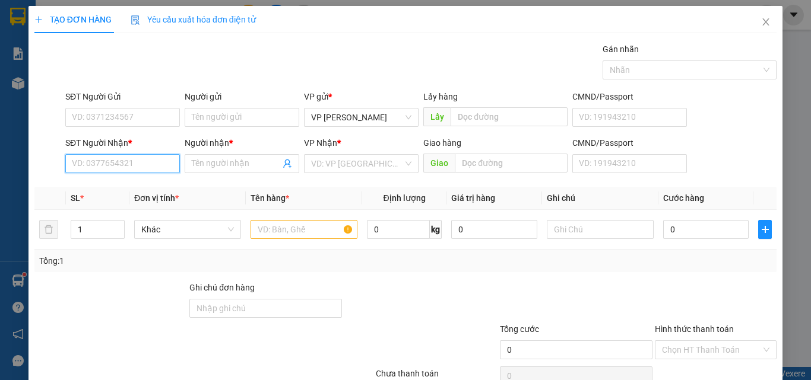
click at [108, 169] on input "SĐT Người Nhận *" at bounding box center [122, 163] width 115 height 19
type input "0945774523"
click at [129, 186] on div "0945774523 - ĐANG" at bounding box center [121, 187] width 99 height 13
type input "ĐANG"
type input "0945774523"
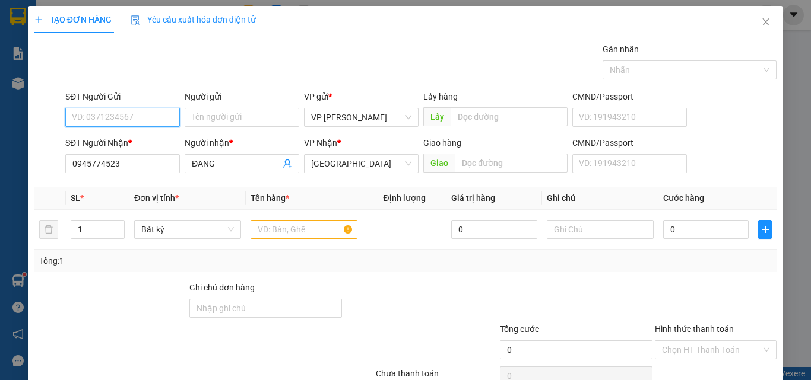
click at [116, 126] on input "SĐT Người Gửi" at bounding box center [122, 117] width 115 height 19
type input "0946867076"
click at [297, 233] on input "text" at bounding box center [303, 229] width 107 height 19
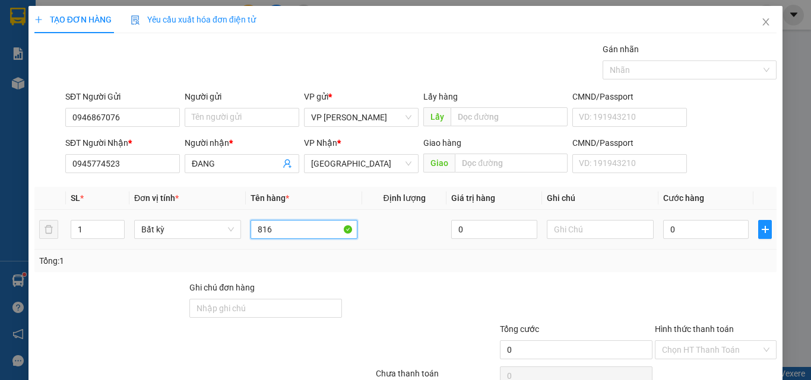
type input "816"
click at [600, 240] on div at bounding box center [600, 230] width 107 height 24
click at [579, 226] on input "text" at bounding box center [600, 229] width 107 height 19
paste input "1 TH XỐP - CÁ"
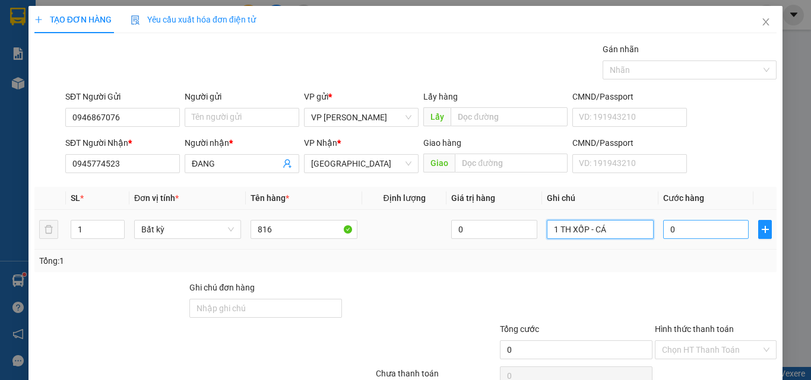
type input "1 TH XỐP - CÁ"
click at [683, 227] on input "0" at bounding box center [705, 229] width 85 height 19
type input "6"
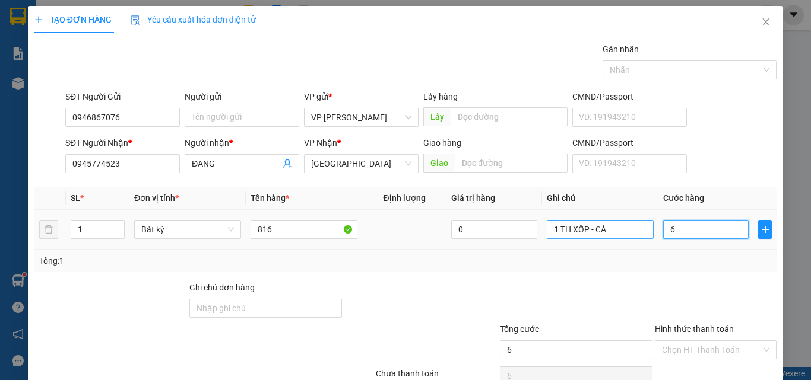
type input "60"
type input "60.000"
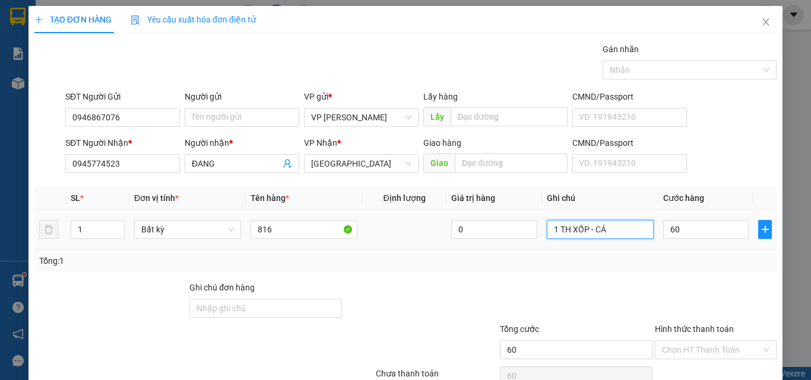
type input "60.000"
click at [595, 231] on input "1 TH XỐP - CÁ" at bounding box center [600, 229] width 107 height 19
drag, startPoint x: 607, startPoint y: 231, endPoint x: 592, endPoint y: 233, distance: 14.9
click at [592, 233] on input "1 TH XỐP - CÁ" at bounding box center [600, 229] width 107 height 19
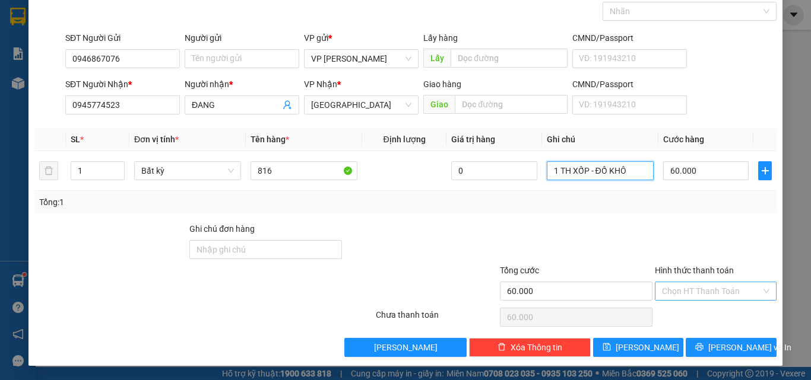
type input "1 TH XỐP - ĐỒ KHÔ"
click at [705, 290] on input "Hình thức thanh toán" at bounding box center [711, 292] width 99 height 18
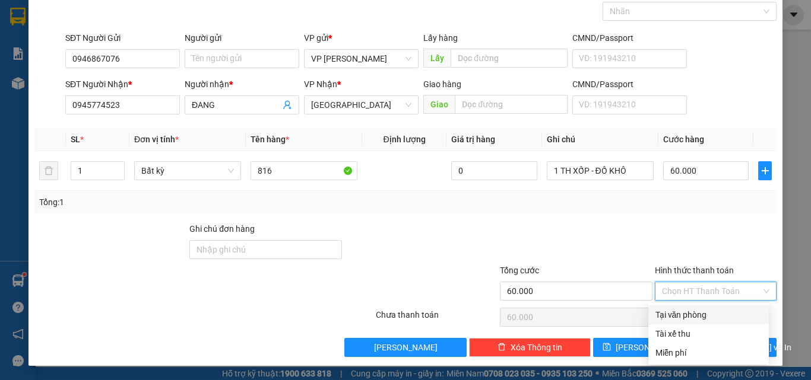
click at [695, 315] on div "Tại văn phòng" at bounding box center [708, 315] width 106 height 13
type input "0"
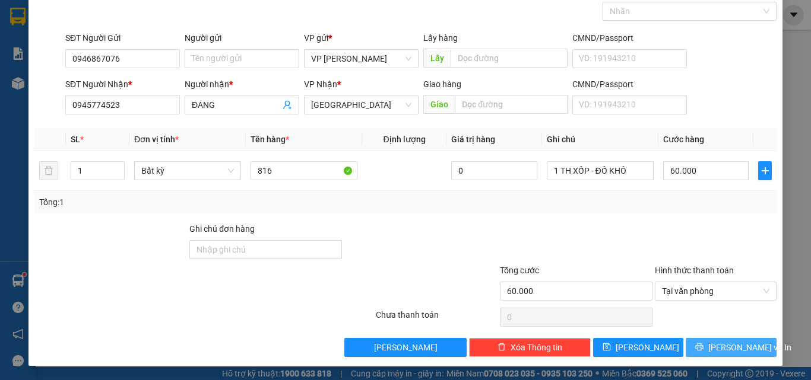
drag, startPoint x: 731, startPoint y: 351, endPoint x: 731, endPoint y: 340, distance: 10.7
click at [731, 351] on span "Lưu và In" at bounding box center [749, 347] width 83 height 13
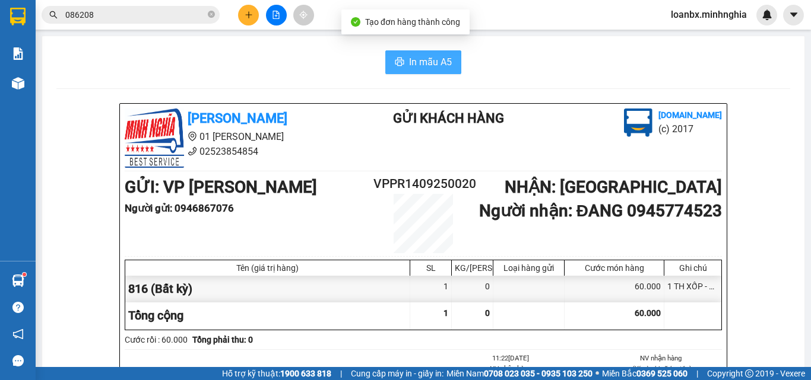
click at [432, 64] on span "In mẫu A5" at bounding box center [430, 62] width 43 height 15
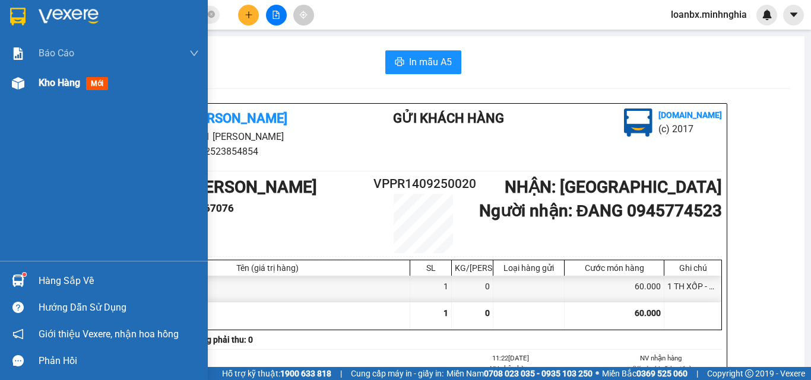
click at [43, 81] on span "Kho hàng" at bounding box center [60, 82] width 42 height 11
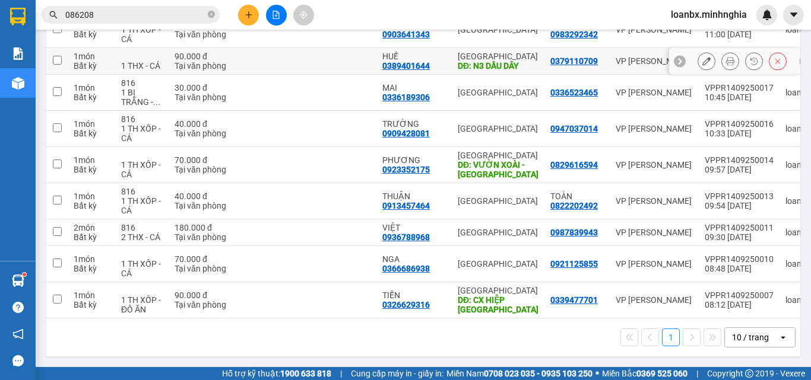
scroll to position [109, 0]
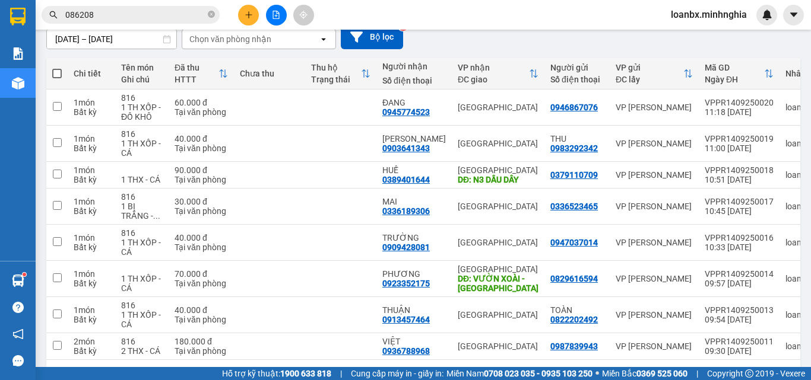
click at [55, 77] on span at bounding box center [56, 73] width 9 height 9
click at [57, 68] on input "checkbox" at bounding box center [57, 68] width 0 height 0
checkbox input "true"
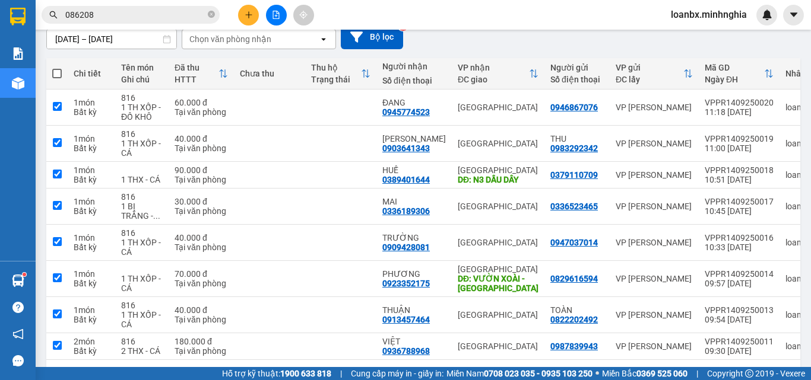
checkbox input "true"
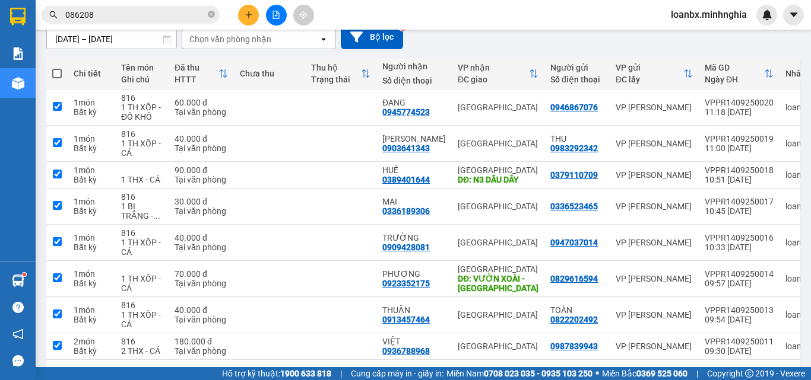
checkbox input "true"
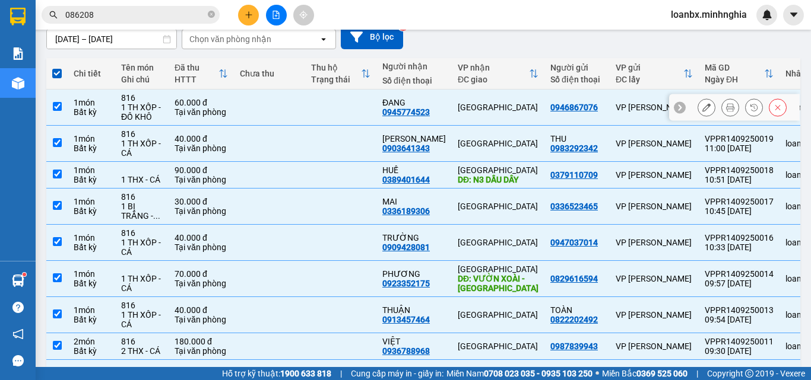
drag, startPoint x: 153, startPoint y: 107, endPoint x: 174, endPoint y: 109, distance: 20.8
click at [160, 107] on div "1 TH XỐP - ĐỒ KHÔ" at bounding box center [142, 112] width 42 height 19
checkbox input "false"
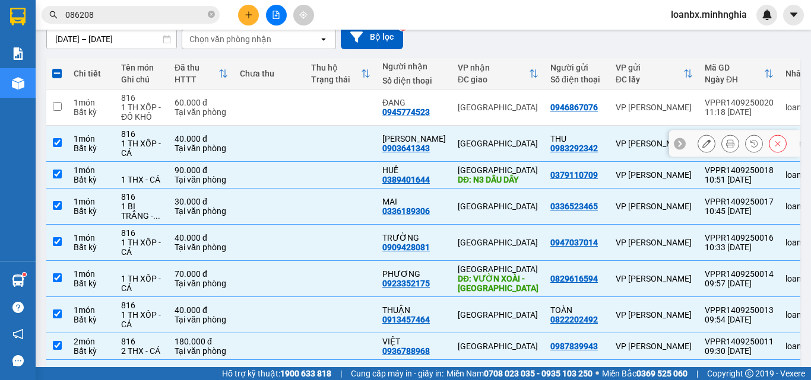
click at [181, 138] on div "40.000 đ" at bounding box center [201, 138] width 53 height 9
checkbox input "false"
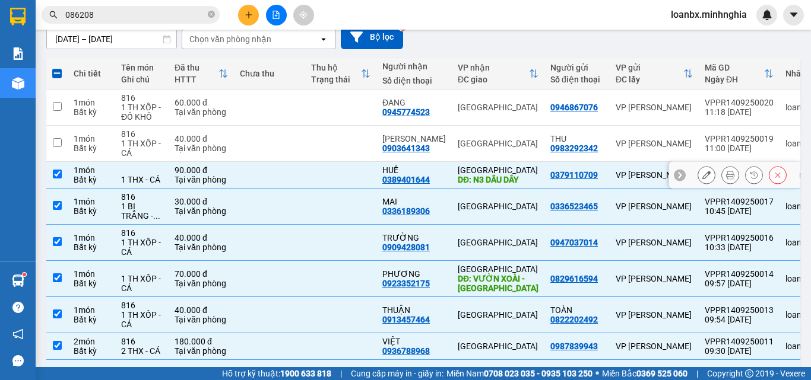
click at [166, 170] on td "1 THX - CÁ" at bounding box center [141, 175] width 53 height 27
checkbox input "false"
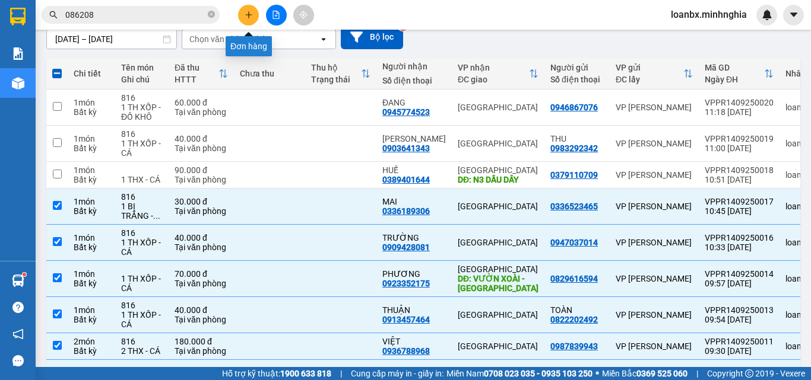
click at [246, 17] on icon "plus" at bounding box center [249, 15] width 8 height 8
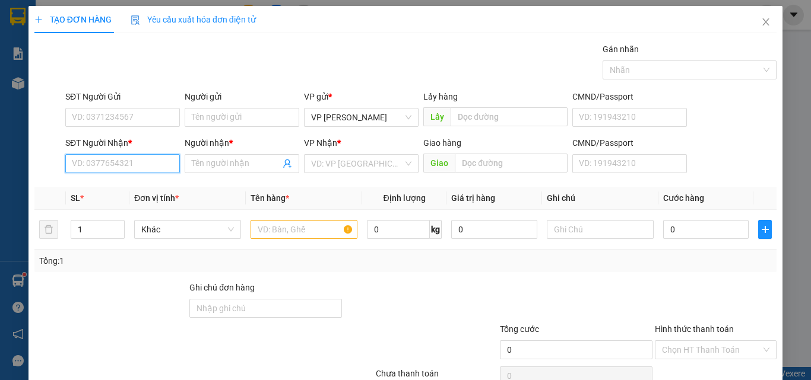
click at [93, 166] on input "SĐT Người Nhận *" at bounding box center [122, 163] width 115 height 19
type input "0965487840"
click at [125, 186] on div "0965487840 - VY" at bounding box center [121, 187] width 99 height 13
type input "VY"
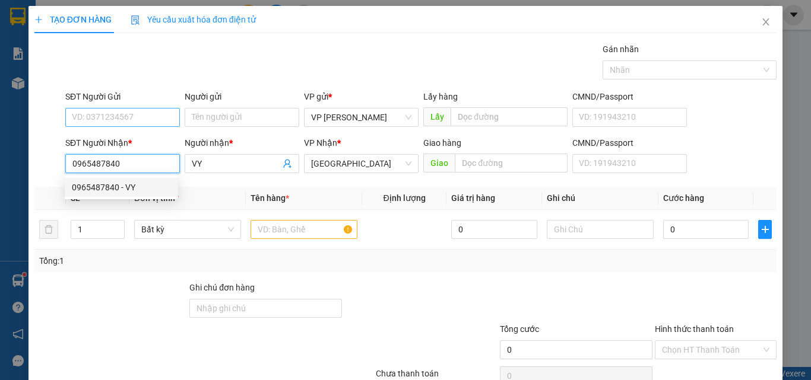
type input "0965487840"
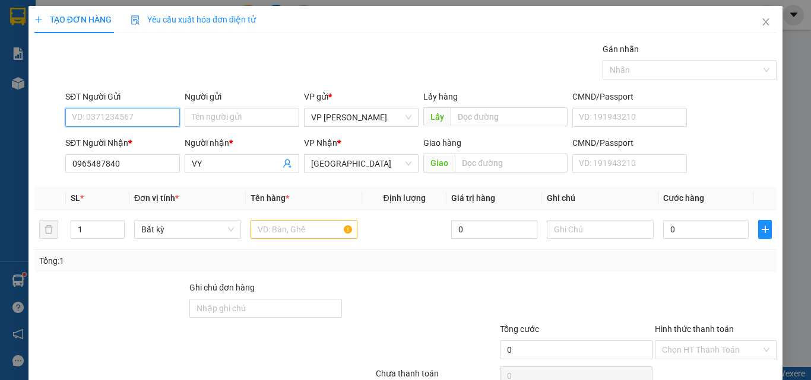
click at [120, 115] on input "SĐT Người Gửi" at bounding box center [122, 117] width 115 height 19
click at [280, 231] on input "text" at bounding box center [303, 229] width 107 height 19
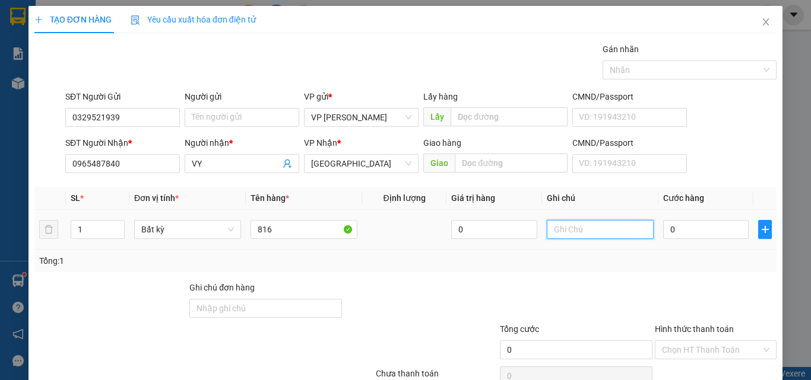
click at [573, 231] on input "text" at bounding box center [600, 229] width 107 height 19
paste input "1 TH XỐP - CÁ"
click at [705, 239] on input "0" at bounding box center [705, 229] width 85 height 19
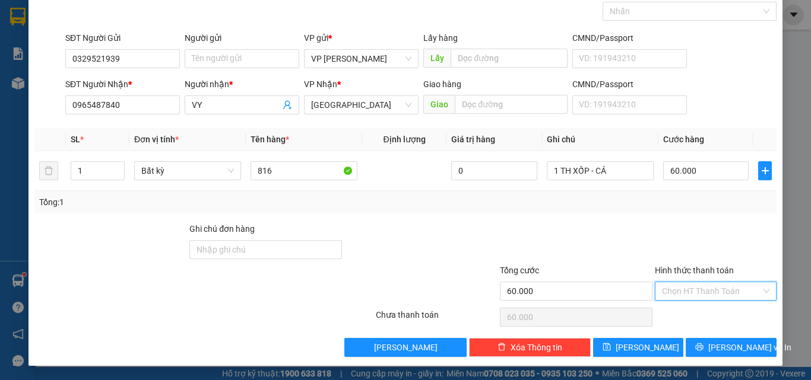
click at [698, 293] on input "Hình thức thanh toán" at bounding box center [711, 292] width 99 height 18
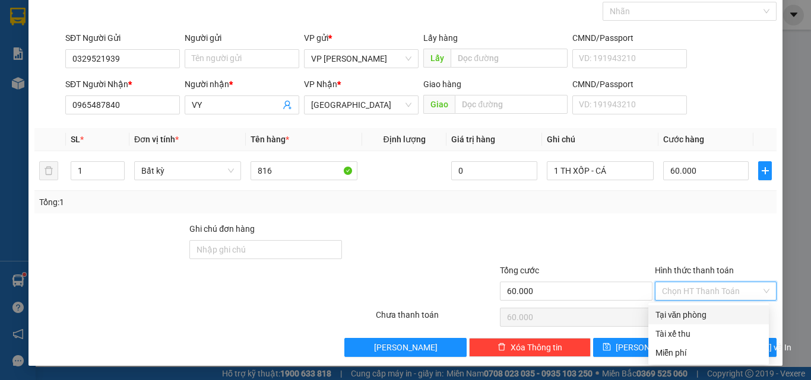
click at [694, 312] on div "Tại văn phòng" at bounding box center [708, 315] width 106 height 13
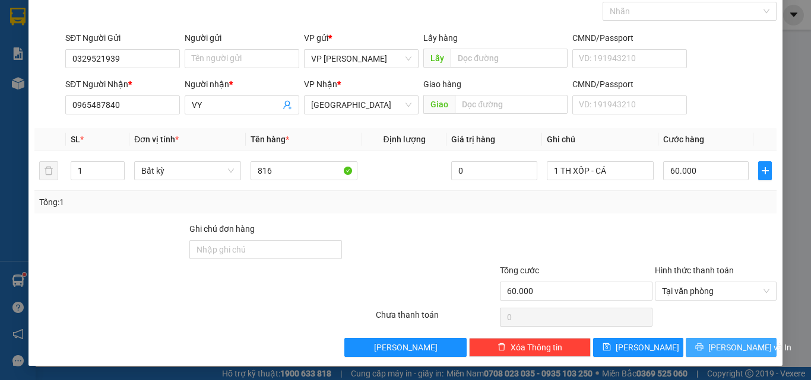
click at [696, 346] on button "Lưu và In" at bounding box center [731, 347] width 91 height 19
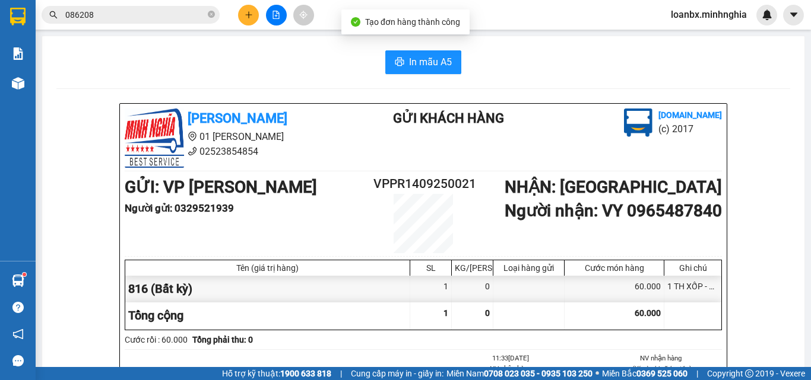
click at [410, 70] on button "In mẫu A5" at bounding box center [423, 62] width 76 height 24
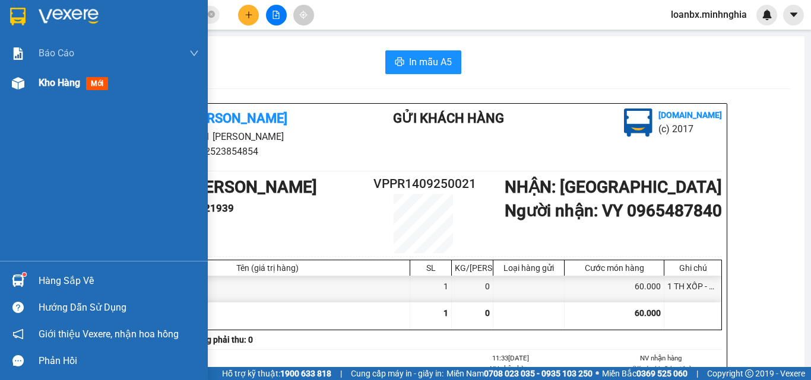
click at [7, 69] on div "Kho hàng mới" at bounding box center [104, 83] width 208 height 30
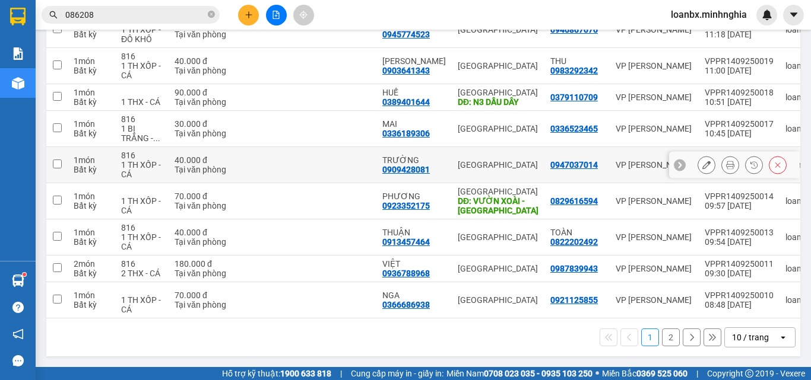
scroll to position [109, 0]
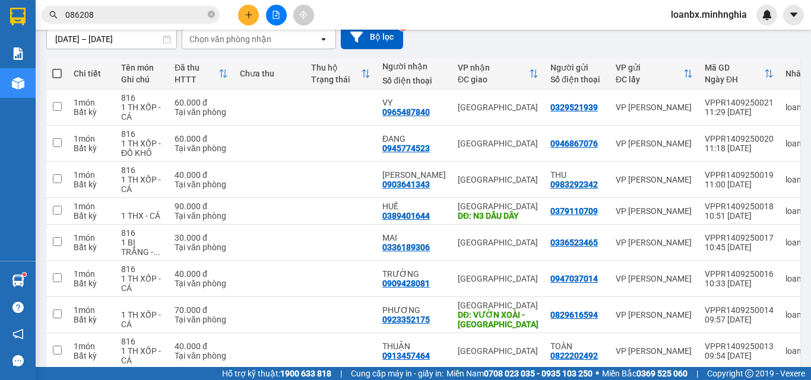
click at [56, 74] on span at bounding box center [56, 73] width 9 height 9
click at [57, 68] on input "checkbox" at bounding box center [57, 68] width 0 height 0
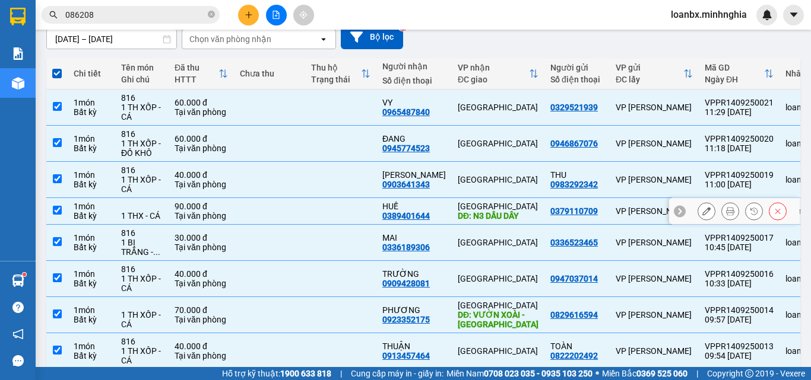
click at [166, 198] on td "1 THX - CÁ" at bounding box center [141, 211] width 53 height 27
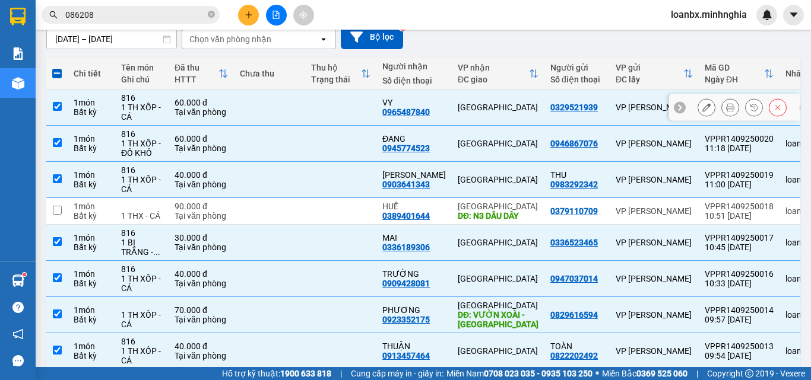
drag, startPoint x: 97, startPoint y: 100, endPoint x: 100, endPoint y: 109, distance: 9.8
click at [99, 100] on div "1 món" at bounding box center [92, 102] width 36 height 9
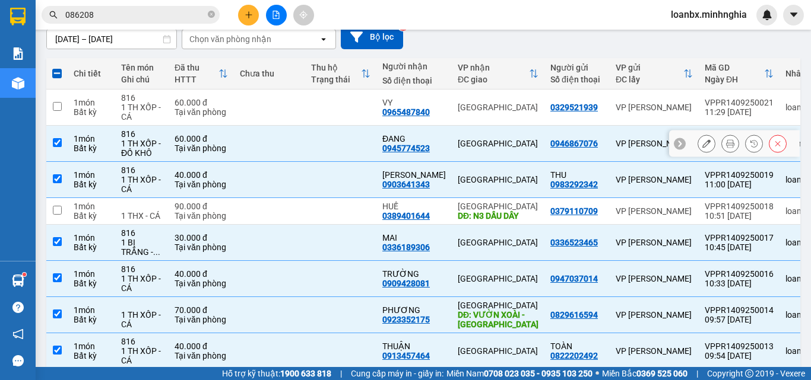
click at [92, 147] on div "Bất kỳ" at bounding box center [92, 148] width 36 height 9
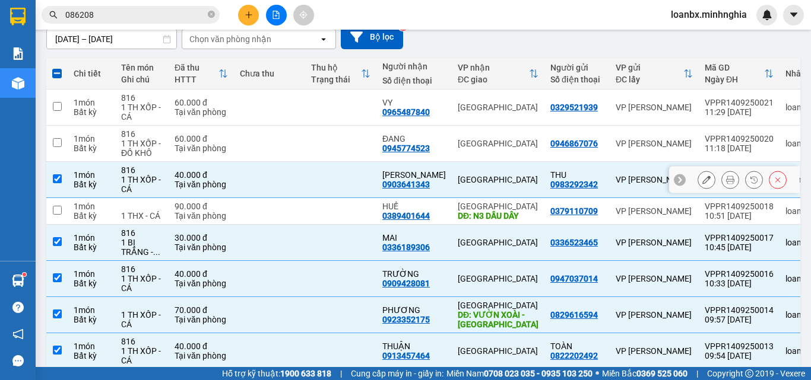
click at [99, 178] on div "1 món" at bounding box center [92, 174] width 36 height 9
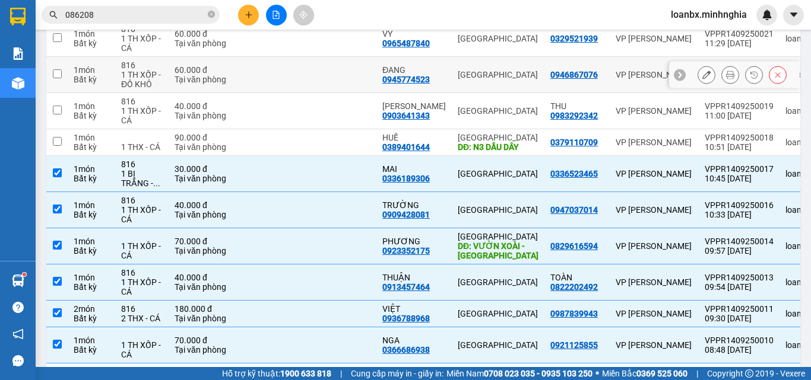
scroll to position [0, 0]
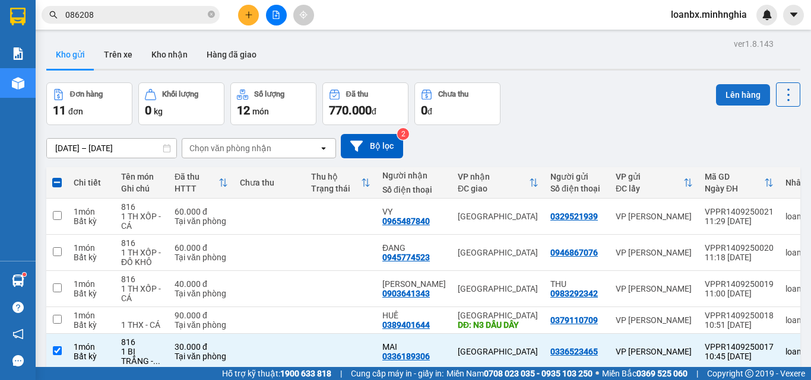
click at [731, 90] on button "Lên hàng" at bounding box center [743, 94] width 54 height 21
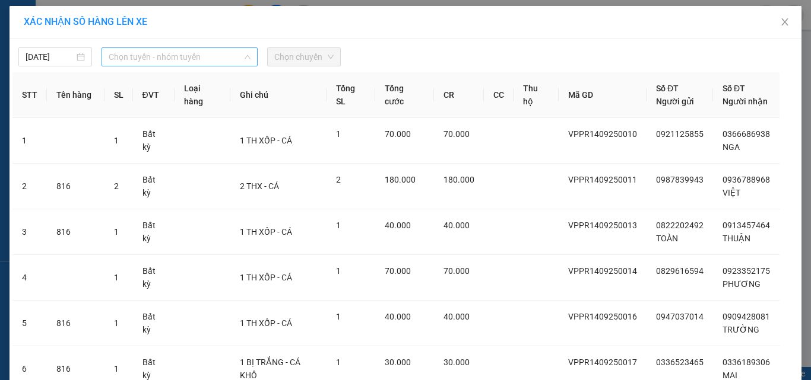
click at [180, 57] on span "Chọn tuyến - nhóm tuyến" at bounding box center [180, 57] width 142 height 18
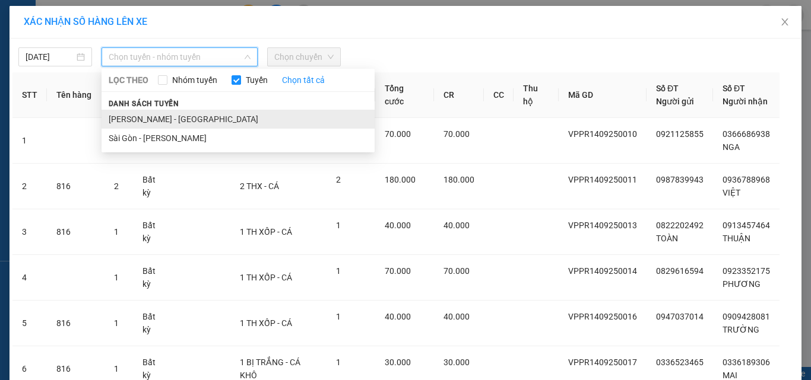
click at [147, 115] on li "[PERSON_NAME] - [GEOGRAPHIC_DATA]" at bounding box center [237, 119] width 273 height 19
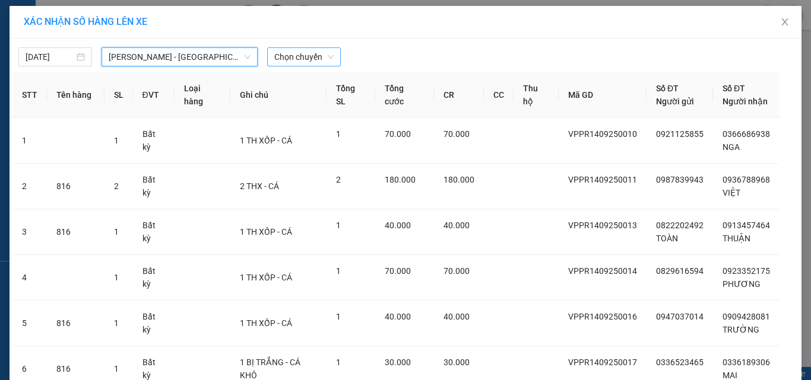
click at [296, 55] on span "Chọn chuyến" at bounding box center [303, 57] width 59 height 18
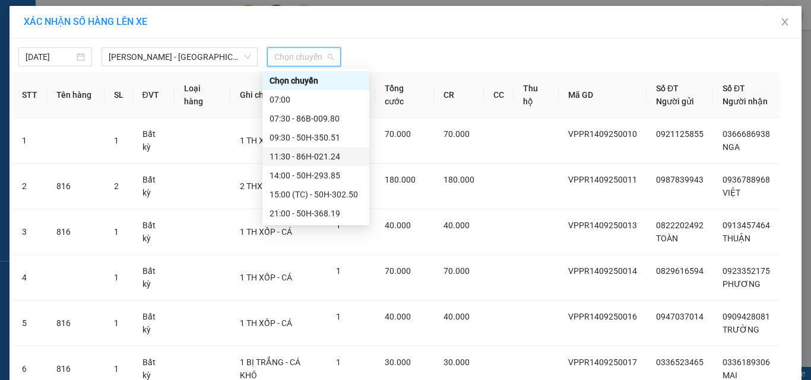
click at [304, 155] on div "11:30 - 86H-021.24" at bounding box center [315, 156] width 93 height 13
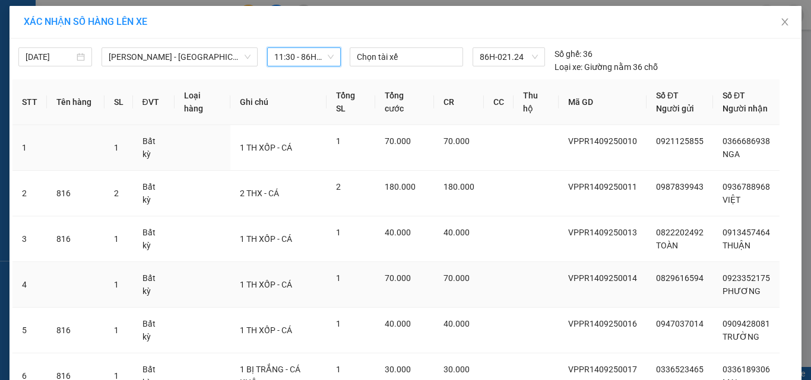
scroll to position [106, 0]
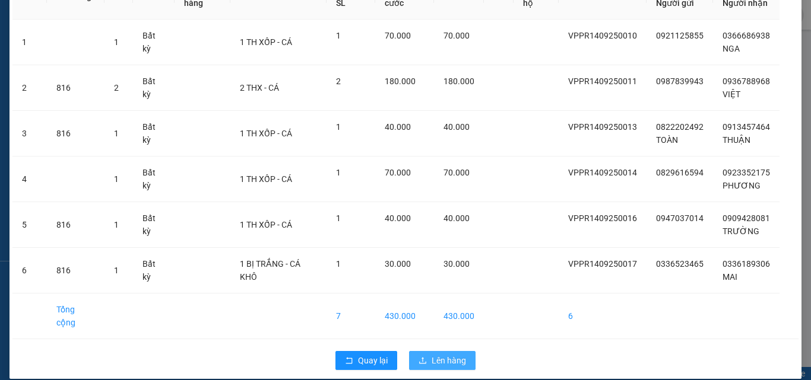
click at [436, 354] on span "Lên hàng" at bounding box center [449, 360] width 34 height 13
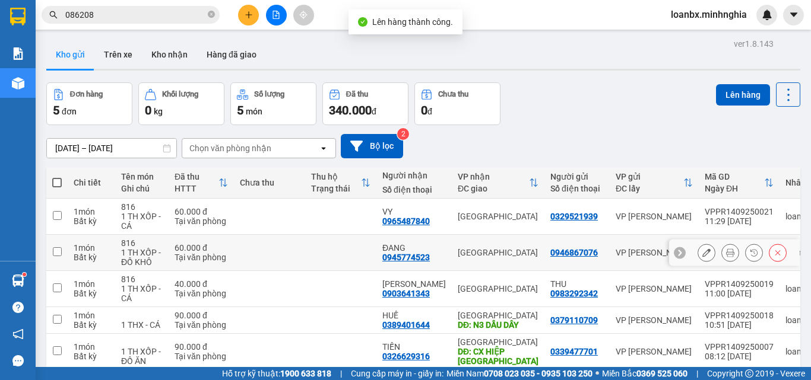
scroll to position [56, 0]
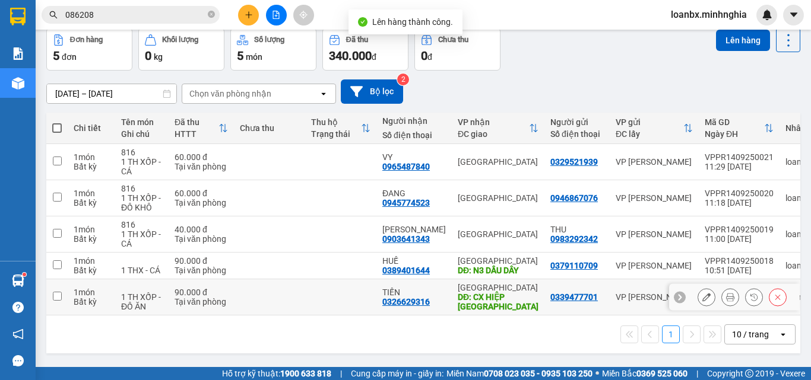
click at [359, 299] on td at bounding box center [340, 298] width 71 height 36
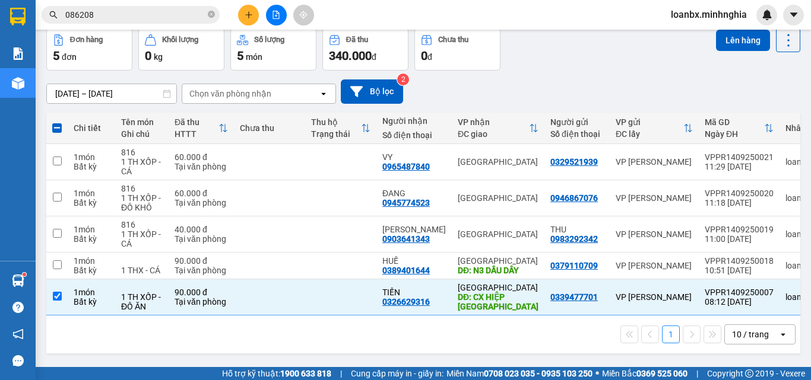
scroll to position [0, 0]
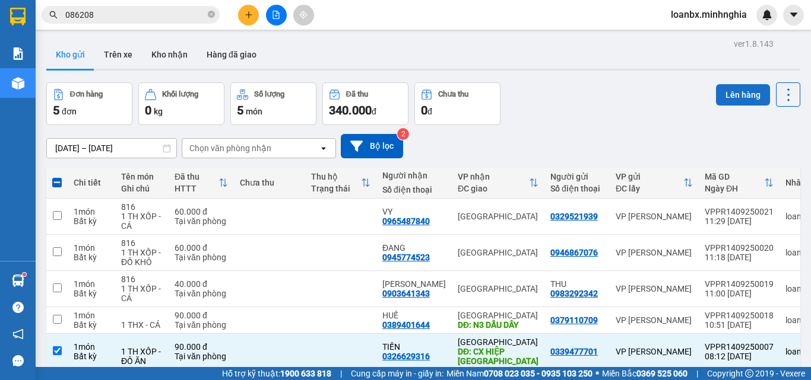
click at [724, 90] on button "Lên hàng" at bounding box center [743, 94] width 54 height 21
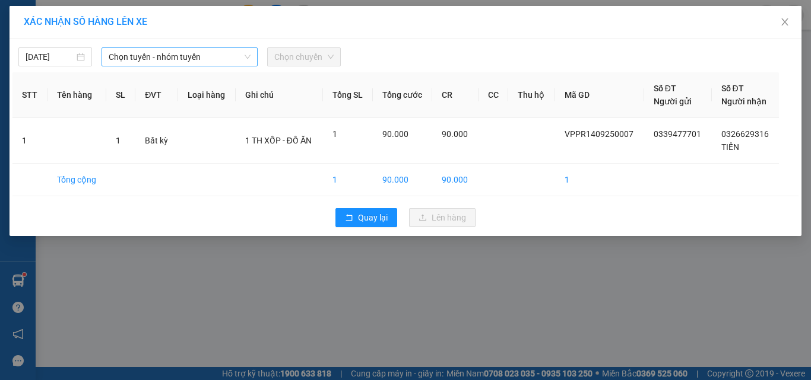
click at [177, 59] on span "Chọn tuyến - nhóm tuyến" at bounding box center [180, 57] width 142 height 18
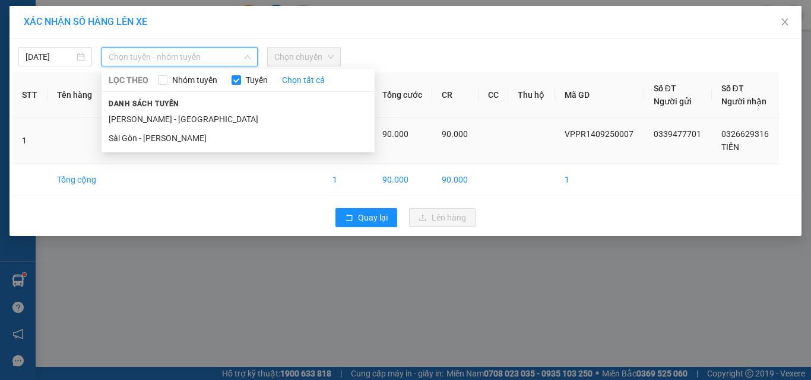
click at [152, 125] on li "[PERSON_NAME] - [GEOGRAPHIC_DATA]" at bounding box center [237, 119] width 273 height 19
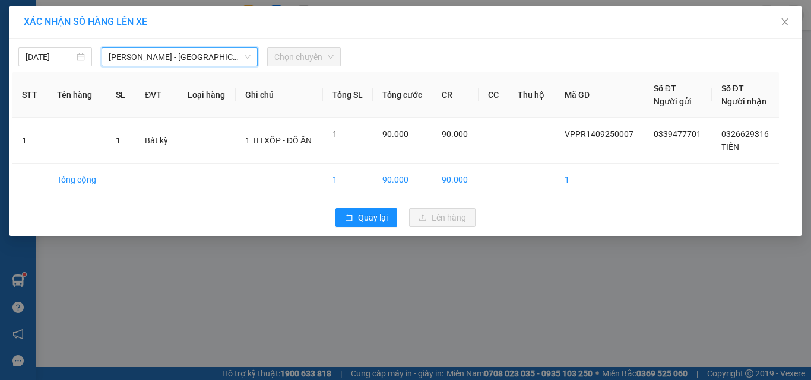
click at [324, 63] on span "Chọn chuyến" at bounding box center [303, 57] width 59 height 18
click at [299, 52] on span "Chọn chuyến" at bounding box center [303, 57] width 59 height 18
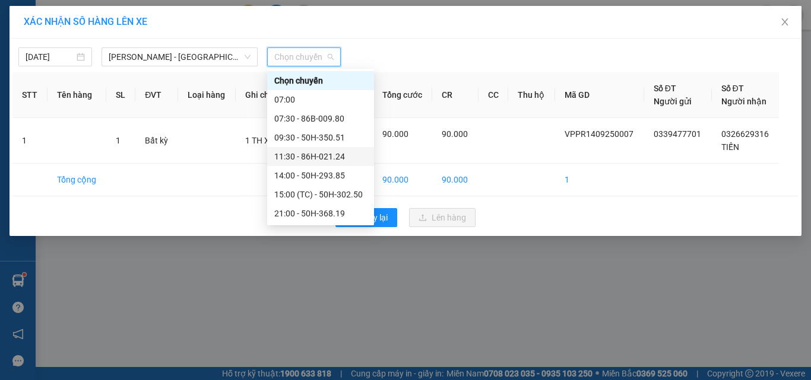
click at [307, 159] on div "11:30 - 86H-021.24" at bounding box center [320, 156] width 93 height 13
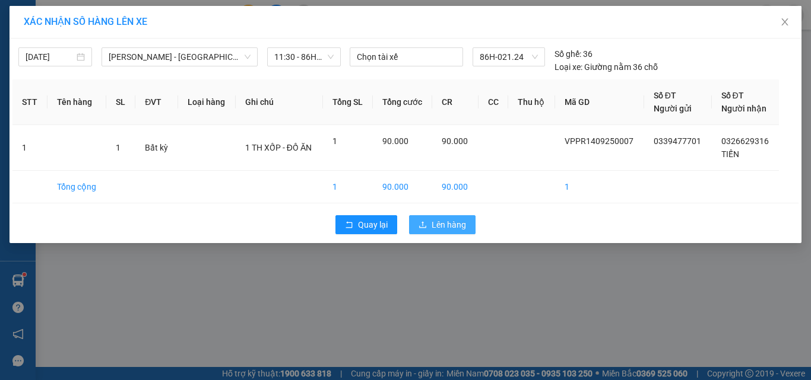
click at [424, 227] on icon "upload" at bounding box center [422, 225] width 8 height 8
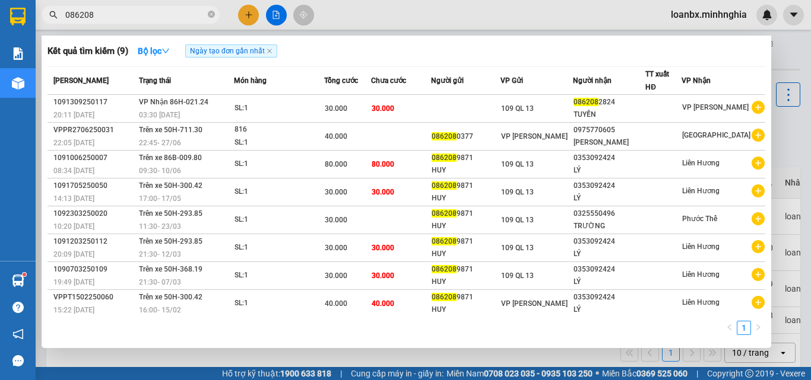
drag, startPoint x: 110, startPoint y: 14, endPoint x: 38, endPoint y: 14, distance: 71.8
click at [41, 14] on div "086208" at bounding box center [115, 15] width 231 height 18
click at [208, 18] on icon "close-circle" at bounding box center [211, 14] width 7 height 7
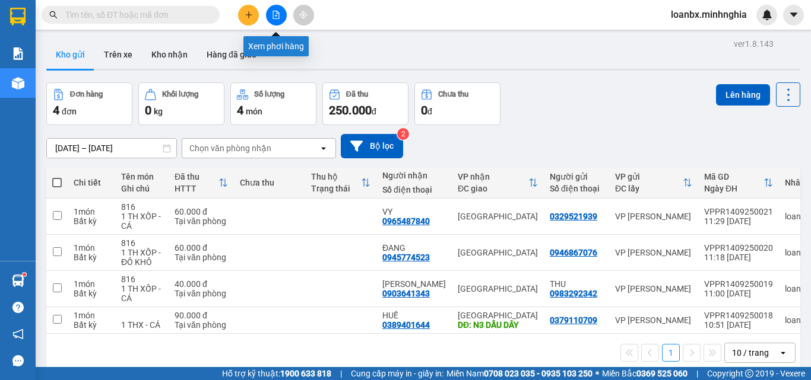
click at [273, 13] on icon "file-add" at bounding box center [276, 15] width 7 height 8
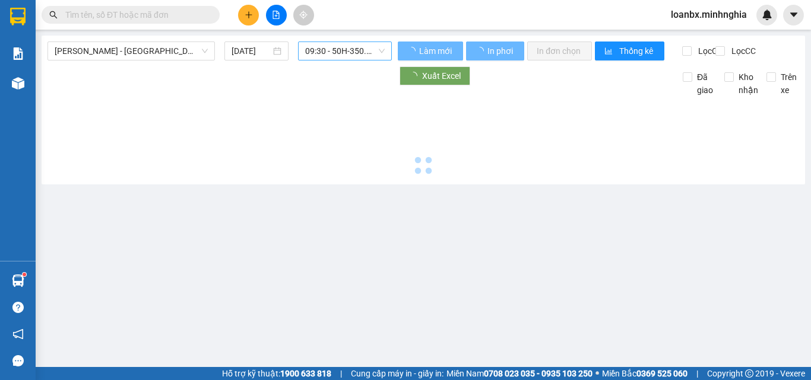
click at [331, 59] on span "09:30 - 50H-350.51" at bounding box center [345, 51] width 80 height 18
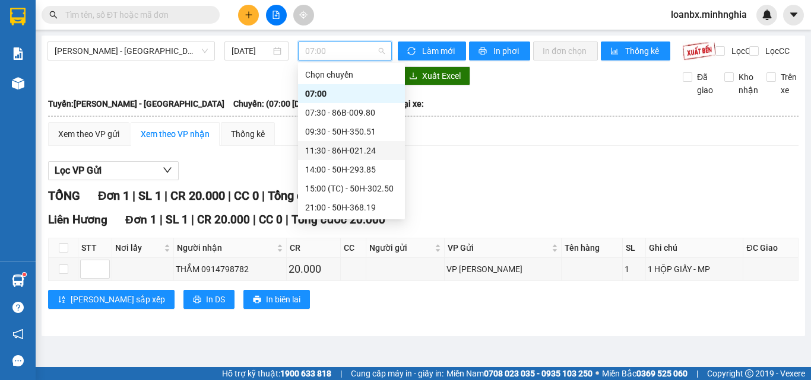
click at [331, 156] on div "11:30 - 86H-021.24" at bounding box center [351, 150] width 93 height 13
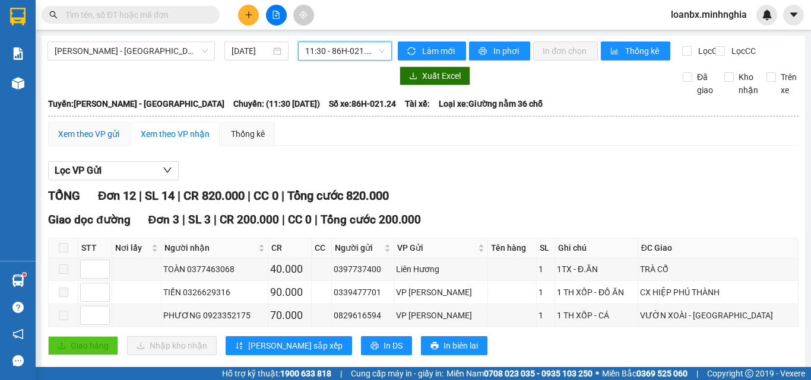
click at [101, 141] on div "Xem theo VP gửi" at bounding box center [88, 134] width 61 height 13
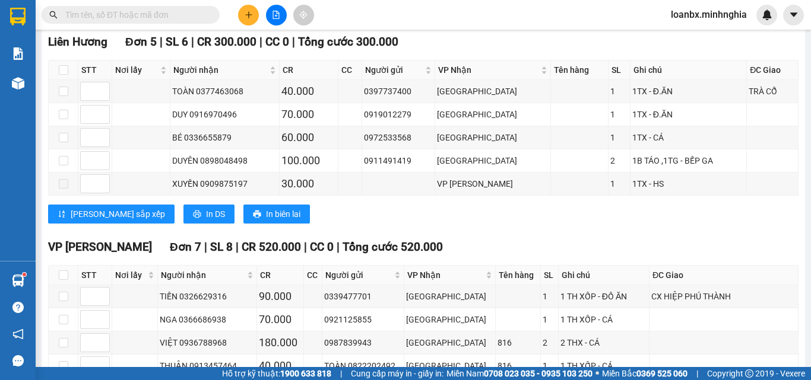
scroll to position [329, 0]
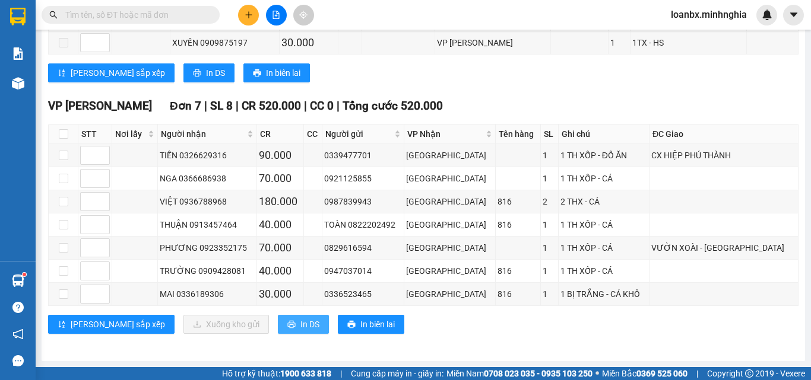
click at [278, 323] on button "In DS" at bounding box center [303, 324] width 51 height 19
click at [245, 16] on icon "plus" at bounding box center [249, 15] width 8 height 8
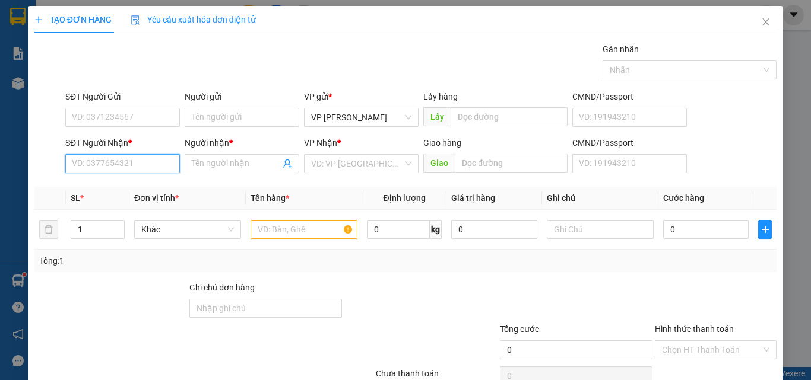
click at [129, 157] on input "SĐT Người Nhận *" at bounding box center [122, 163] width 115 height 19
click at [147, 192] on div "0386748309 - HÀ" at bounding box center [121, 187] width 99 height 13
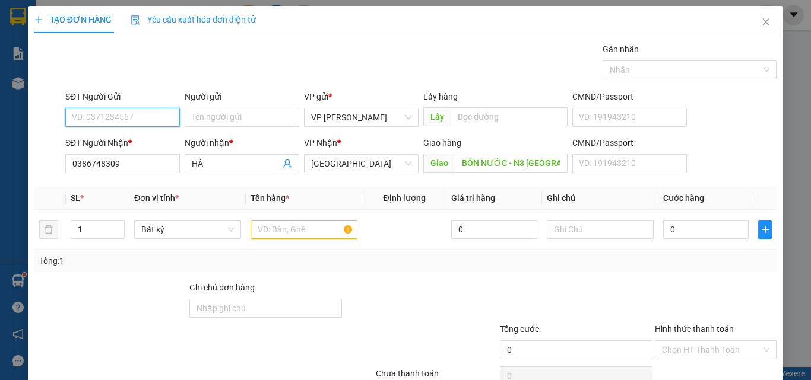
click at [81, 126] on input "SĐT Người Gửi" at bounding box center [122, 117] width 115 height 19
click at [88, 121] on input "SĐT Người Gửi" at bounding box center [122, 117] width 115 height 19
click at [272, 231] on input "text" at bounding box center [303, 229] width 107 height 19
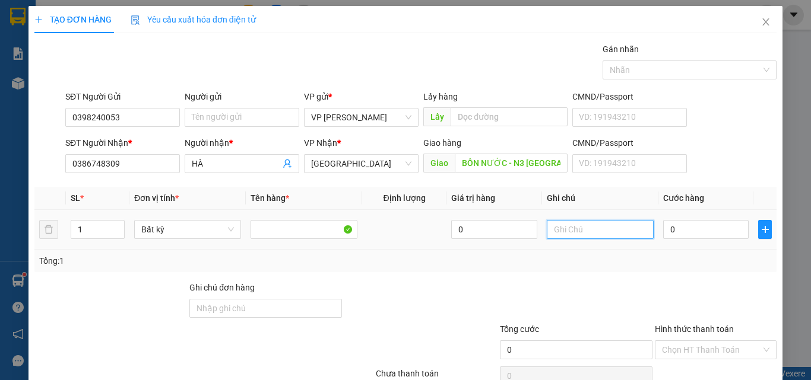
click at [562, 236] on input "text" at bounding box center [600, 229] width 107 height 19
paste input "1 TH XỐP - CÁ"
click at [690, 235] on input "0" at bounding box center [705, 229] width 85 height 19
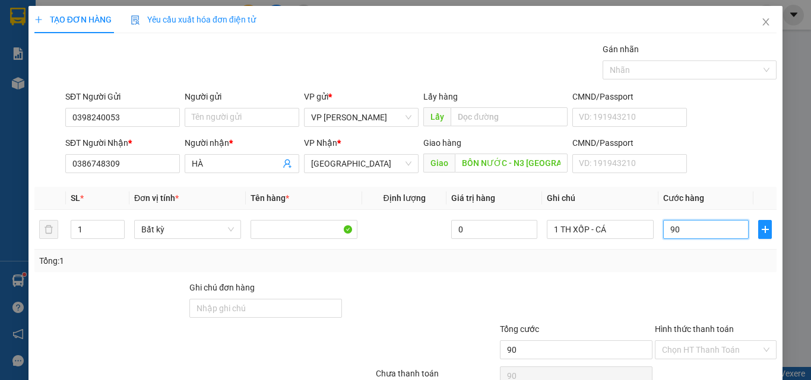
scroll to position [59, 0]
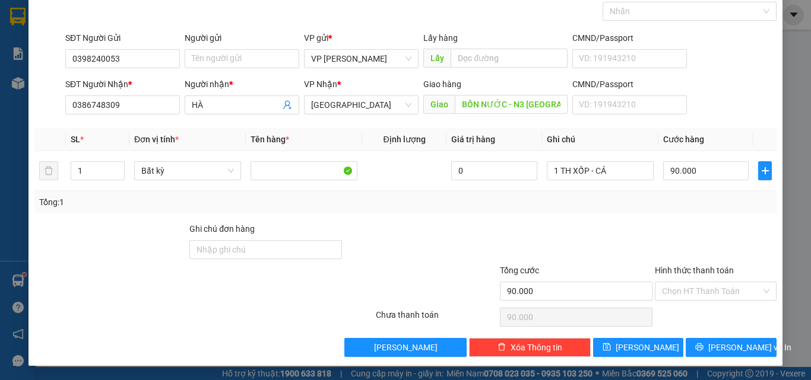
click at [699, 302] on div "Hình thức thanh toán Chọn HT Thanh Toán" at bounding box center [716, 285] width 122 height 42
click at [691, 301] on div "Hình thức thanh toán Chọn HT Thanh Toán" at bounding box center [716, 285] width 122 height 42
click at [690, 295] on input "Hình thức thanh toán" at bounding box center [711, 292] width 99 height 18
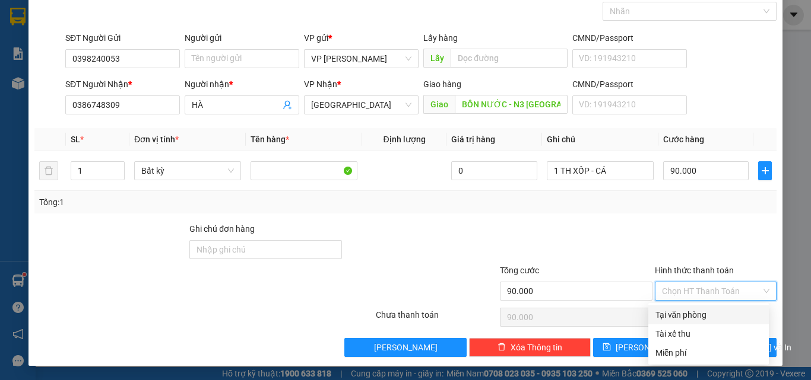
click at [686, 312] on div "Tại văn phòng" at bounding box center [708, 315] width 106 height 13
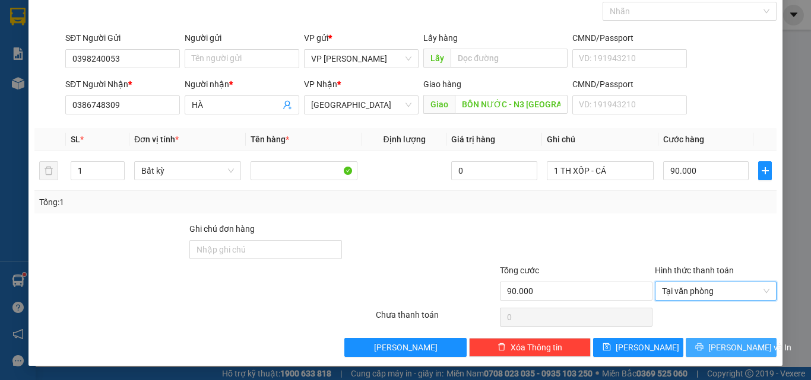
click at [686, 348] on button "Lưu và In" at bounding box center [731, 347] width 91 height 19
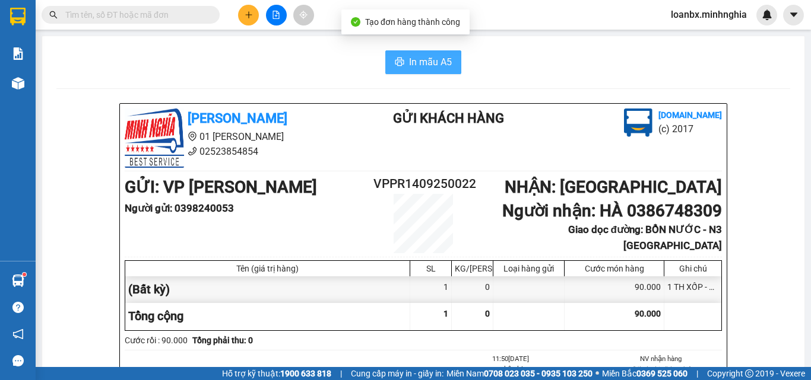
click at [431, 59] on span "In mẫu A5" at bounding box center [430, 62] width 43 height 15
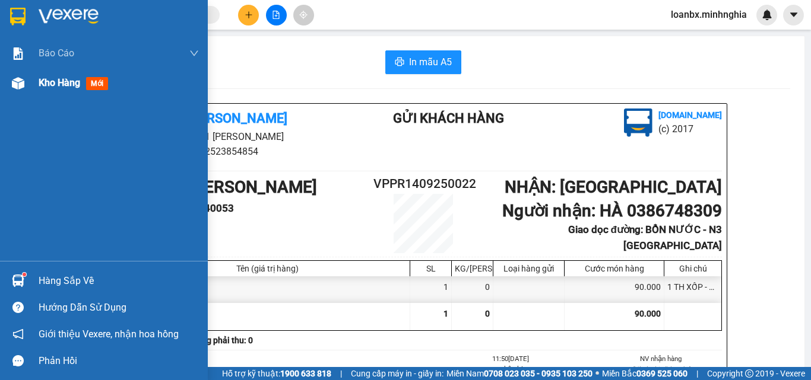
click at [35, 85] on div "Kho hàng mới" at bounding box center [104, 83] width 208 height 30
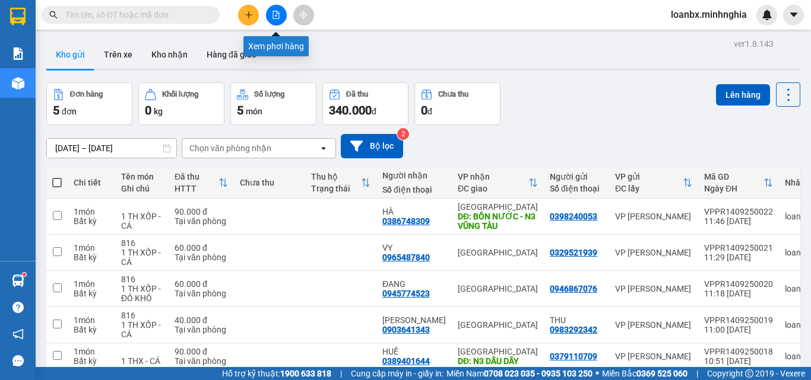
click at [274, 21] on button at bounding box center [276, 15] width 21 height 21
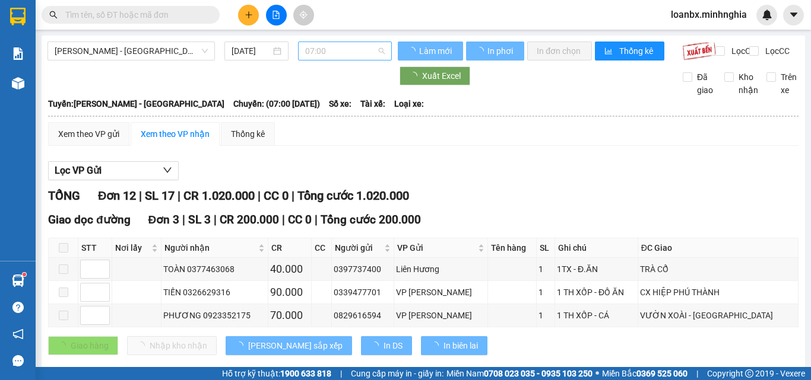
click at [330, 54] on span "07:00" at bounding box center [345, 51] width 80 height 18
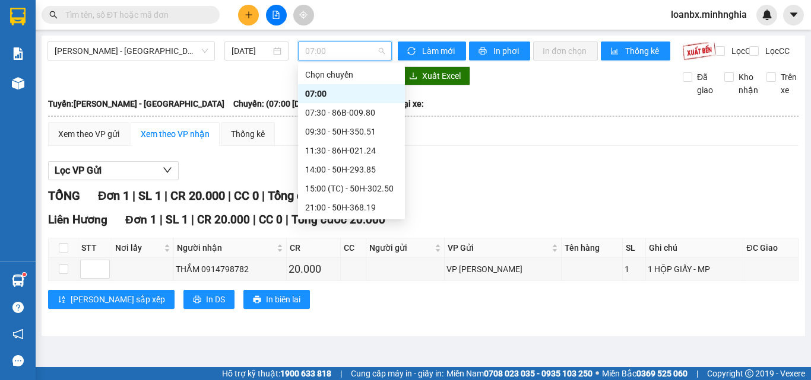
click at [323, 92] on div "07:00" at bounding box center [351, 93] width 93 height 13
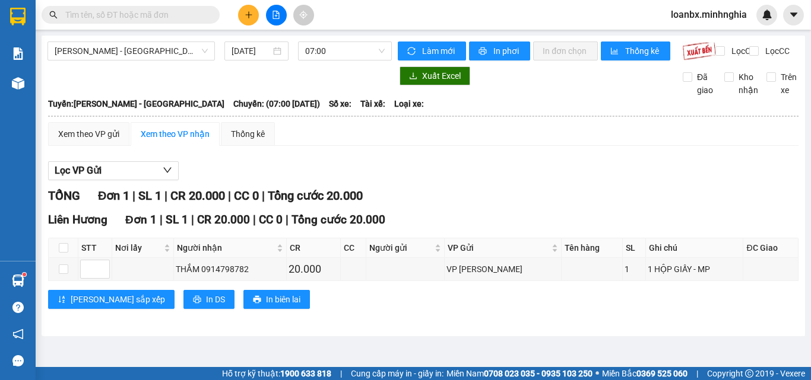
click at [254, 24] on button at bounding box center [248, 15] width 21 height 21
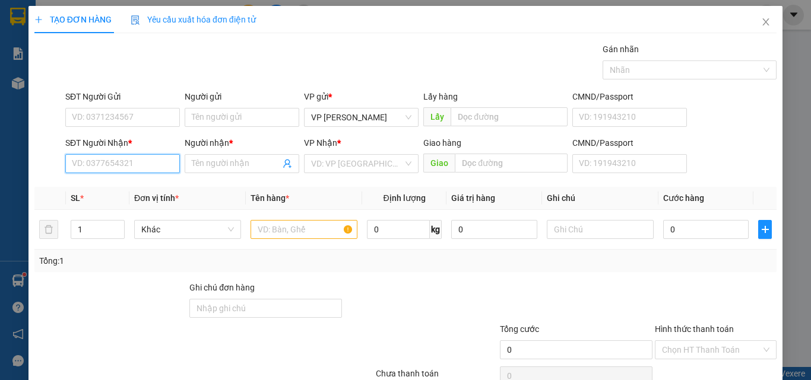
click at [119, 156] on input "SĐT Người Nhận *" at bounding box center [122, 163] width 115 height 19
click at [120, 186] on div "0966956902 - NGHIÊM" at bounding box center [121, 187] width 99 height 13
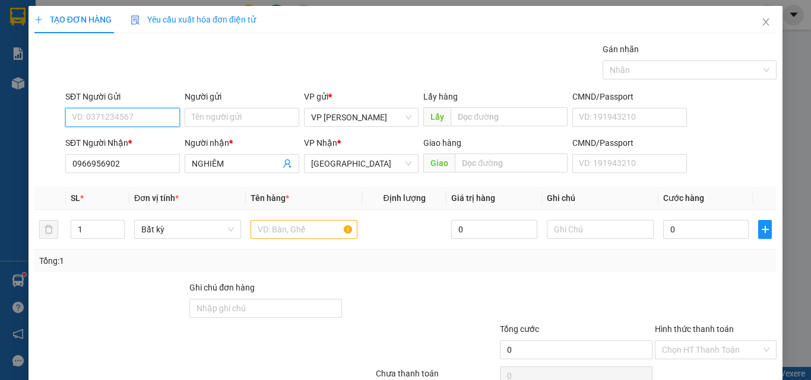
click at [130, 115] on input "SĐT Người Gửi" at bounding box center [122, 117] width 115 height 19
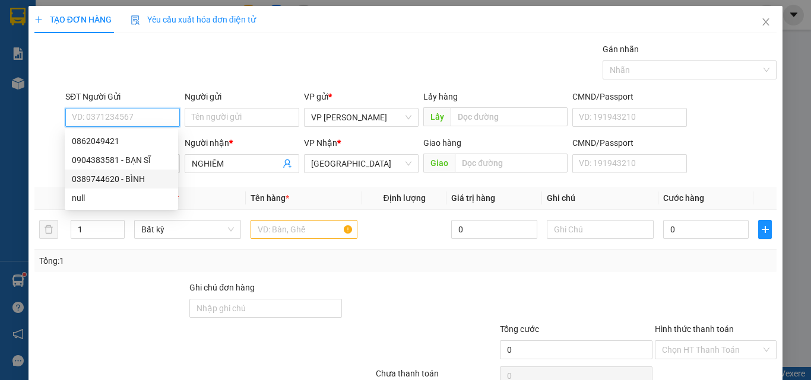
click at [125, 177] on div "0389744620 - BÌNH" at bounding box center [121, 179] width 99 height 13
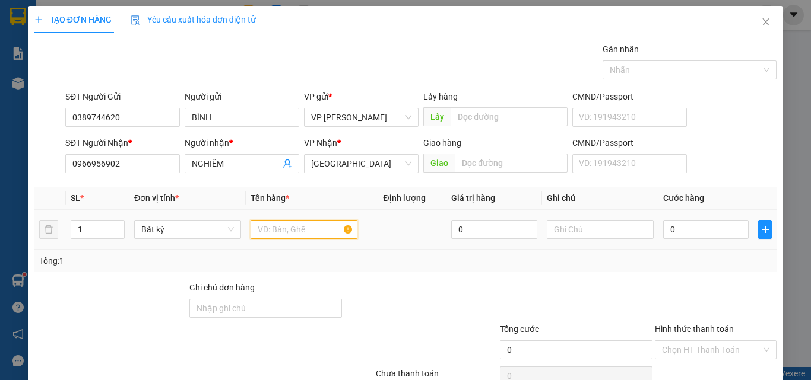
click at [272, 229] on input "text" at bounding box center [303, 229] width 107 height 19
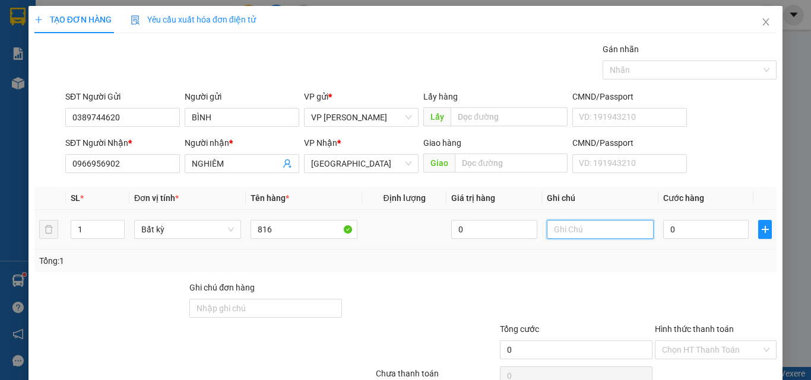
click at [600, 225] on input "text" at bounding box center [600, 229] width 107 height 19
drag, startPoint x: 592, startPoint y: 229, endPoint x: 573, endPoint y: 236, distance: 19.7
click at [573, 236] on input "1 BỊ TRSNG" at bounding box center [600, 229] width 107 height 19
click at [689, 230] on input "0" at bounding box center [705, 229] width 85 height 19
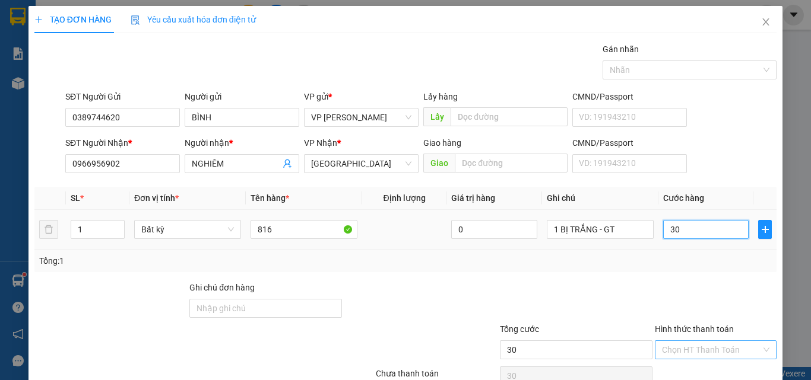
scroll to position [59, 0]
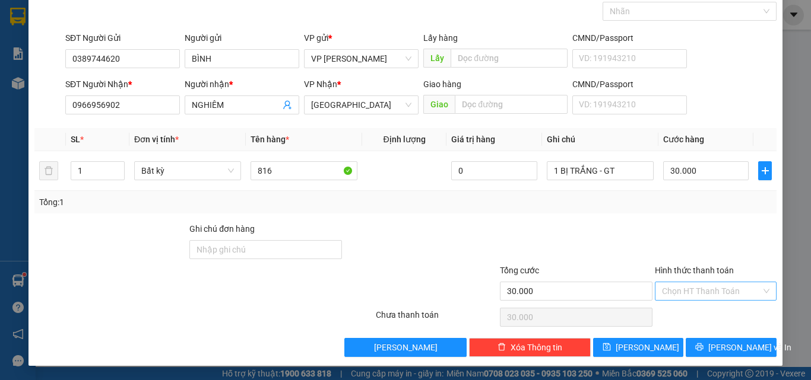
click at [689, 287] on input "Hình thức thanh toán" at bounding box center [711, 292] width 99 height 18
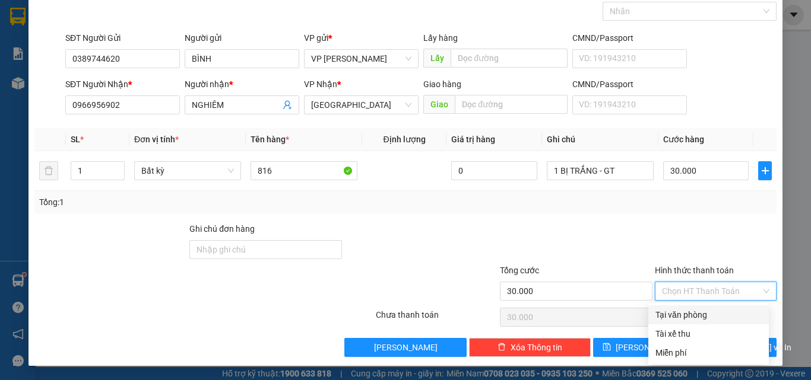
click at [690, 313] on div "Tại văn phòng" at bounding box center [708, 315] width 106 height 13
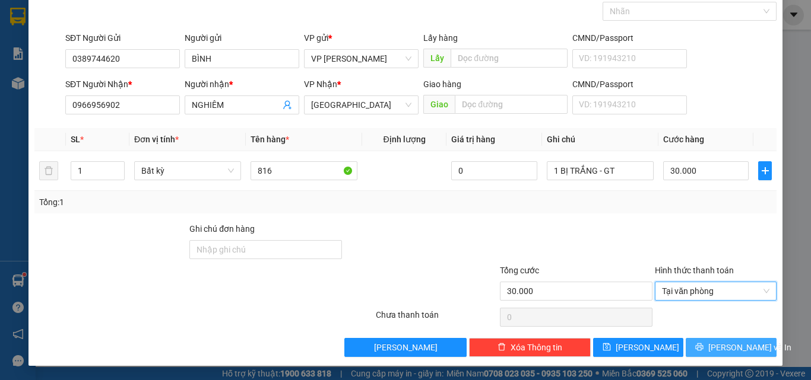
click at [703, 345] on icon "printer" at bounding box center [699, 347] width 8 height 8
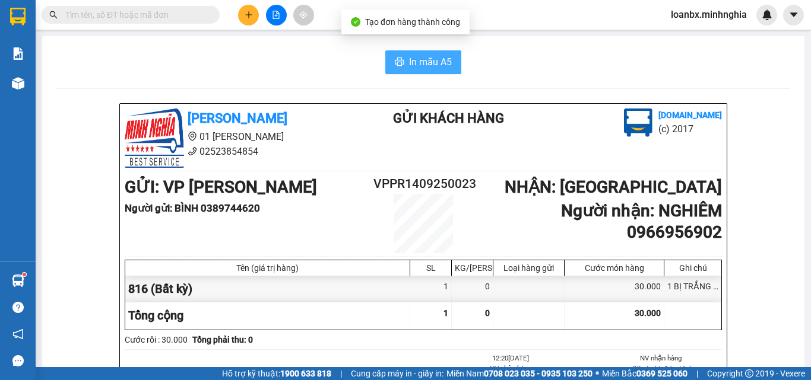
click at [436, 65] on span "In mẫu A5" at bounding box center [430, 62] width 43 height 15
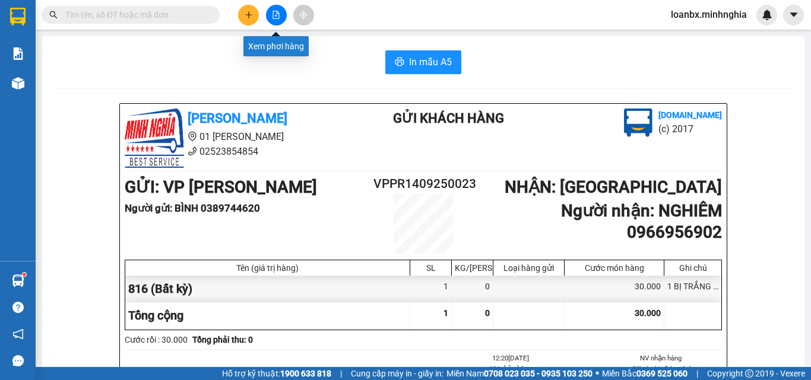
drag, startPoint x: 272, startPoint y: 11, endPoint x: 282, endPoint y: 29, distance: 21.0
click at [273, 12] on button at bounding box center [276, 15] width 21 height 21
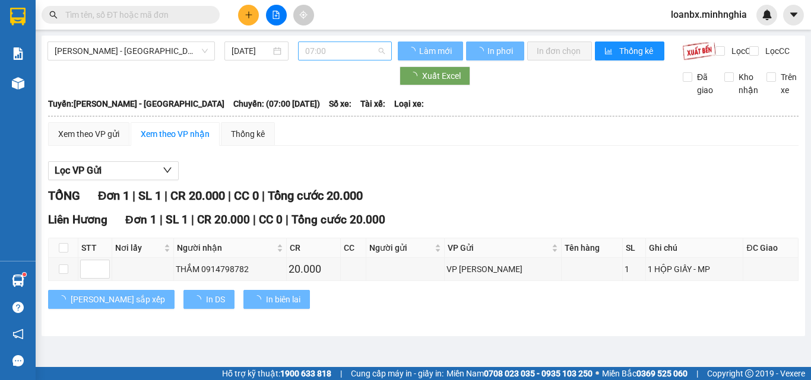
click at [328, 56] on span "07:00" at bounding box center [345, 51] width 80 height 18
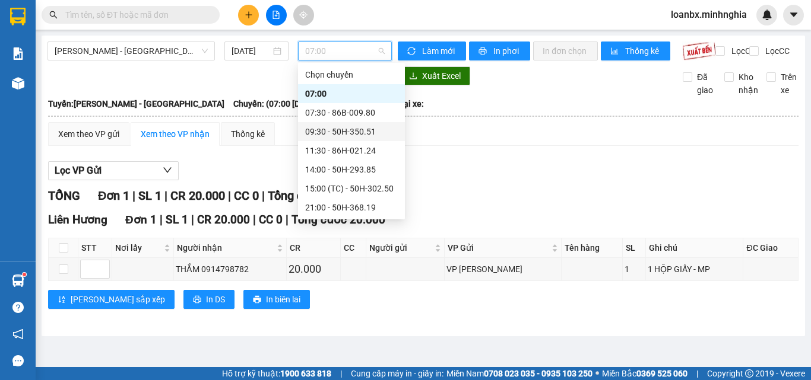
click at [319, 137] on div "09:30 - 50H-350.51" at bounding box center [351, 131] width 93 height 13
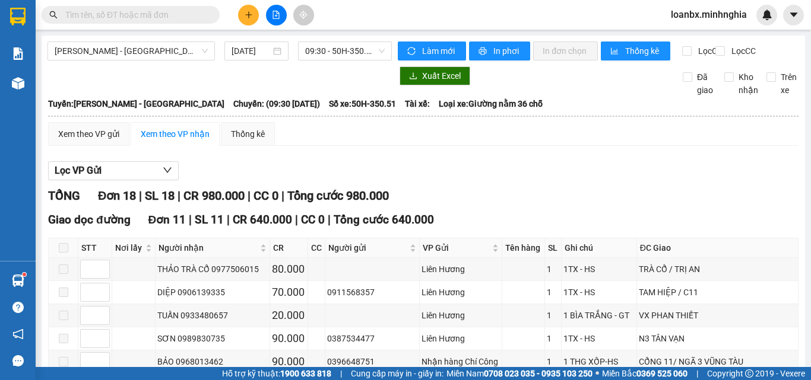
click at [328, 61] on div "Phan Rí - Sài Gòn 14/09/2025 09:30 - 50H-350.51" at bounding box center [219, 51] width 344 height 19
click at [339, 59] on span "09:30 - 50H-350.51" at bounding box center [345, 51] width 80 height 18
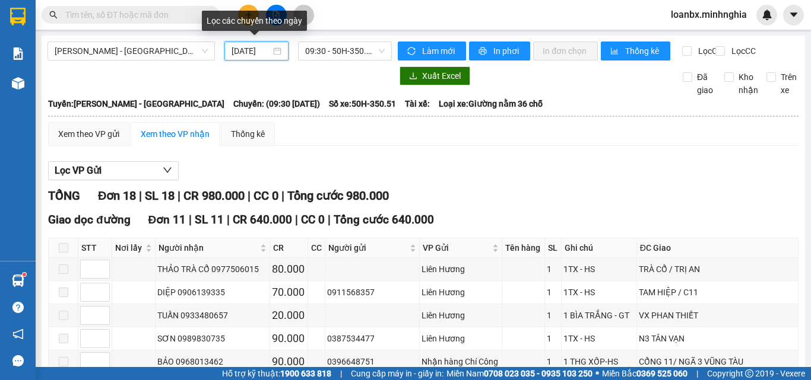
click at [243, 52] on input "14/09/2025" at bounding box center [250, 51] width 39 height 13
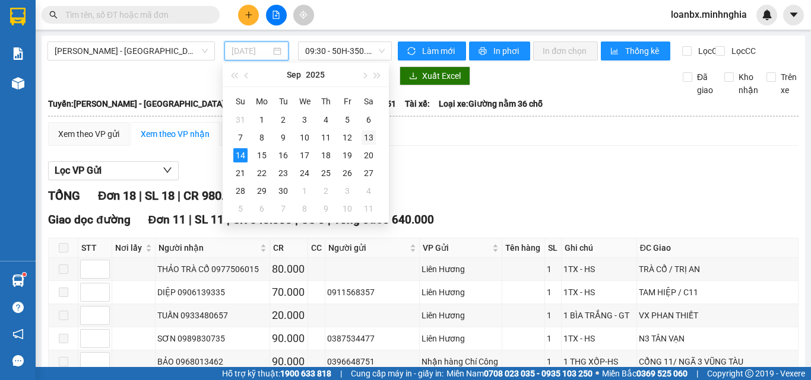
click at [371, 138] on div "13" at bounding box center [368, 138] width 14 height 14
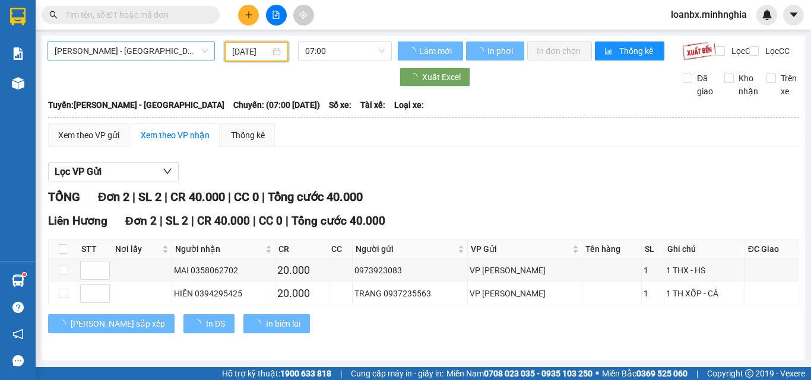
click at [117, 52] on span "[PERSON_NAME] - [GEOGRAPHIC_DATA]" at bounding box center [131, 51] width 153 height 18
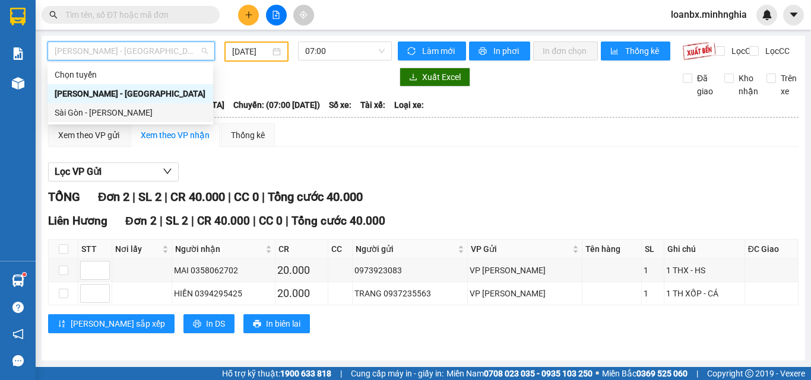
click at [97, 113] on div "Sài Gòn - [PERSON_NAME]" at bounding box center [130, 112] width 151 height 13
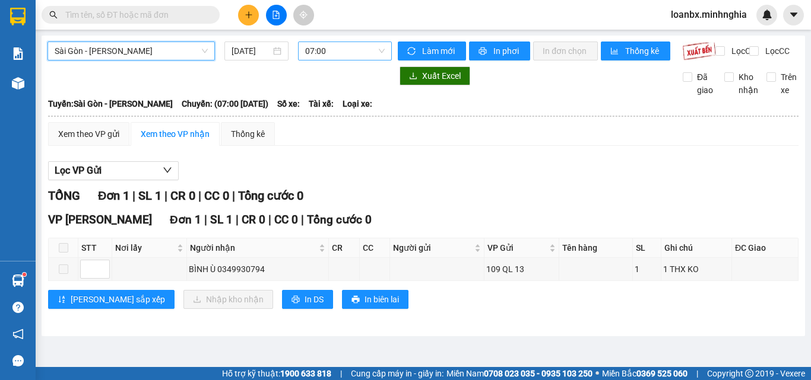
click at [345, 53] on span "07:00" at bounding box center [345, 51] width 80 height 18
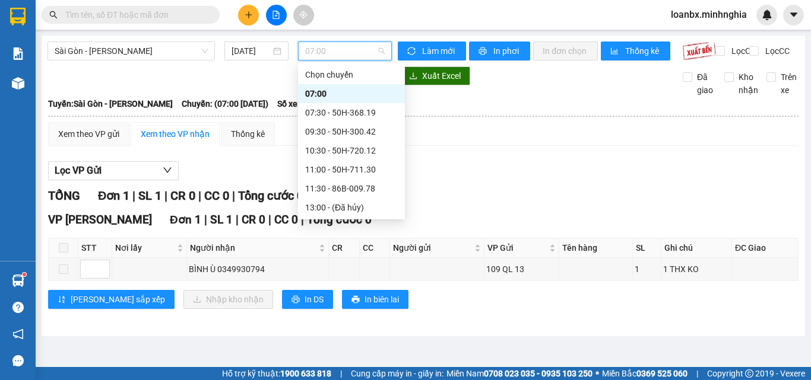
scroll to position [114, 0]
click at [333, 170] on div "21:00 - 86H-021.24" at bounding box center [351, 169] width 93 height 13
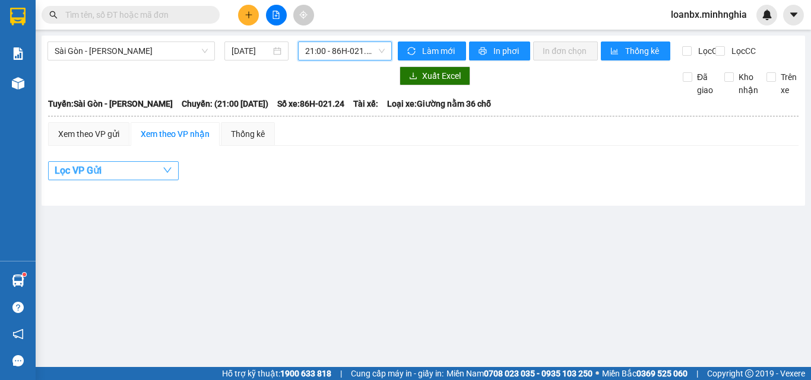
click at [167, 173] on icon "down" at bounding box center [167, 170] width 8 height 5
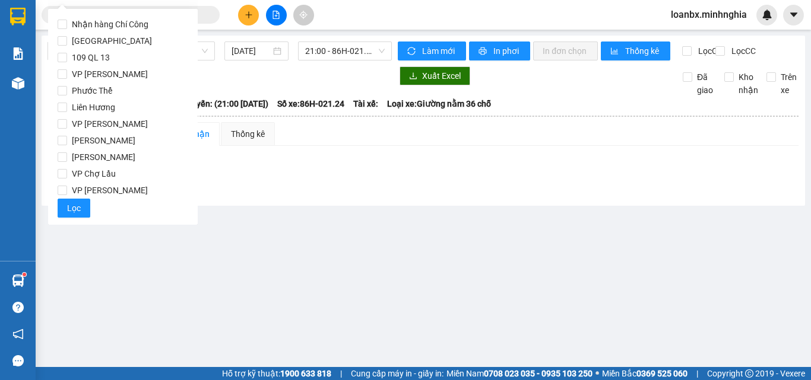
click at [334, 271] on main "Sài Gòn - Phan Rí 14/09/2025 21:00 - 86H-021.24 Làm mới In phơi In đơn chọn Thố…" at bounding box center [405, 183] width 811 height 367
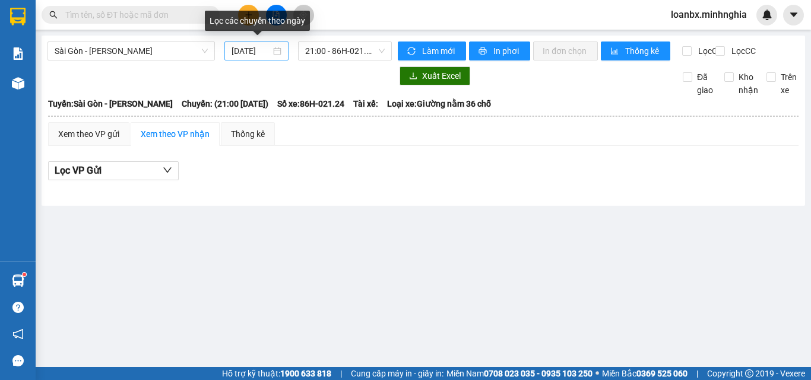
click at [237, 51] on input "14/09/2025" at bounding box center [250, 51] width 39 height 13
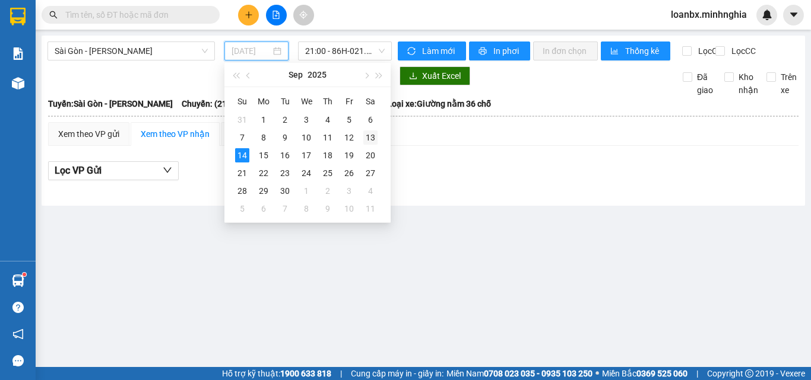
click at [372, 138] on div "13" at bounding box center [370, 138] width 14 height 14
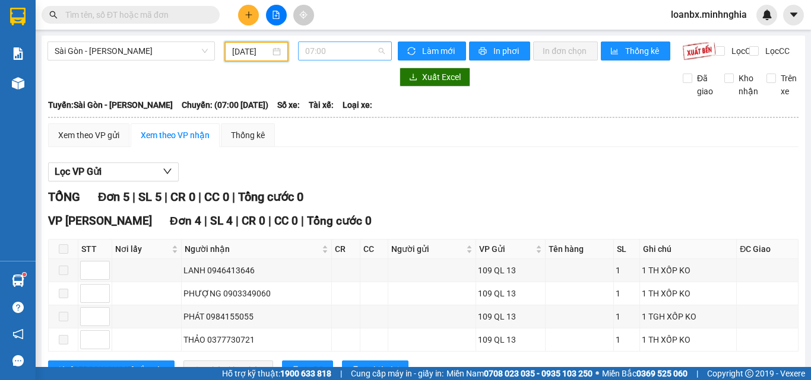
click at [312, 47] on span "07:00" at bounding box center [345, 51] width 80 height 18
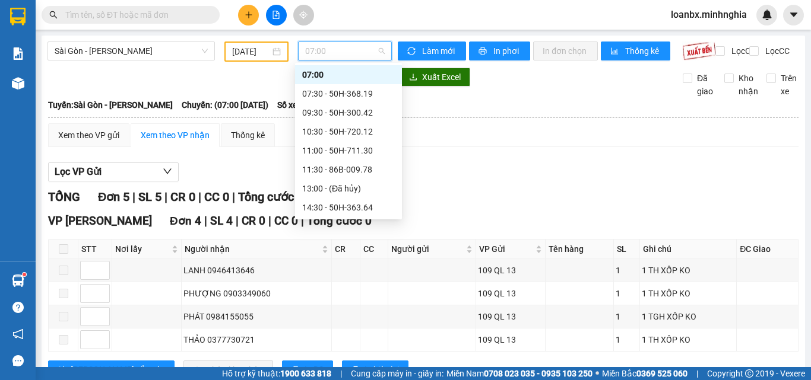
scroll to position [114, 0]
click at [332, 172] on div "21:00 - 86B-009.80" at bounding box center [348, 169] width 93 height 13
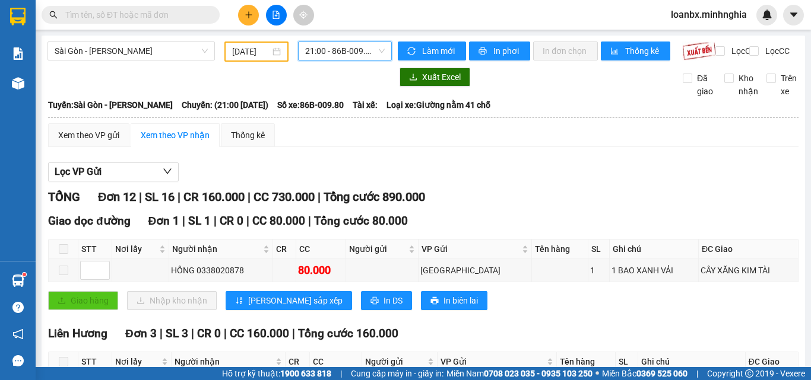
click at [321, 58] on span "21:00 - 86B-009.80" at bounding box center [345, 51] width 80 height 18
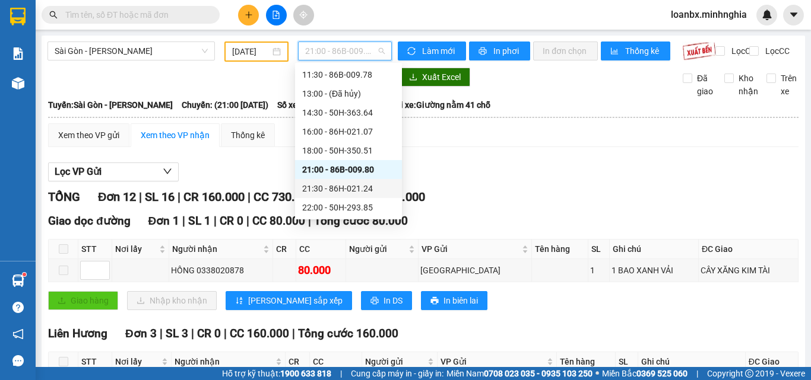
click at [335, 192] on div "21:30 - 86H-021.24" at bounding box center [348, 188] width 93 height 13
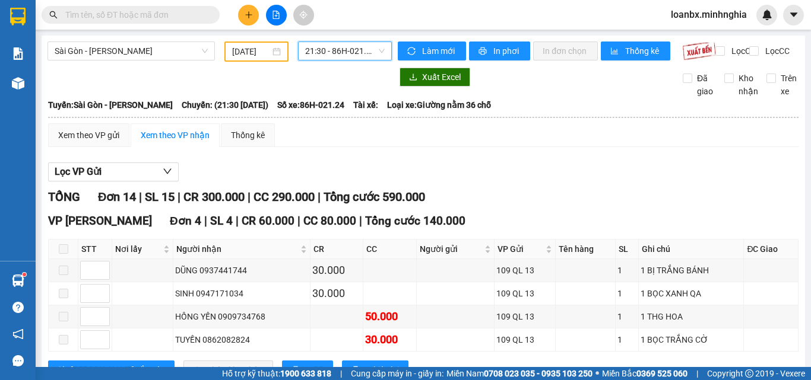
click at [319, 55] on span "21:30 - 86H-021.24" at bounding box center [345, 51] width 80 height 18
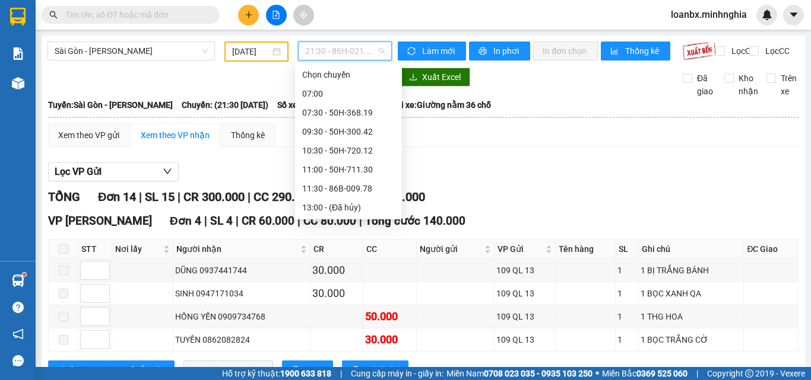
click at [332, 315] on div "22:00 - 50H-293.85" at bounding box center [348, 321] width 93 height 13
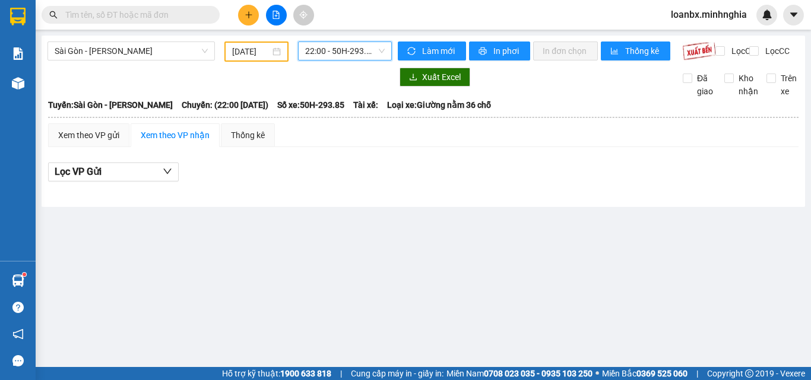
click at [316, 49] on span "22:00 - 50H-293.85" at bounding box center [345, 51] width 80 height 18
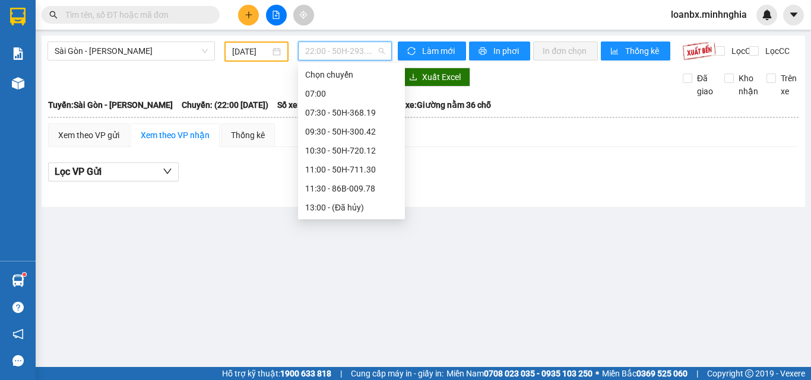
click at [328, 258] on div "18:00 - 50H-350.51" at bounding box center [351, 264] width 93 height 13
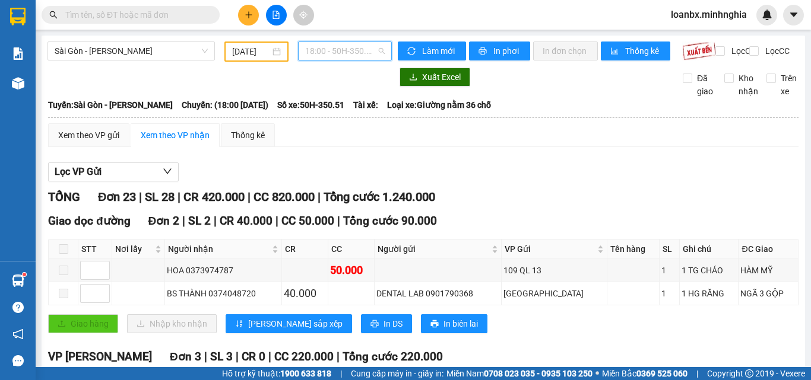
click at [317, 54] on span "18:00 - 50H-350.51" at bounding box center [345, 51] width 80 height 18
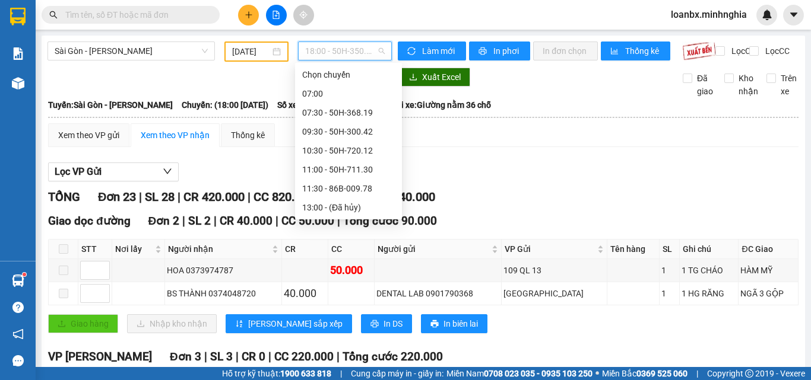
click at [319, 239] on div "16:00 - 86H-021.07" at bounding box center [348, 245] width 93 height 13
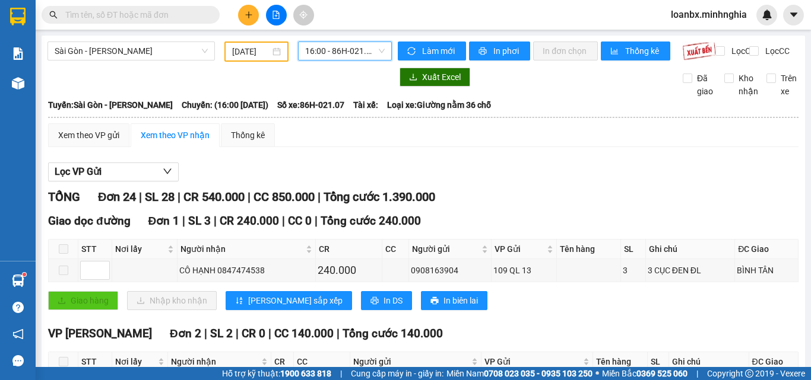
click at [315, 49] on span "16:00 - 86H-021.07" at bounding box center [345, 51] width 80 height 18
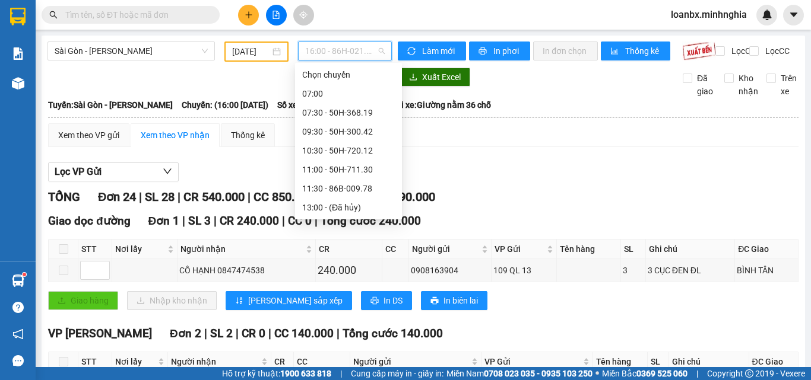
click at [323, 220] on div "14:30 - 50H-363.64" at bounding box center [348, 226] width 93 height 13
